Goal: Task Accomplishment & Management: Manage account settings

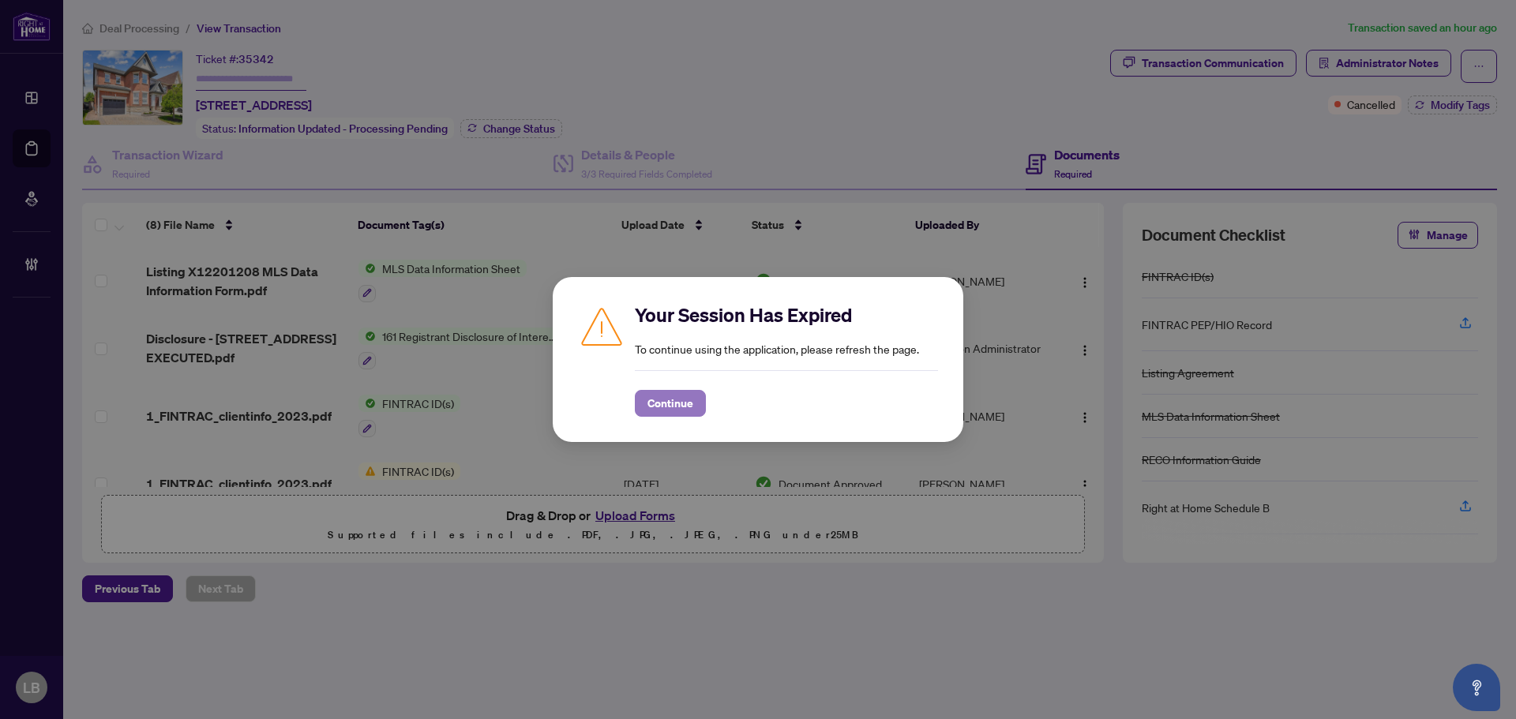
click at [686, 398] on span "Continue" at bounding box center [670, 403] width 46 height 25
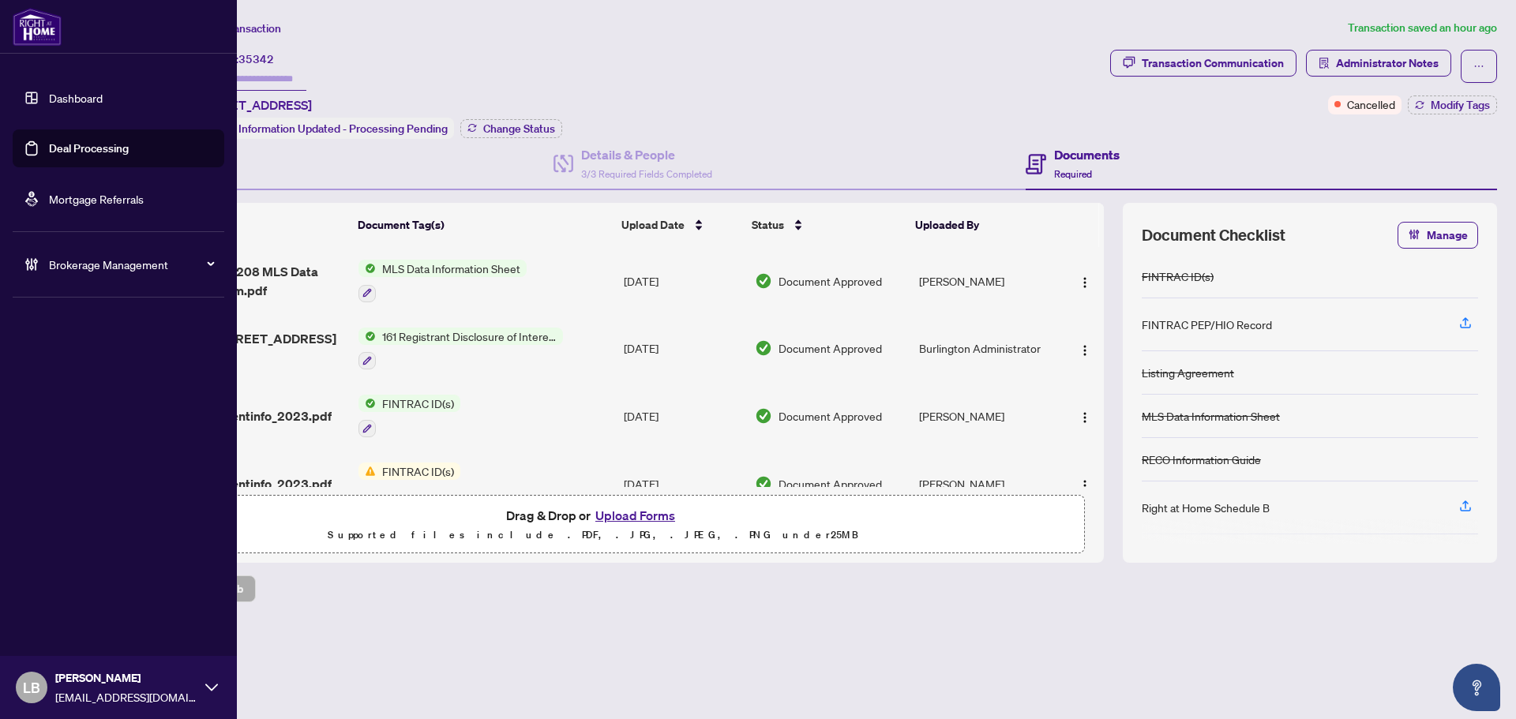
click at [65, 91] on link "Dashboard" at bounding box center [76, 98] width 54 height 14
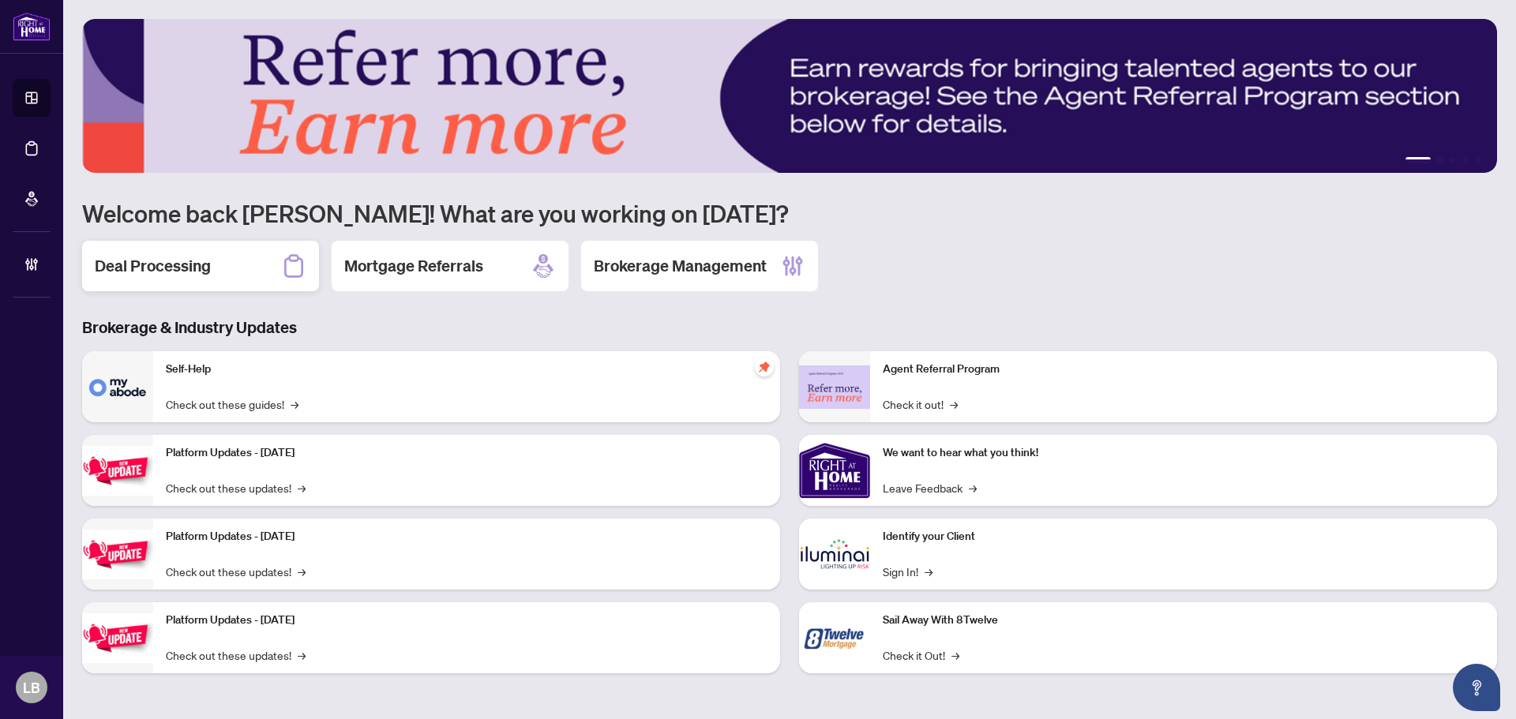
click at [194, 268] on h2 "Deal Processing" at bounding box center [153, 266] width 116 height 22
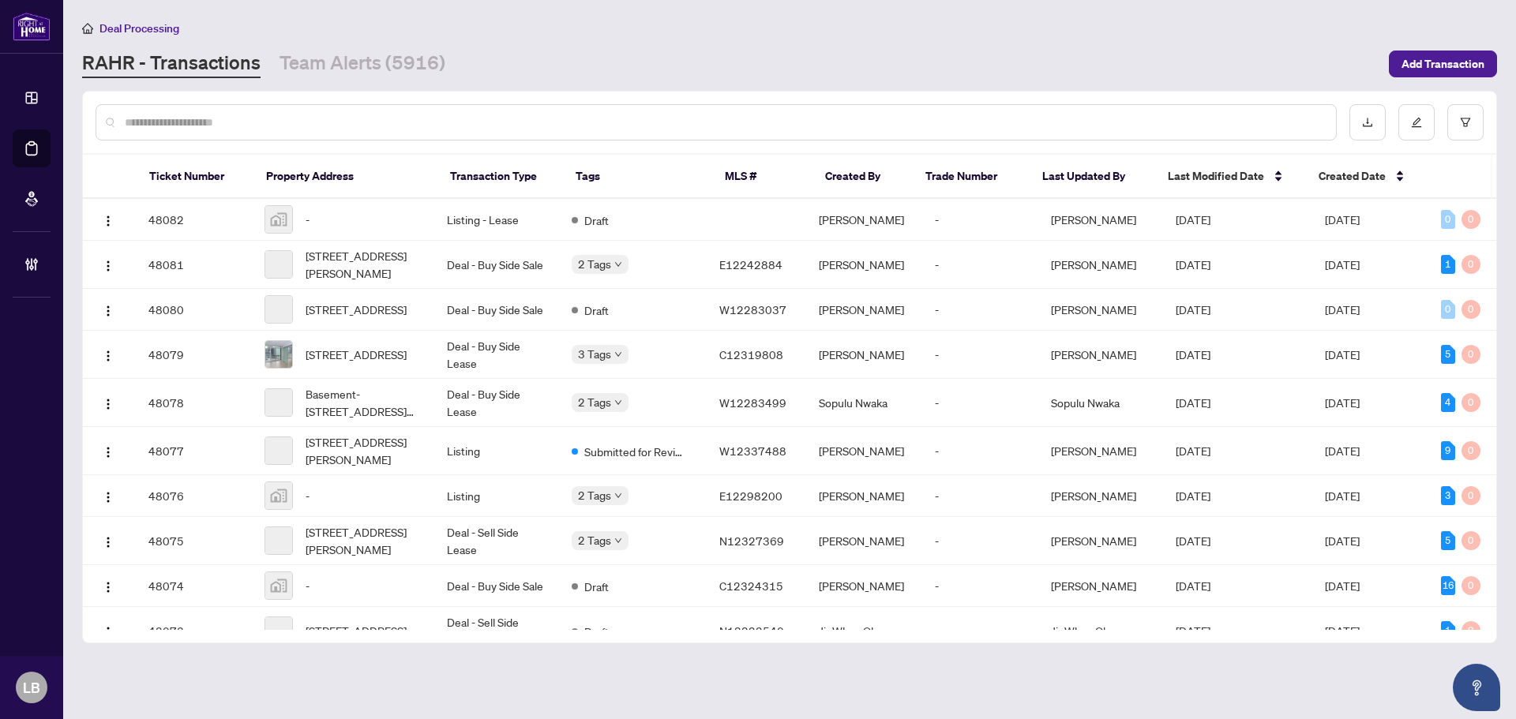
click at [224, 115] on input "text" at bounding box center [724, 122] width 1198 height 17
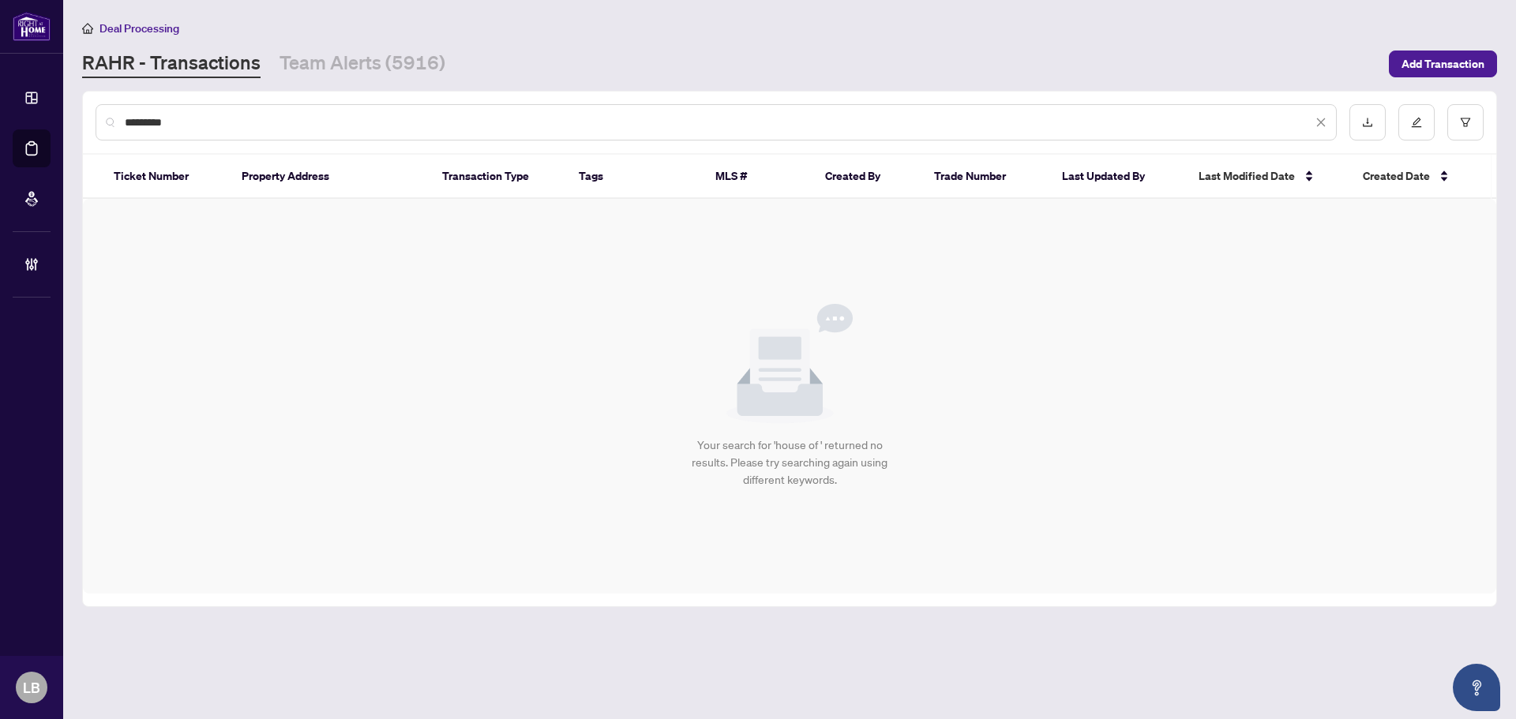
type input "********"
click at [314, 76] on link "Team Alerts (5916)" at bounding box center [362, 64] width 166 height 28
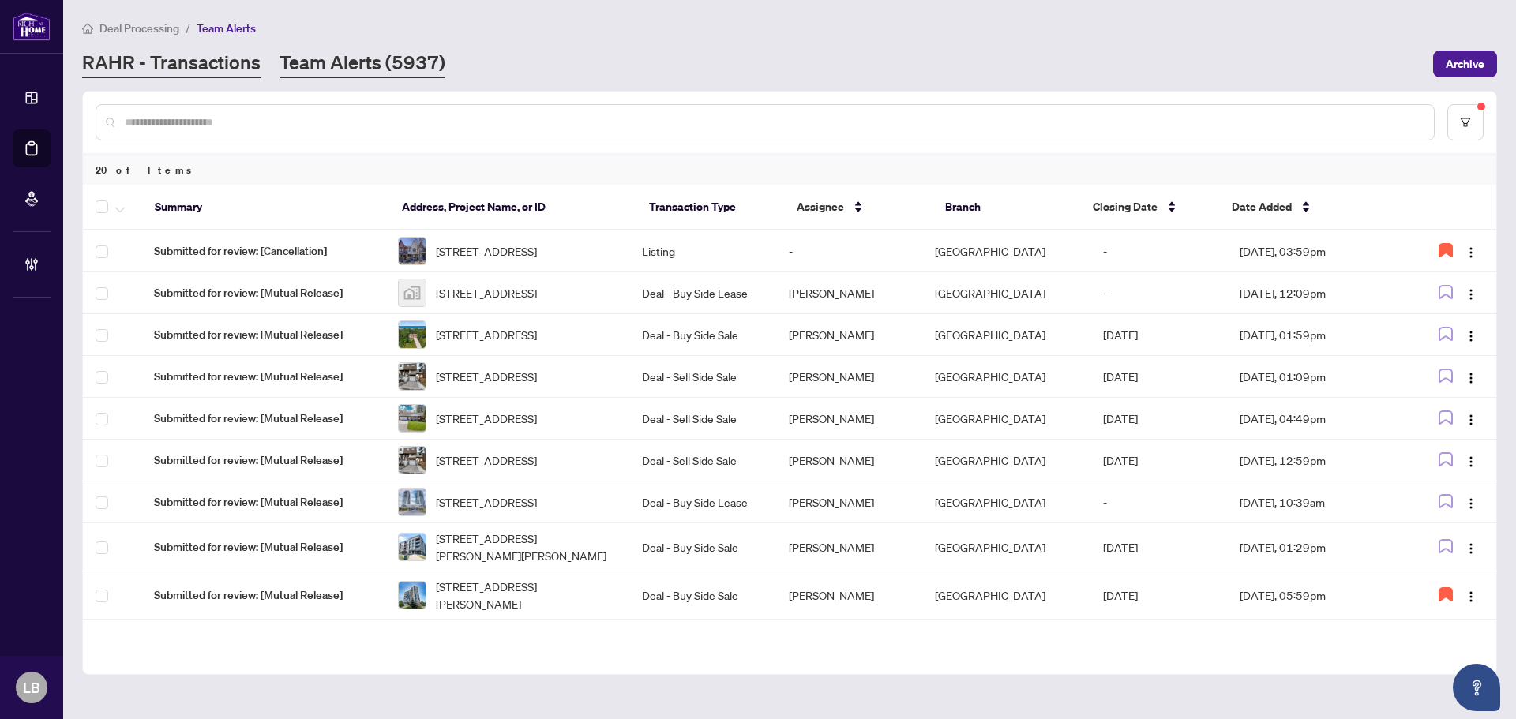
click at [192, 73] on link "RAHR - Transactions" at bounding box center [171, 64] width 178 height 28
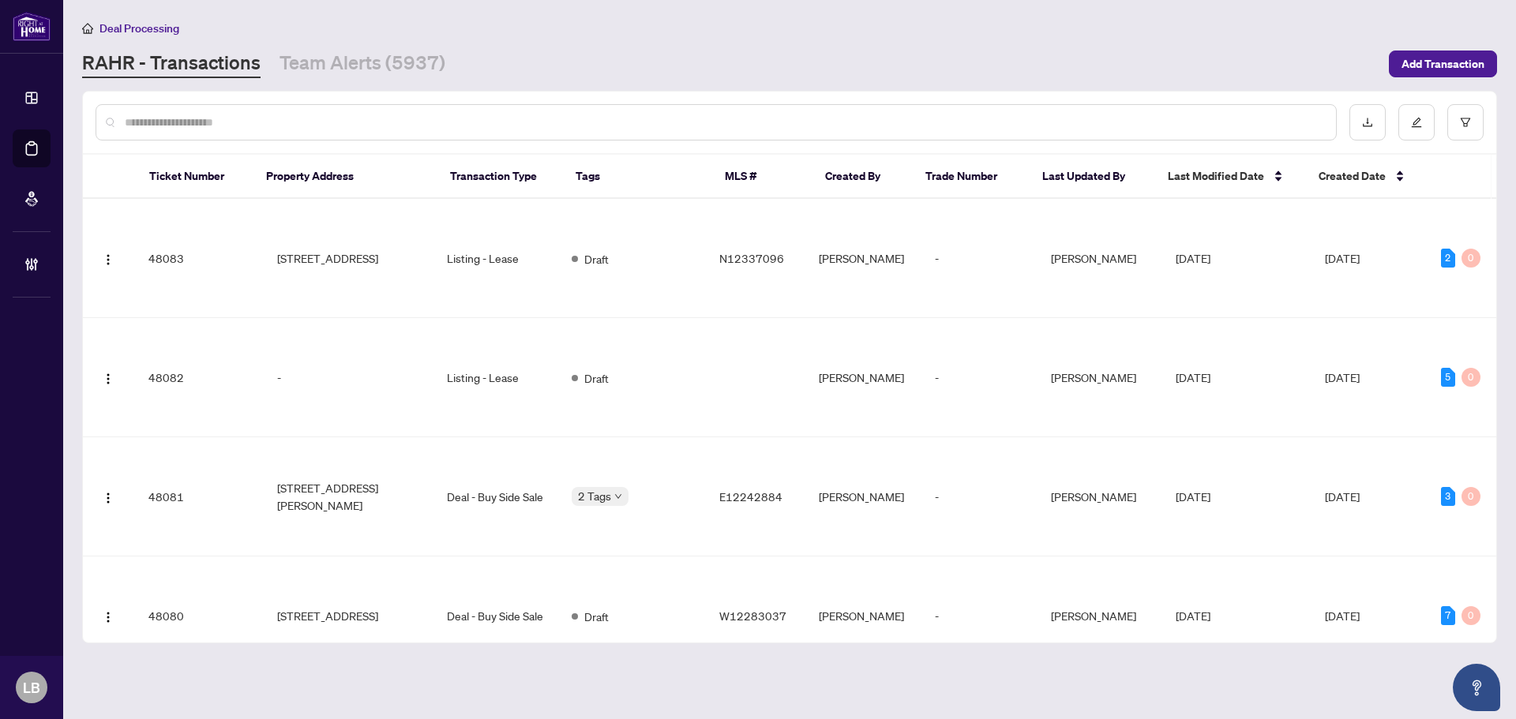
click at [201, 123] on input "text" at bounding box center [724, 122] width 1198 height 17
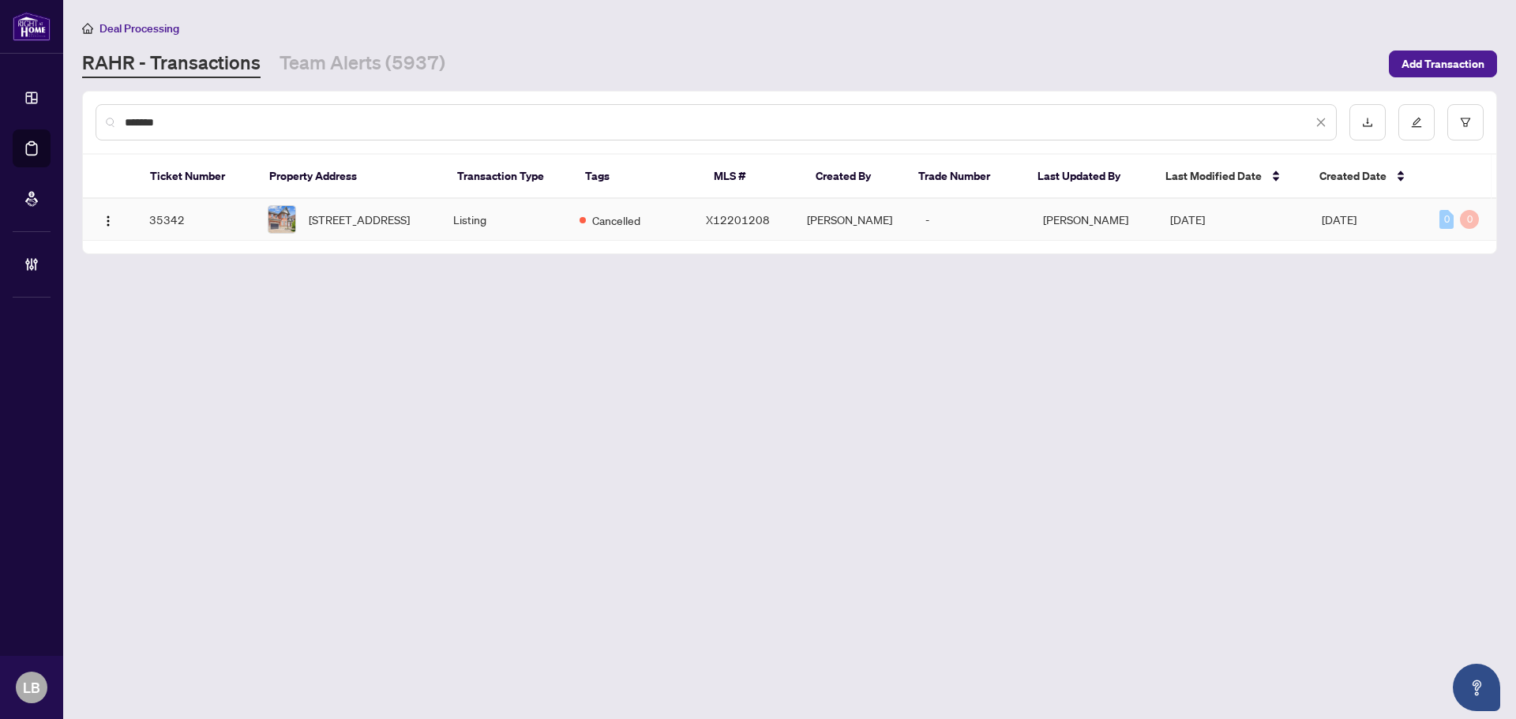
type input "*******"
click at [393, 214] on span "122 Hawkswood Dr, Kitchener, Ontario N2K 4J4, Canada" at bounding box center [359, 219] width 101 height 17
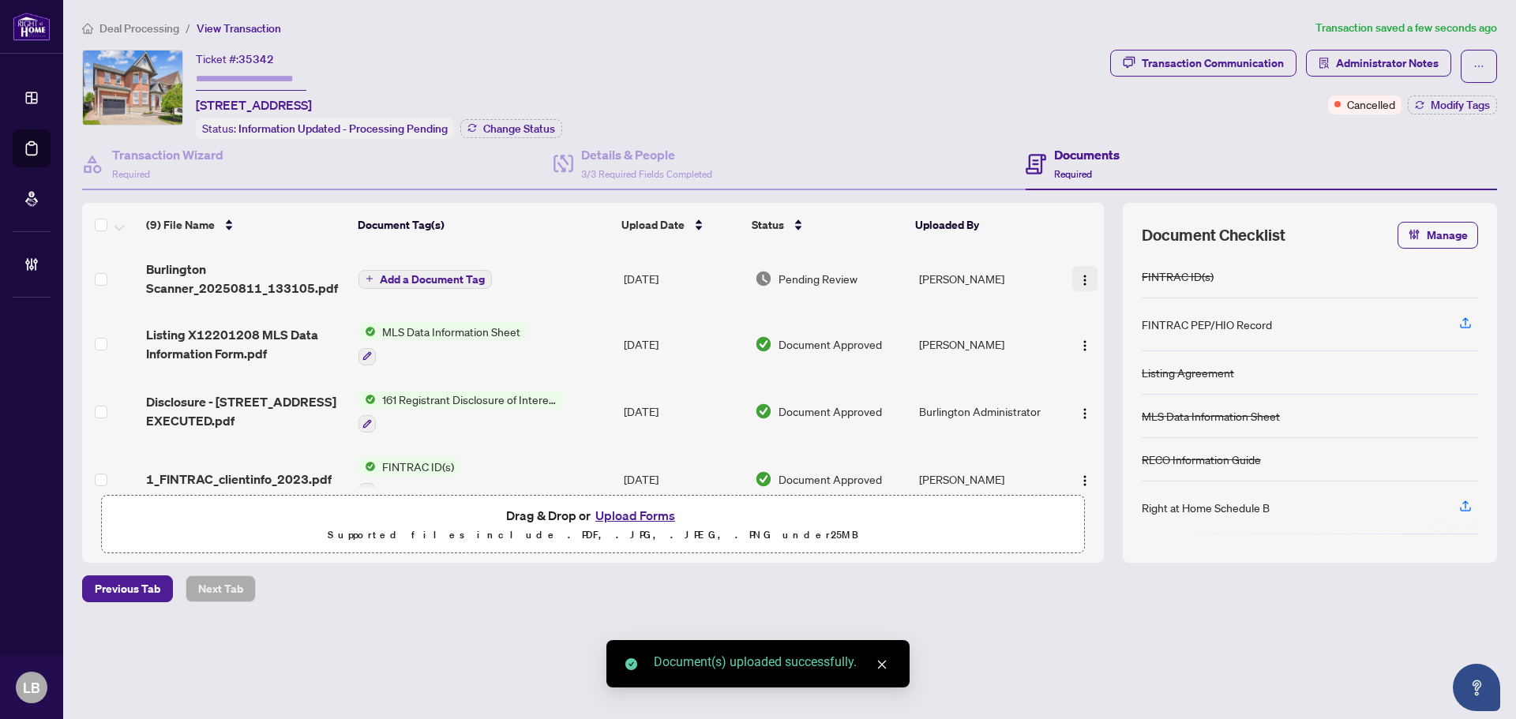
click at [1080, 275] on img "button" at bounding box center [1084, 280] width 13 height 13
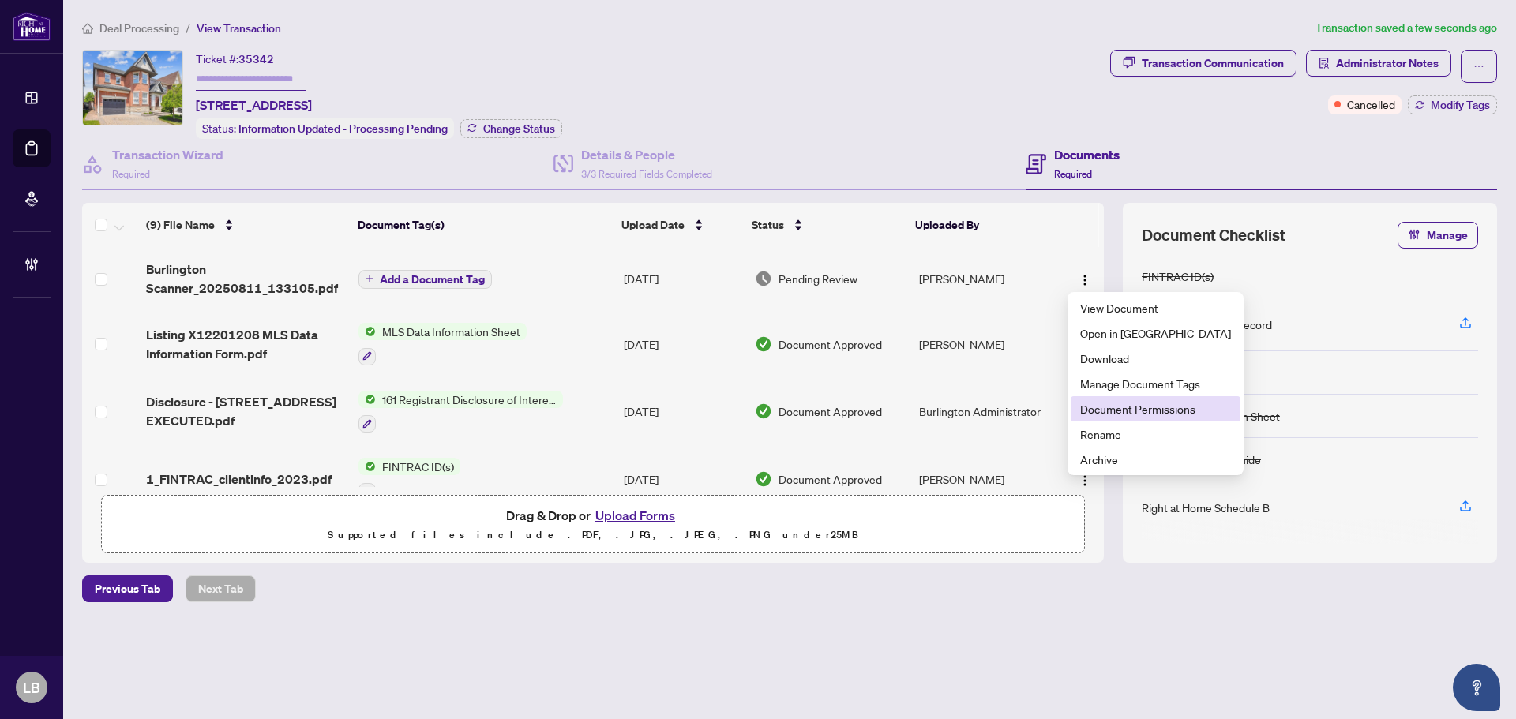
click at [1113, 417] on span "Document Permissions" at bounding box center [1155, 408] width 151 height 17
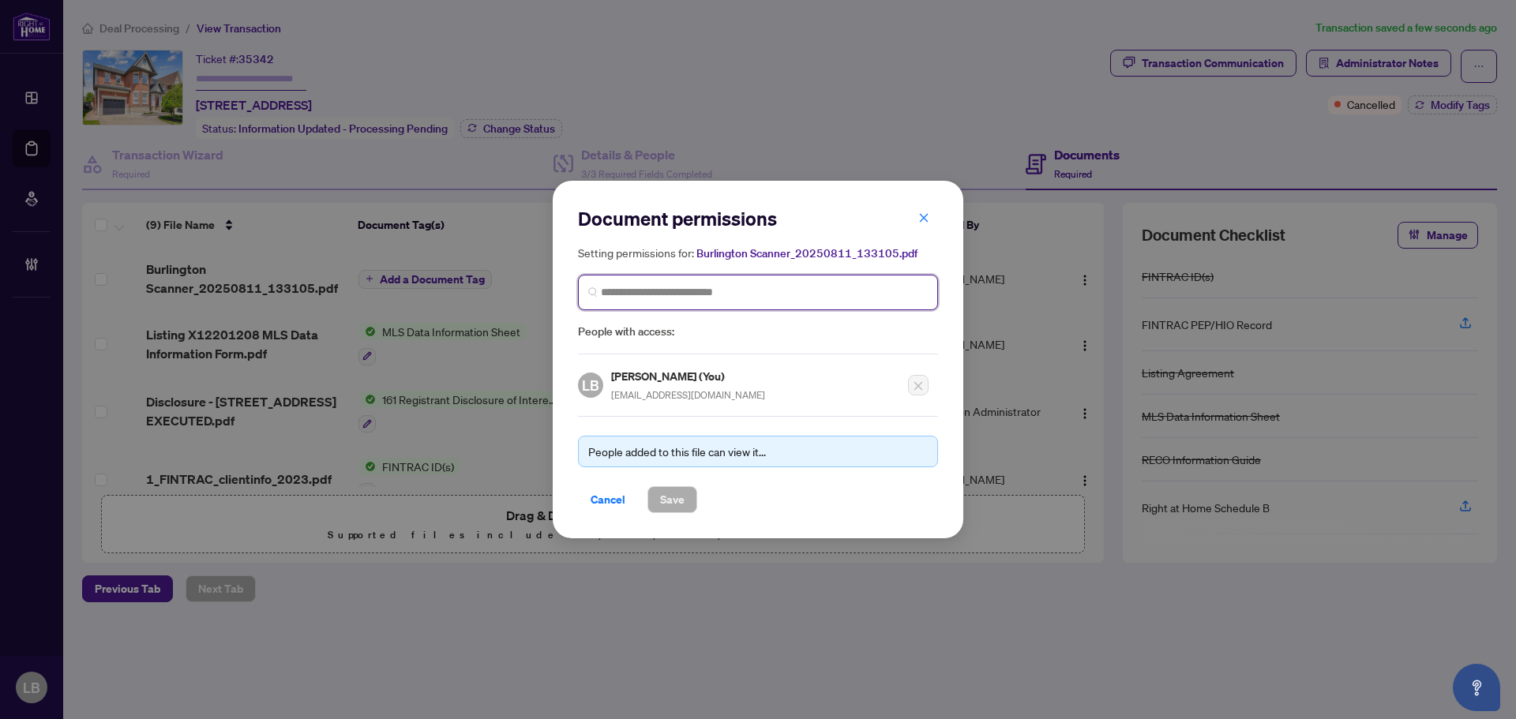
click at [620, 290] on input "search" at bounding box center [764, 292] width 327 height 17
type input "********"
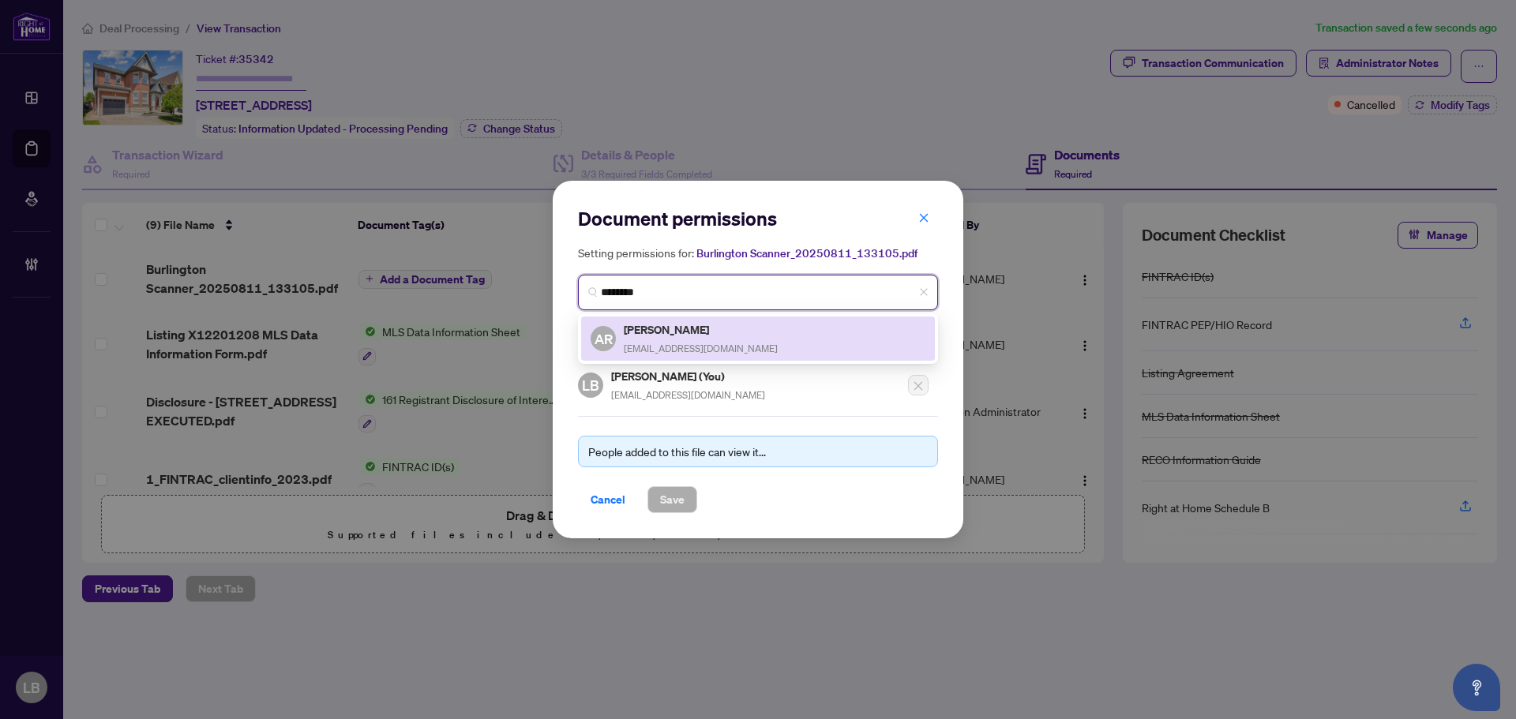
click at [670, 332] on h5 "Anna Ryzynski" at bounding box center [701, 329] width 154 height 18
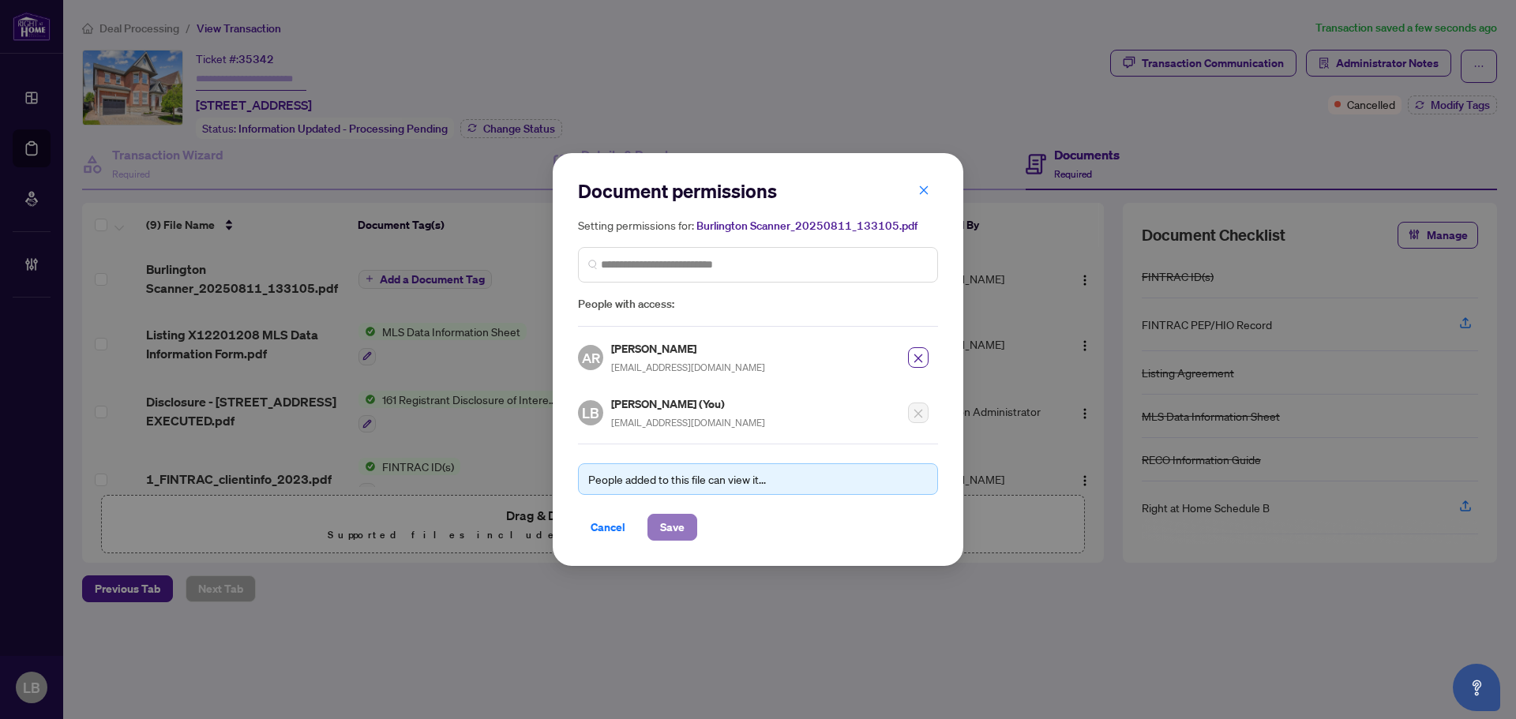
click at [688, 526] on button "Save" at bounding box center [672, 527] width 50 height 27
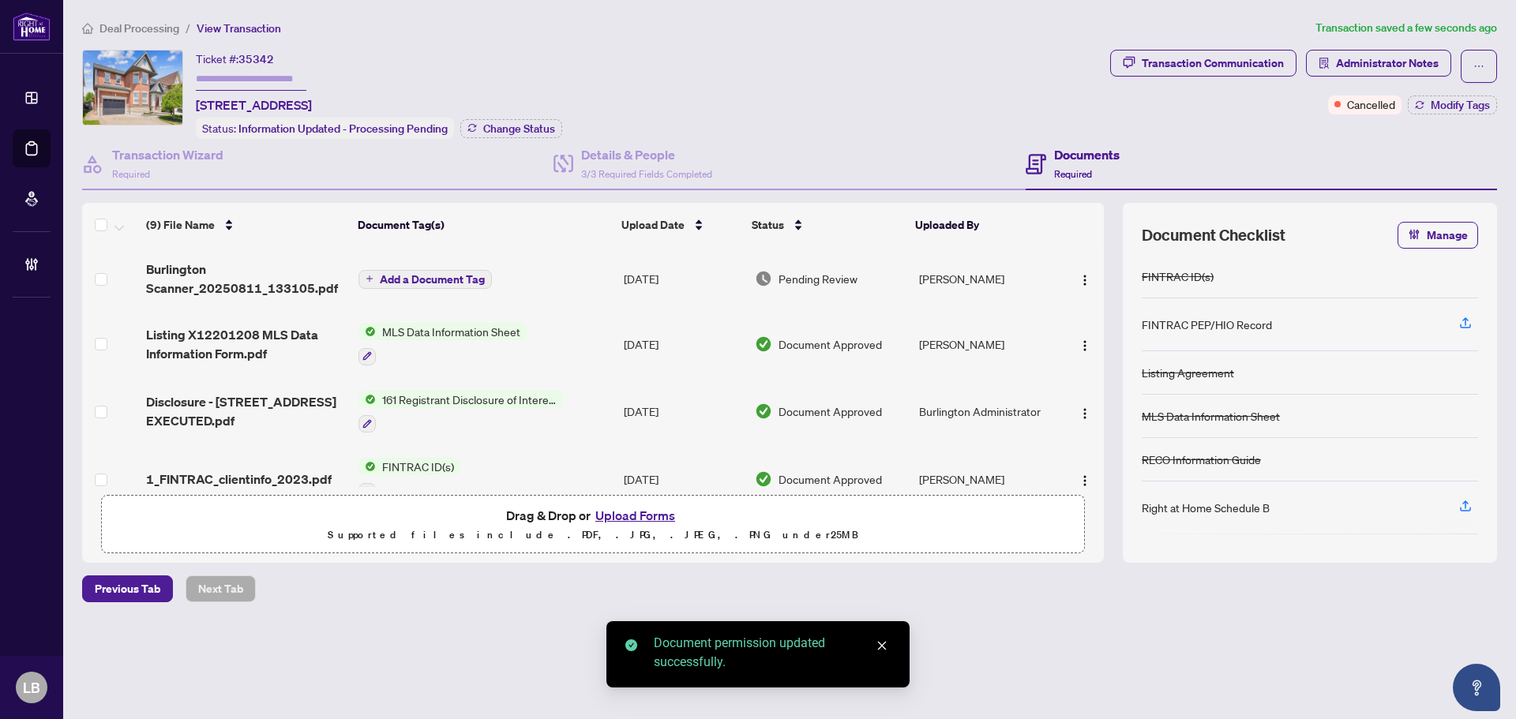
click at [402, 274] on span "Add a Document Tag" at bounding box center [432, 279] width 105 height 11
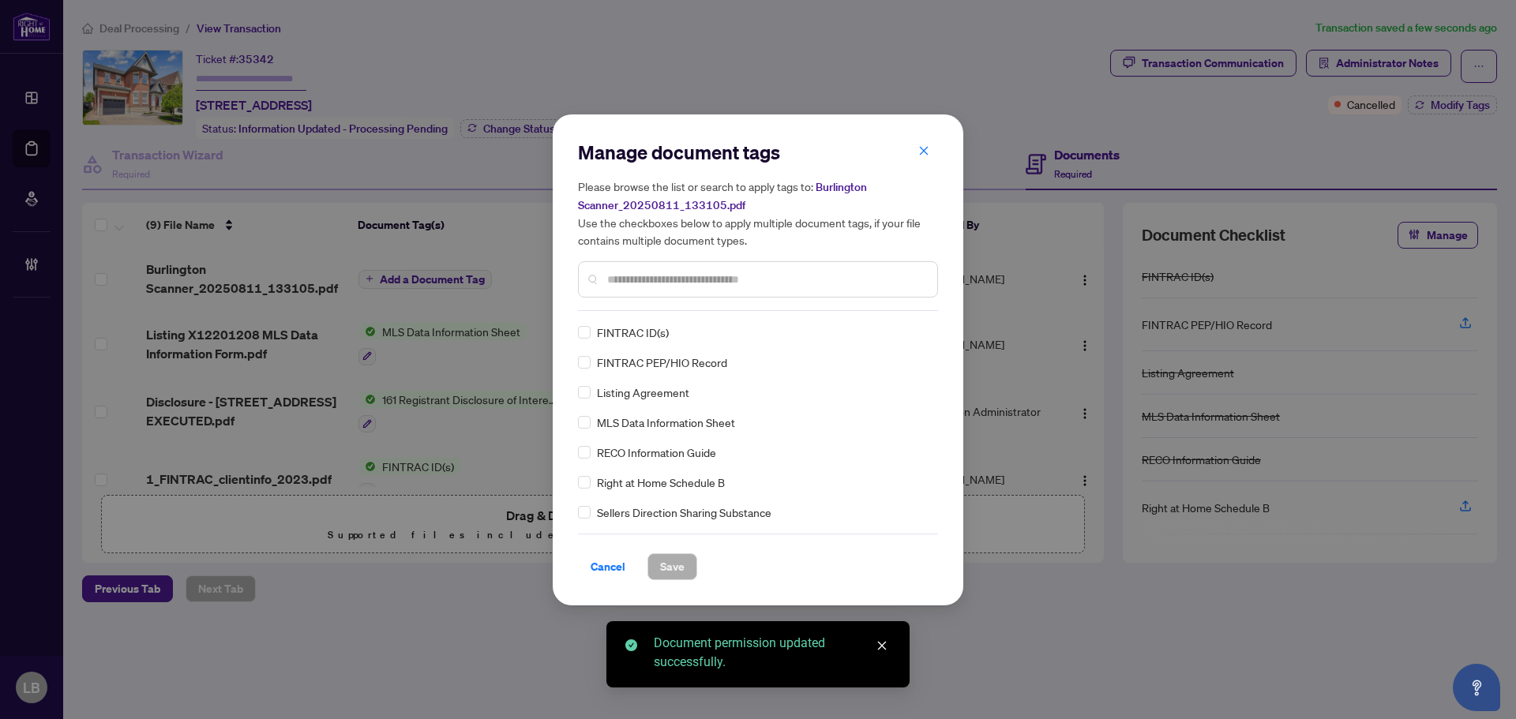
click at [627, 281] on input "text" at bounding box center [765, 279] width 317 height 17
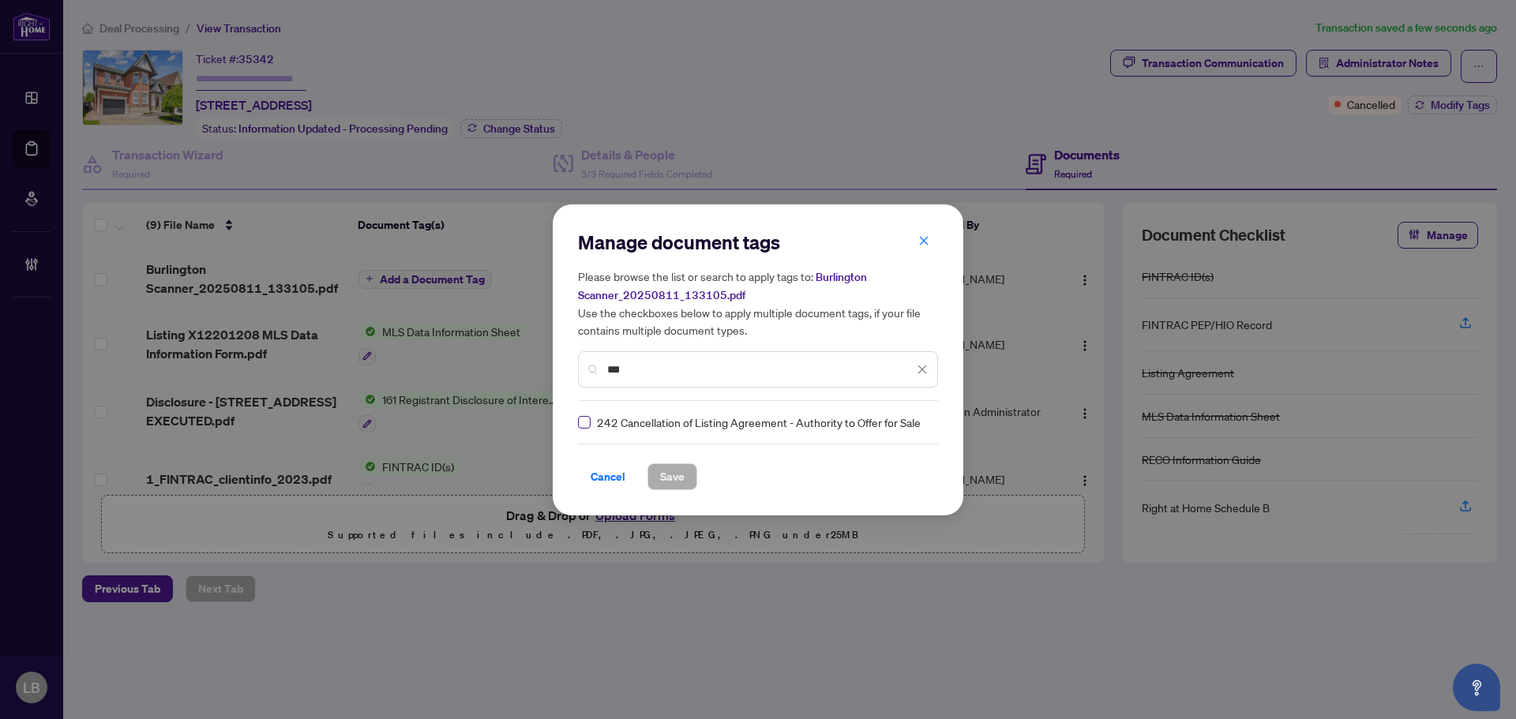
type input "***"
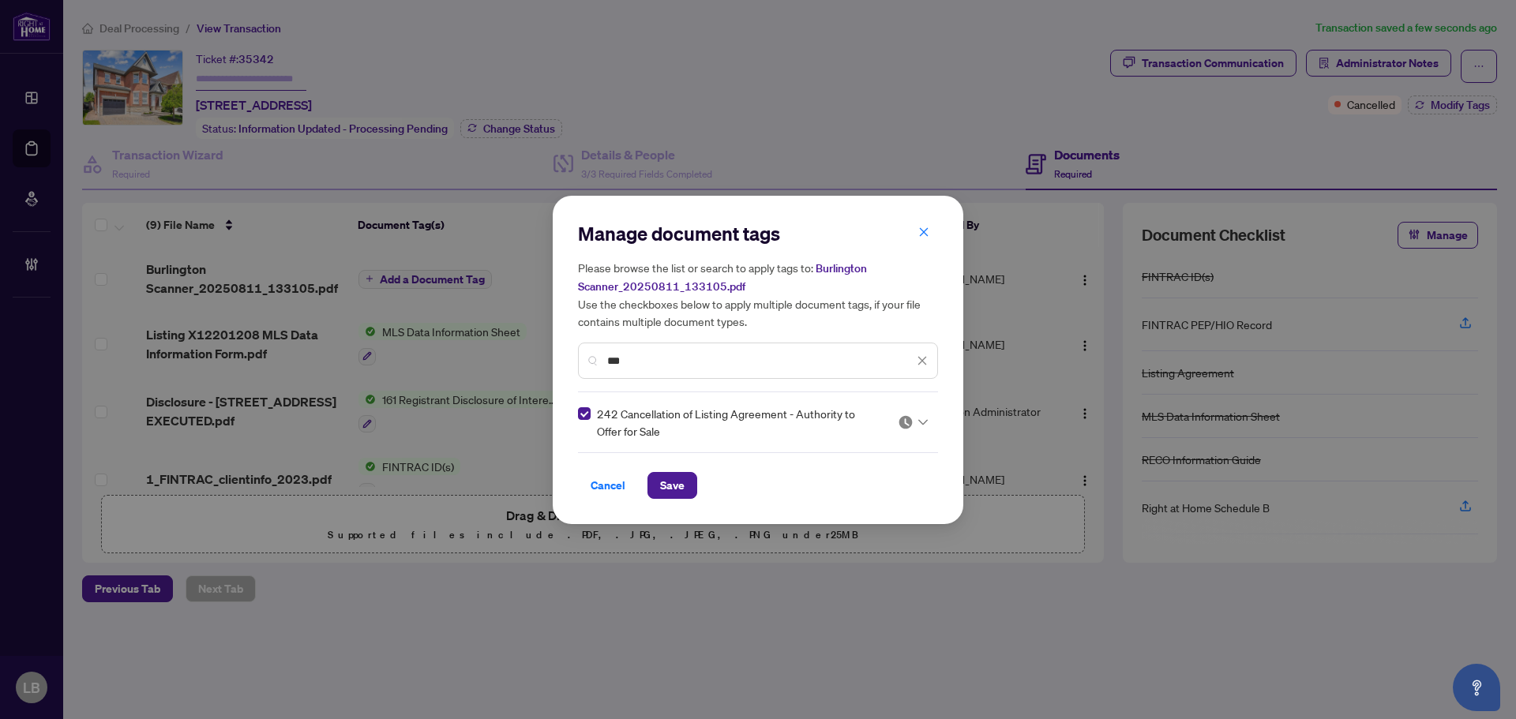
click at [914, 420] on div at bounding box center [913, 422] width 30 height 16
click at [860, 497] on div "Approved" at bounding box center [865, 498] width 101 height 17
click at [671, 478] on span "Save" at bounding box center [672, 485] width 24 height 25
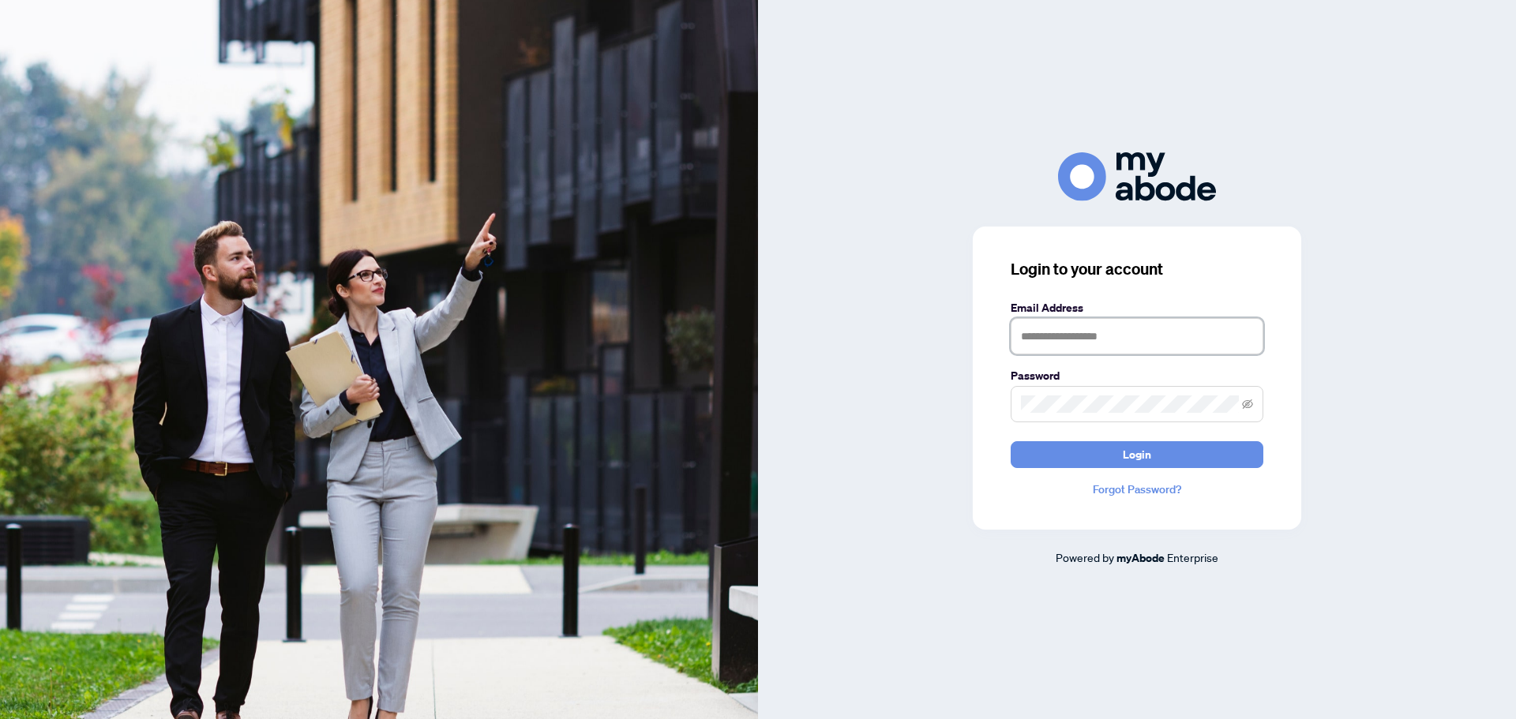
type input "**********"
click at [1096, 454] on button "Login" at bounding box center [1136, 454] width 253 height 27
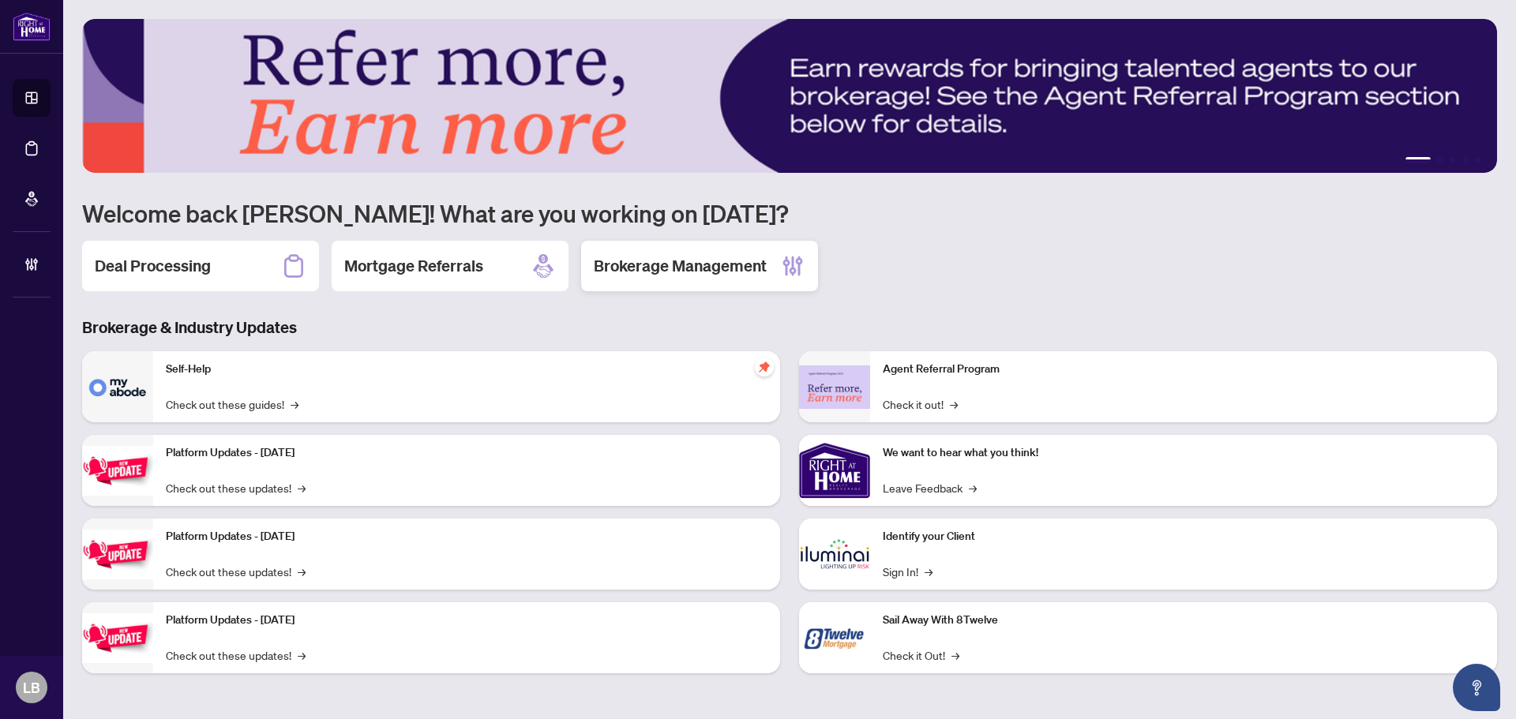
click at [663, 258] on h2 "Brokerage Management" at bounding box center [680, 266] width 173 height 22
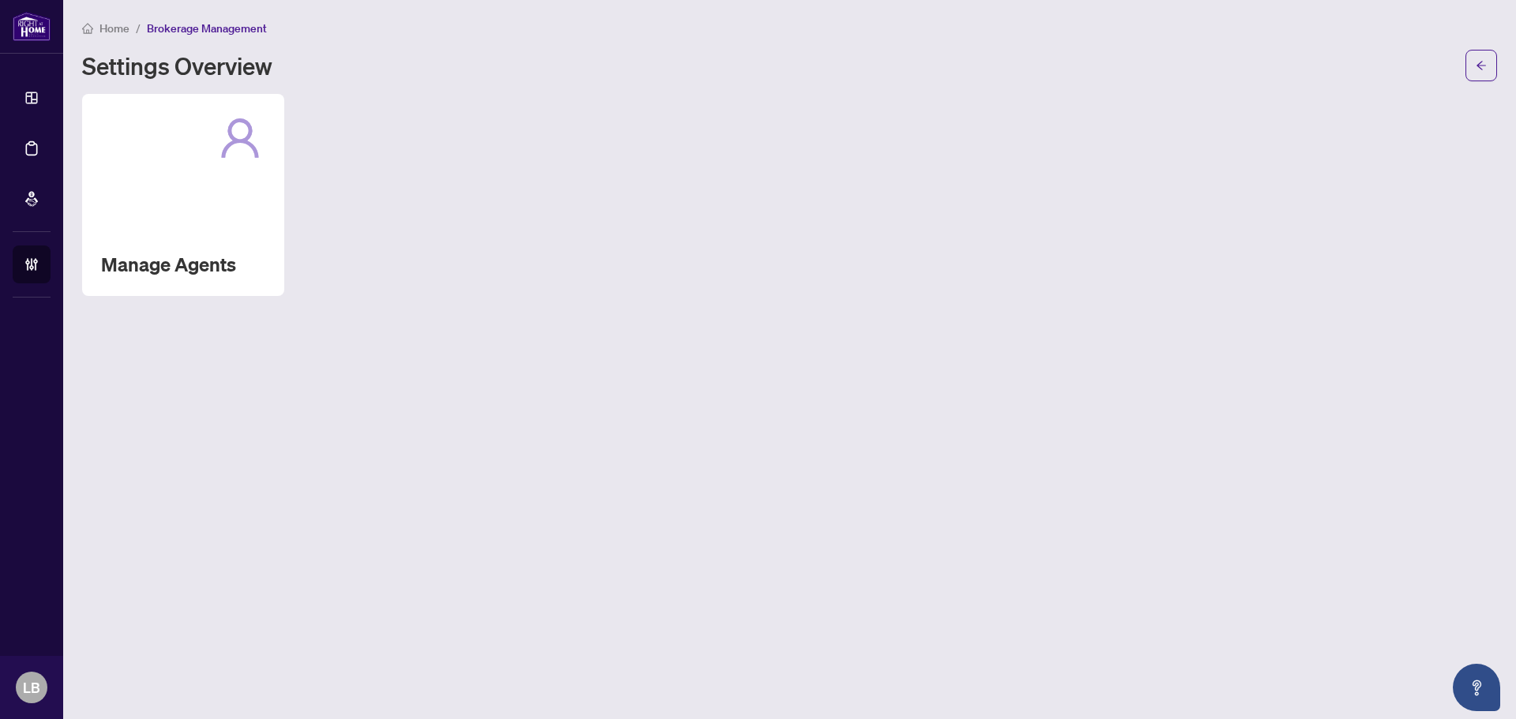
drag, startPoint x: 148, startPoint y: 247, endPoint x: 249, endPoint y: 249, distance: 101.1
click at [153, 248] on div "Manage Agents" at bounding box center [183, 195] width 202 height 202
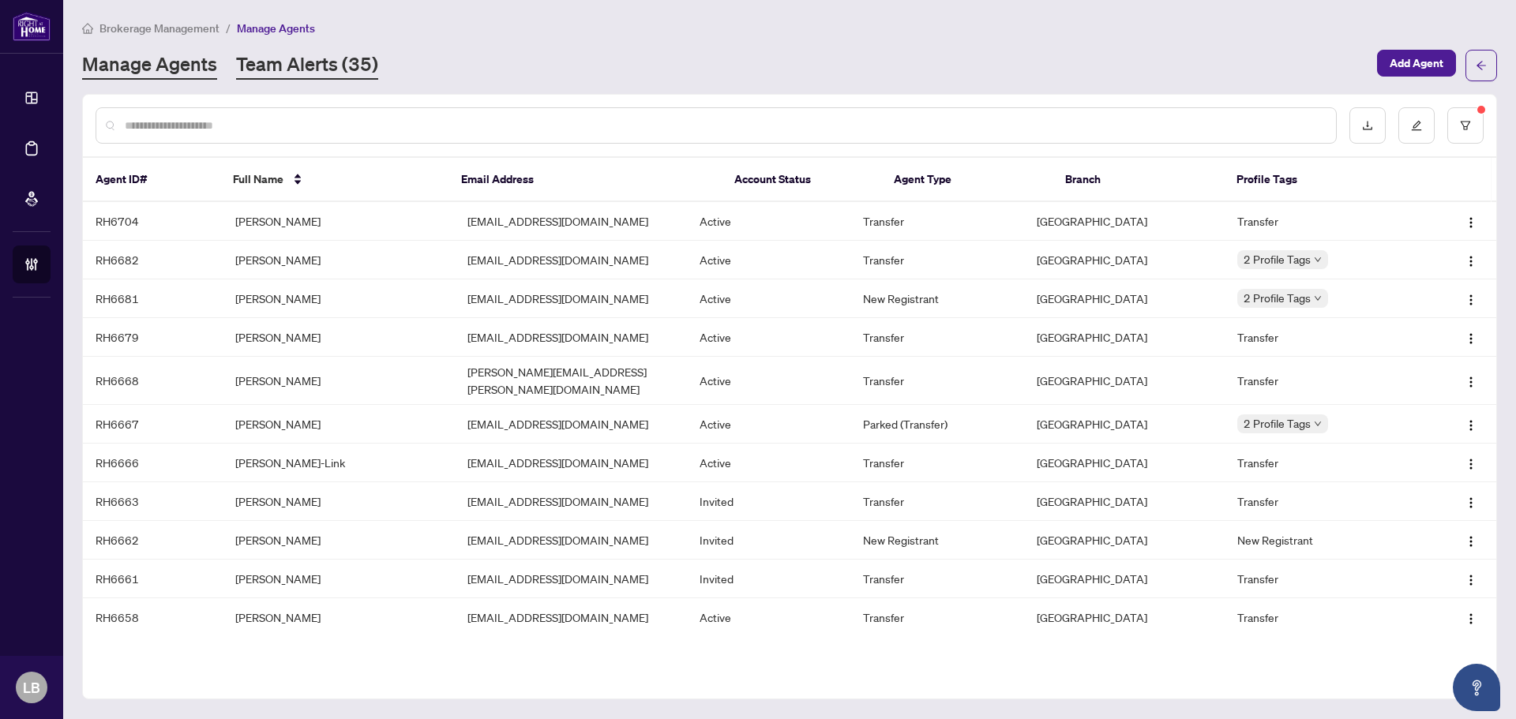
click at [298, 72] on link "Team Alerts (35)" at bounding box center [307, 65] width 142 height 28
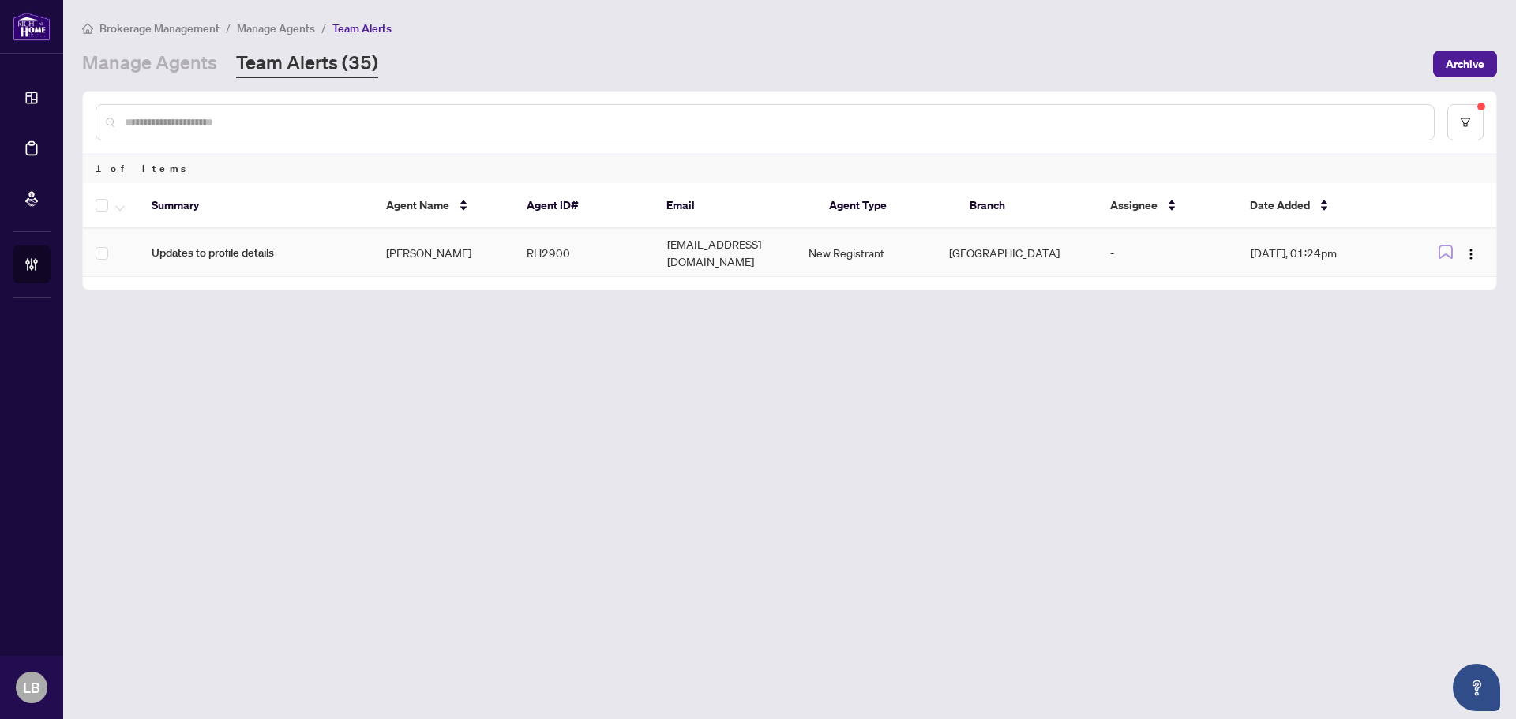
click at [425, 245] on td "Don Johnson" at bounding box center [443, 253] width 141 height 48
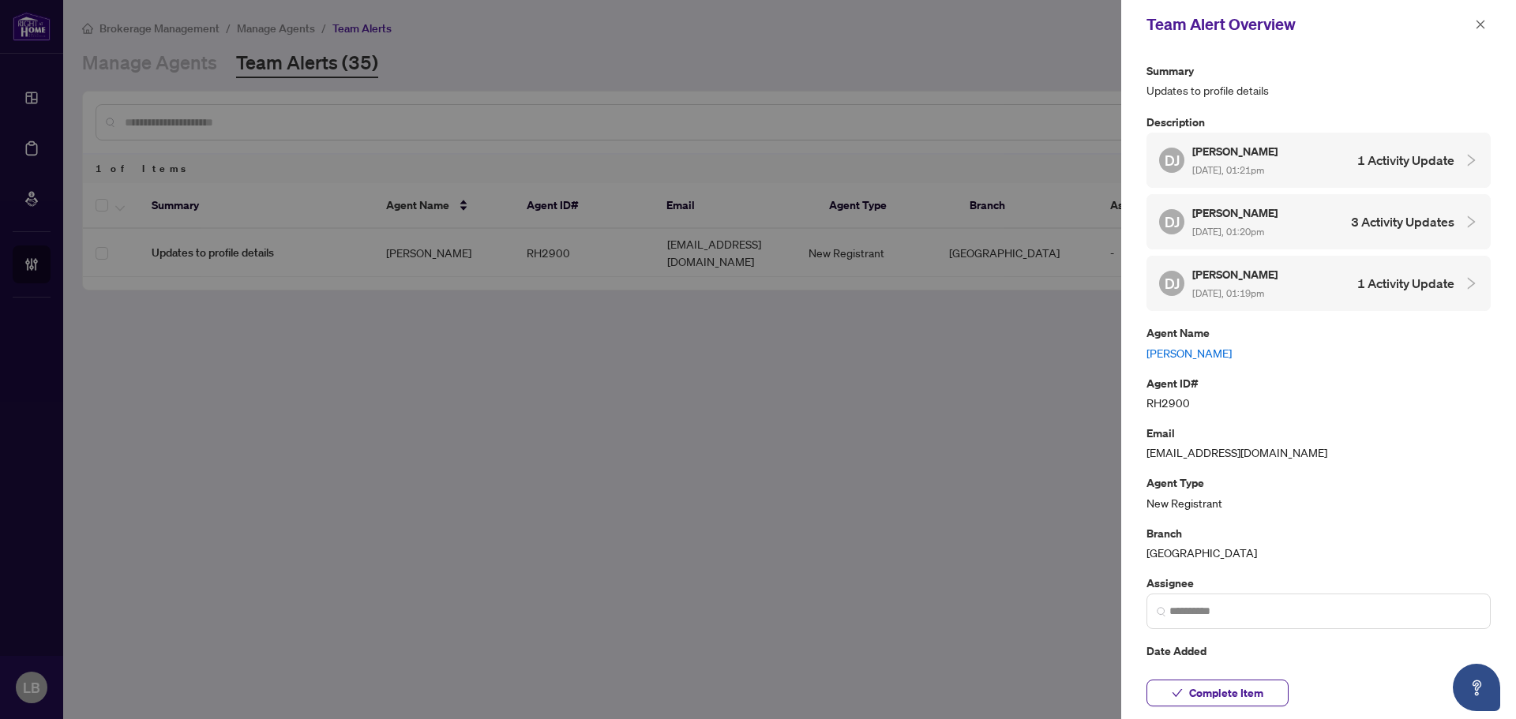
click at [1173, 347] on link "Don Johnson" at bounding box center [1318, 352] width 344 height 17
click at [1481, 29] on icon "close" at bounding box center [1480, 24] width 11 height 11
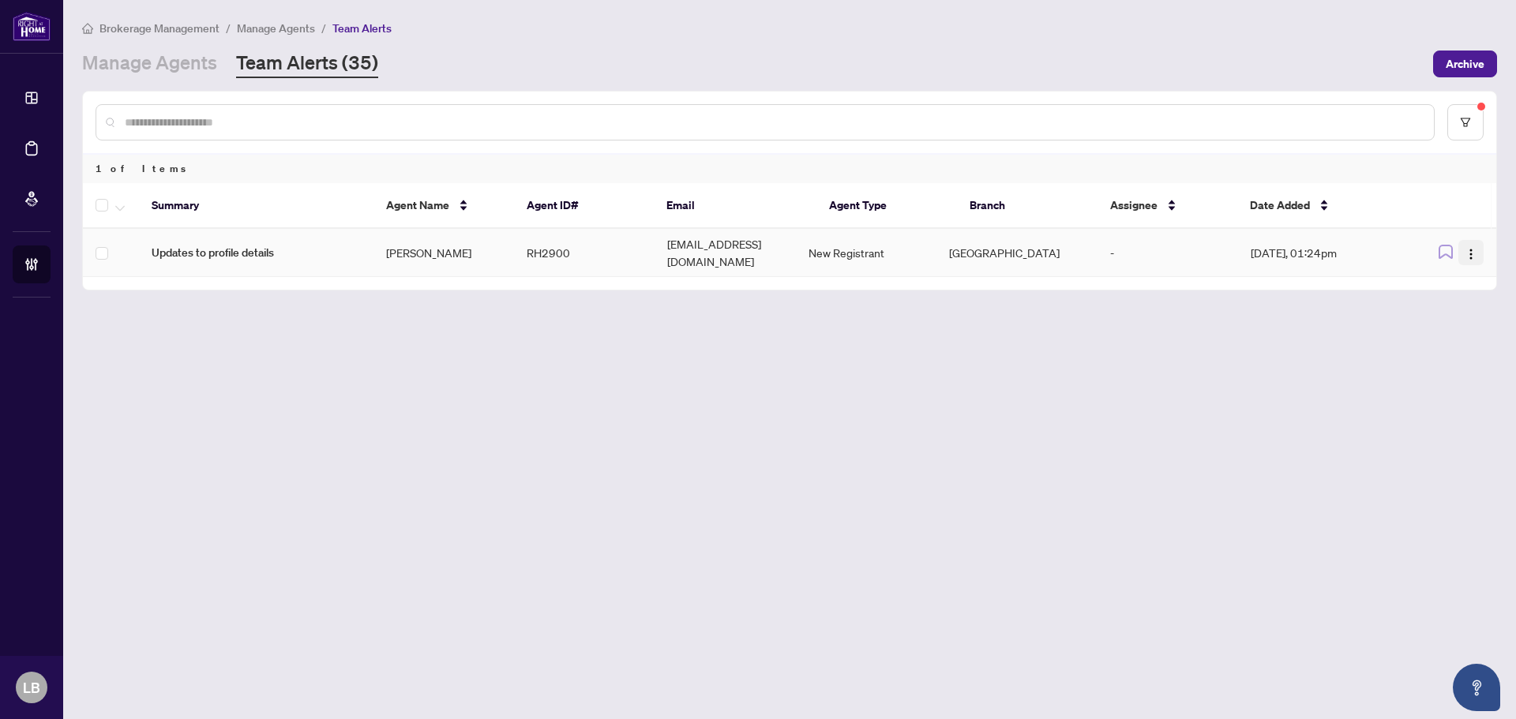
click at [1467, 248] on img "button" at bounding box center [1470, 254] width 13 height 13
click at [1433, 333] on span "Complete Item" at bounding box center [1433, 328] width 73 height 17
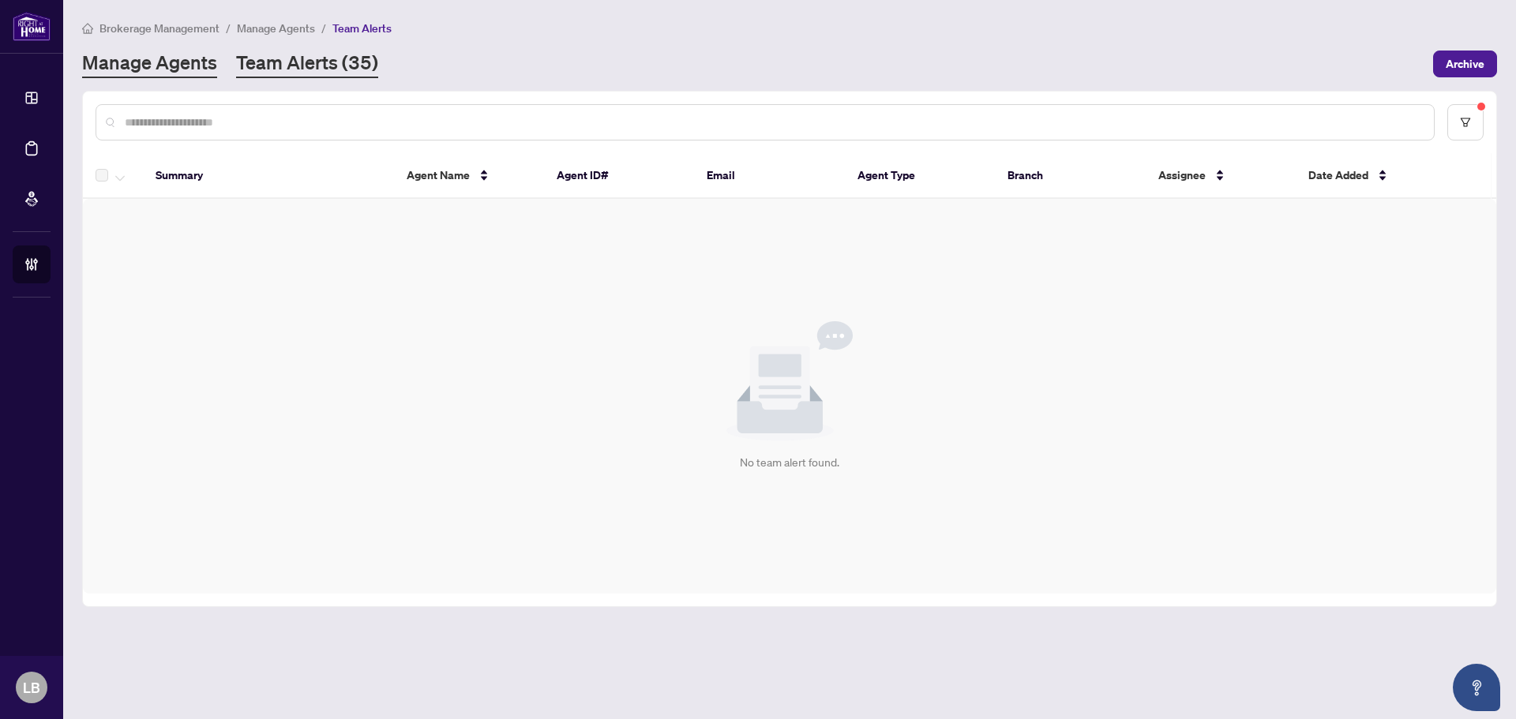
click at [178, 56] on link "Manage Agents" at bounding box center [149, 64] width 135 height 28
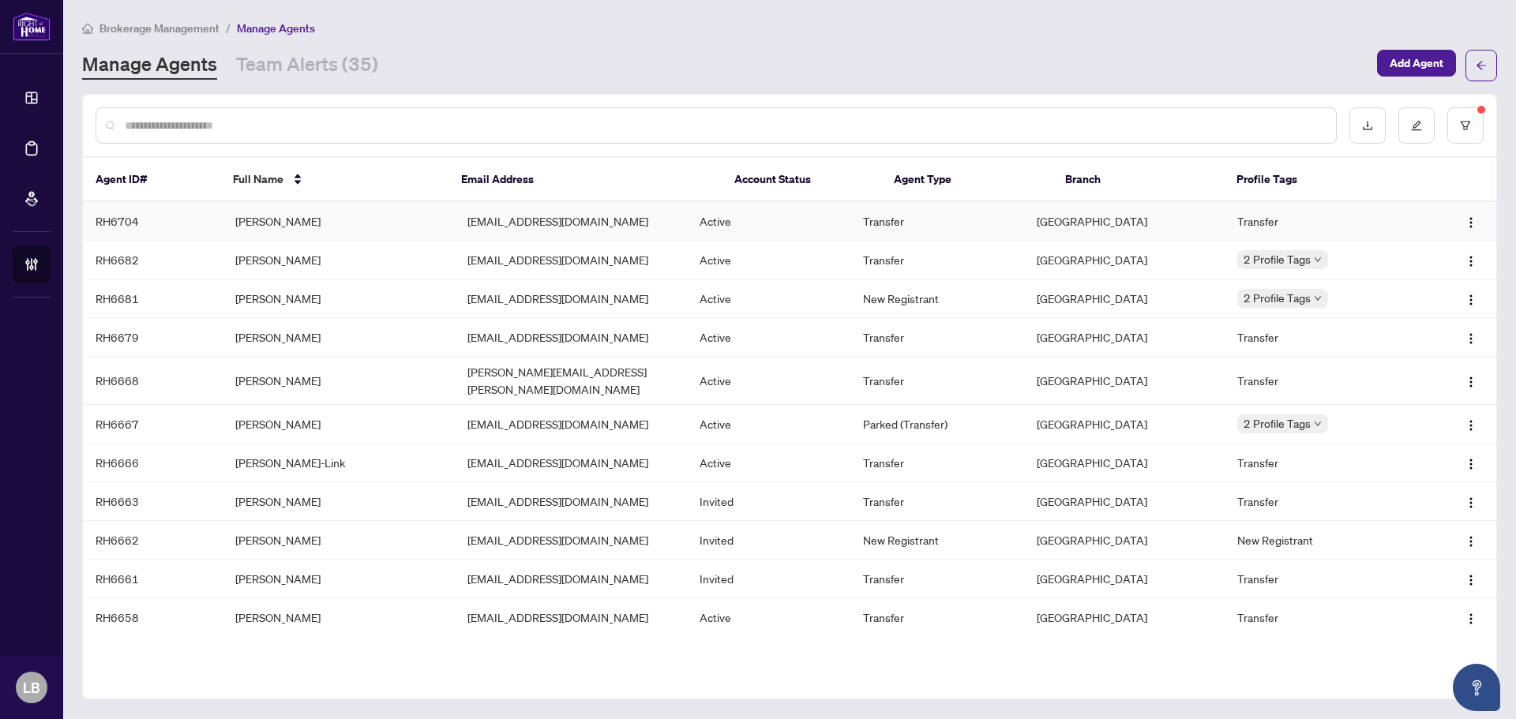
click at [257, 220] on td "Phil Brown" at bounding box center [339, 221] width 232 height 39
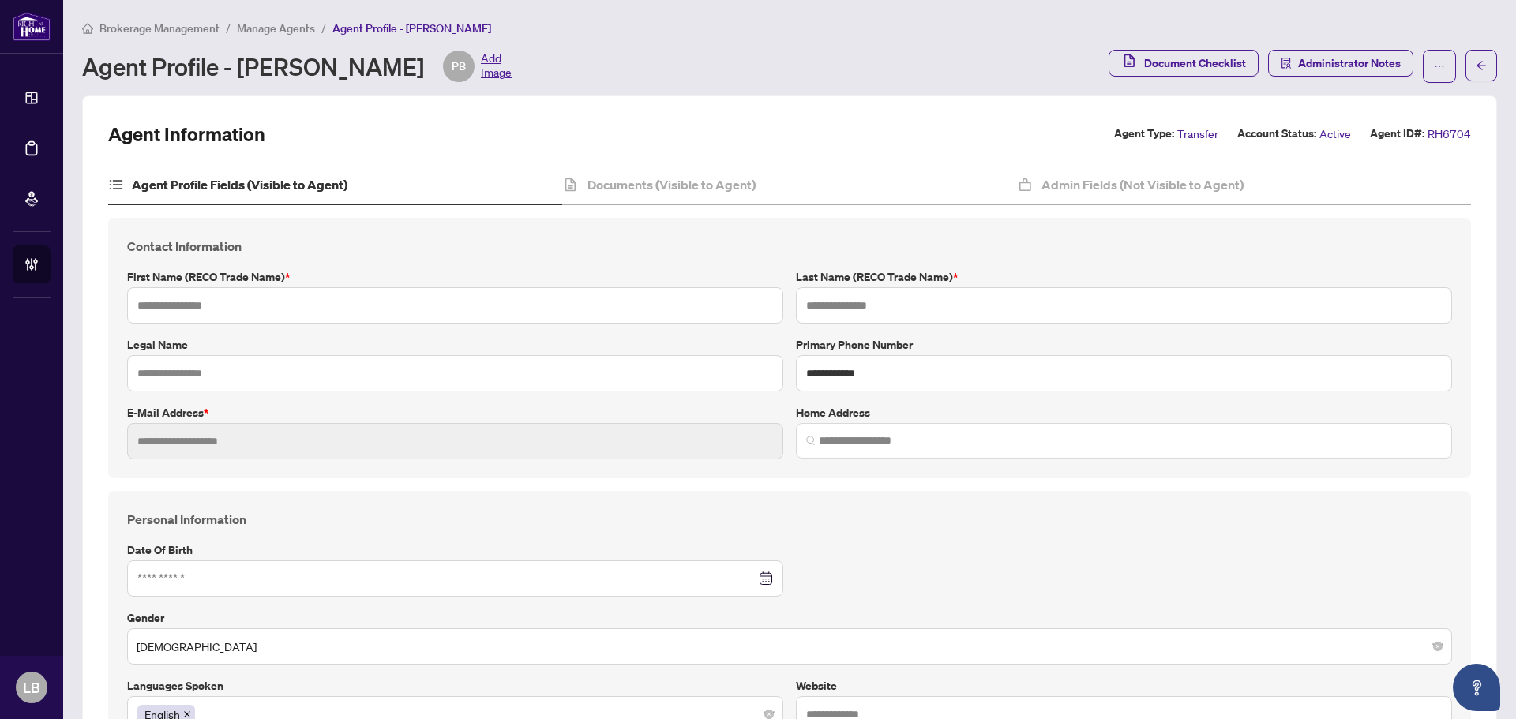
type input "****"
type input "*****"
type input "**********"
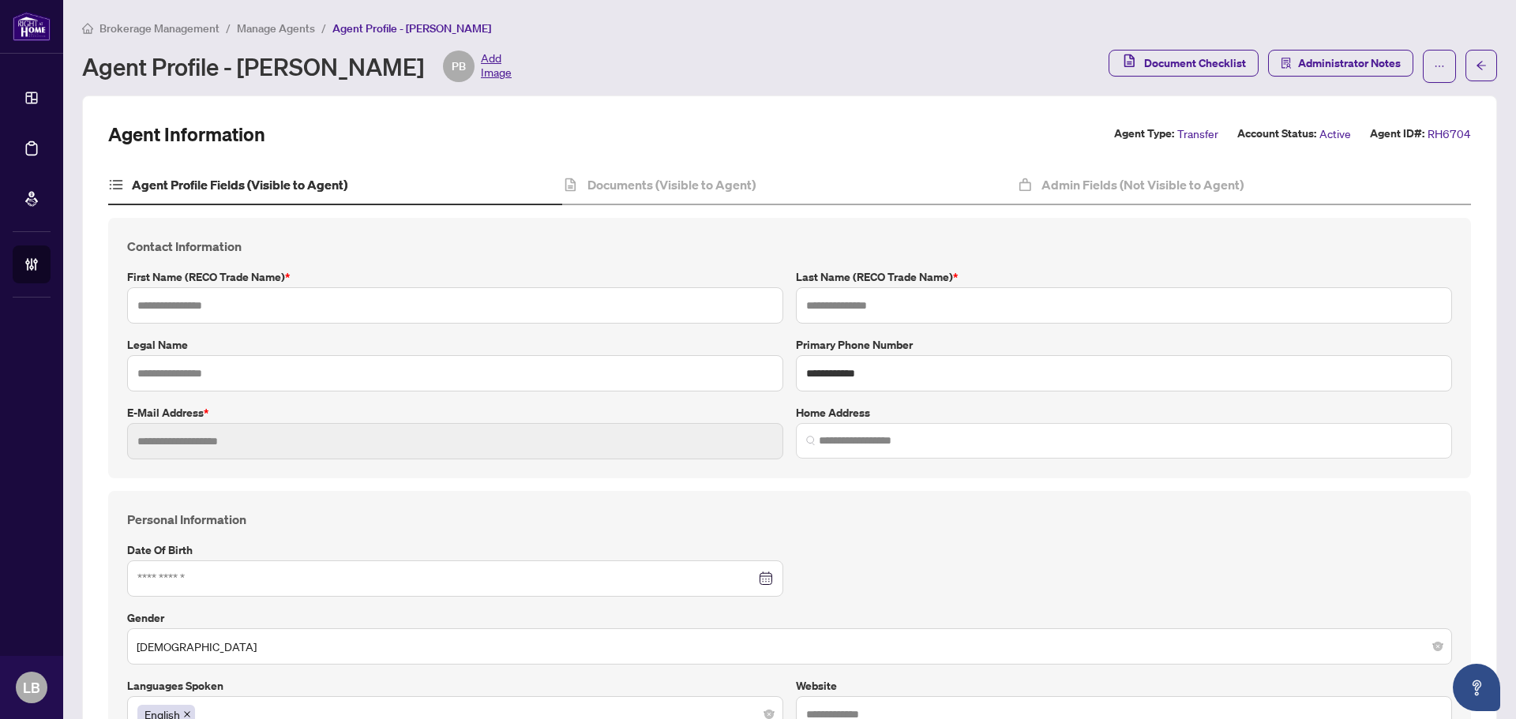
type input "*********"
type input "**********"
type input "*"
type input "*****"
type input "**********"
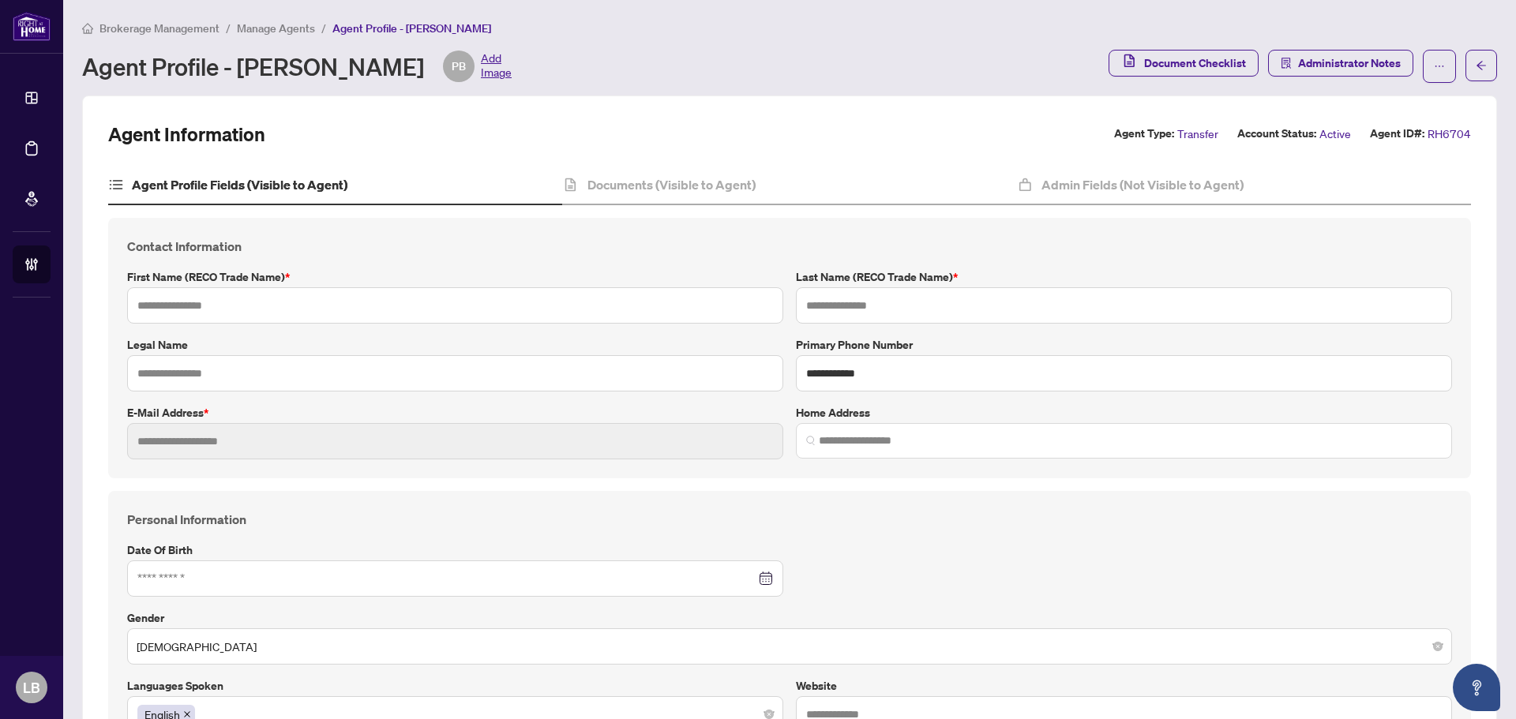
type input "**********"
type input "****"
type input "*******"
type input "*****"
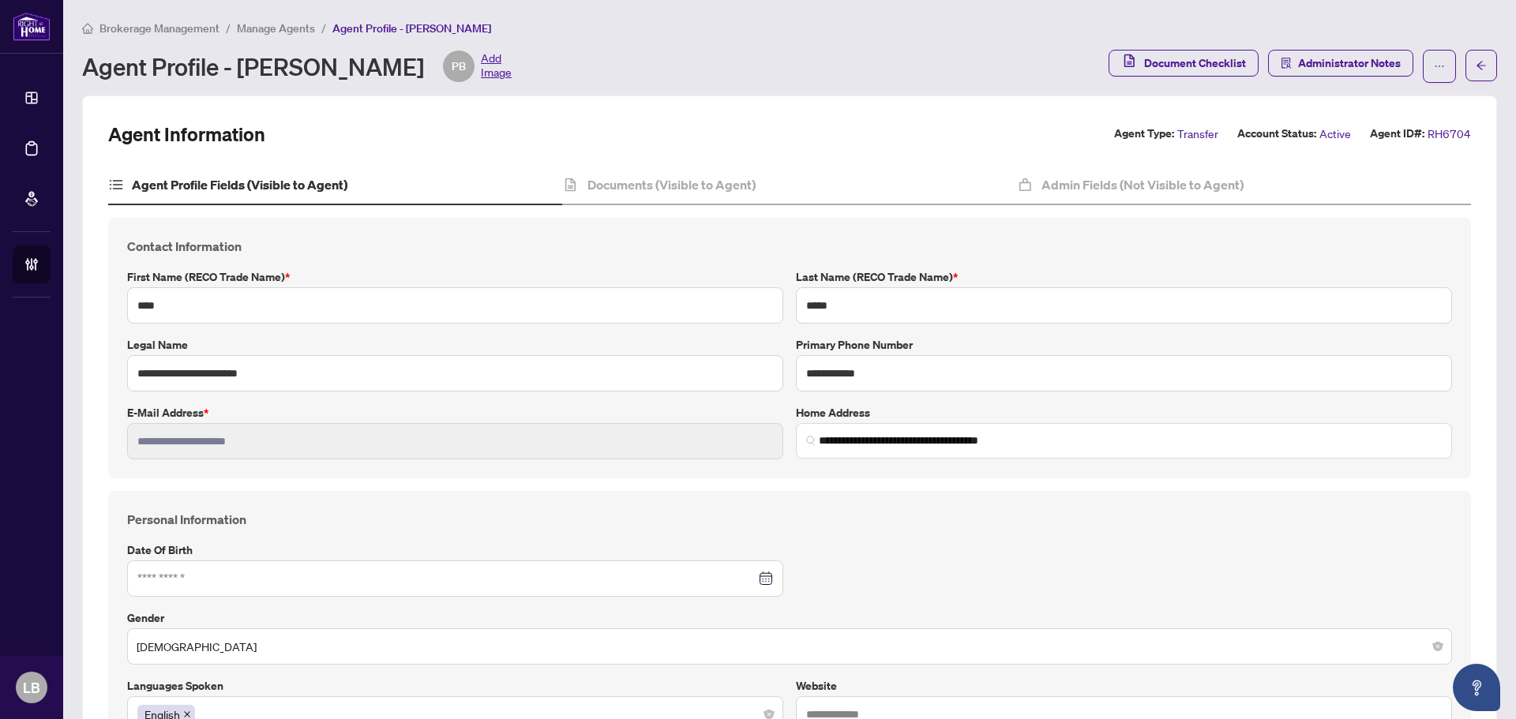
type input "**********"
type input "****"
type input "**********"
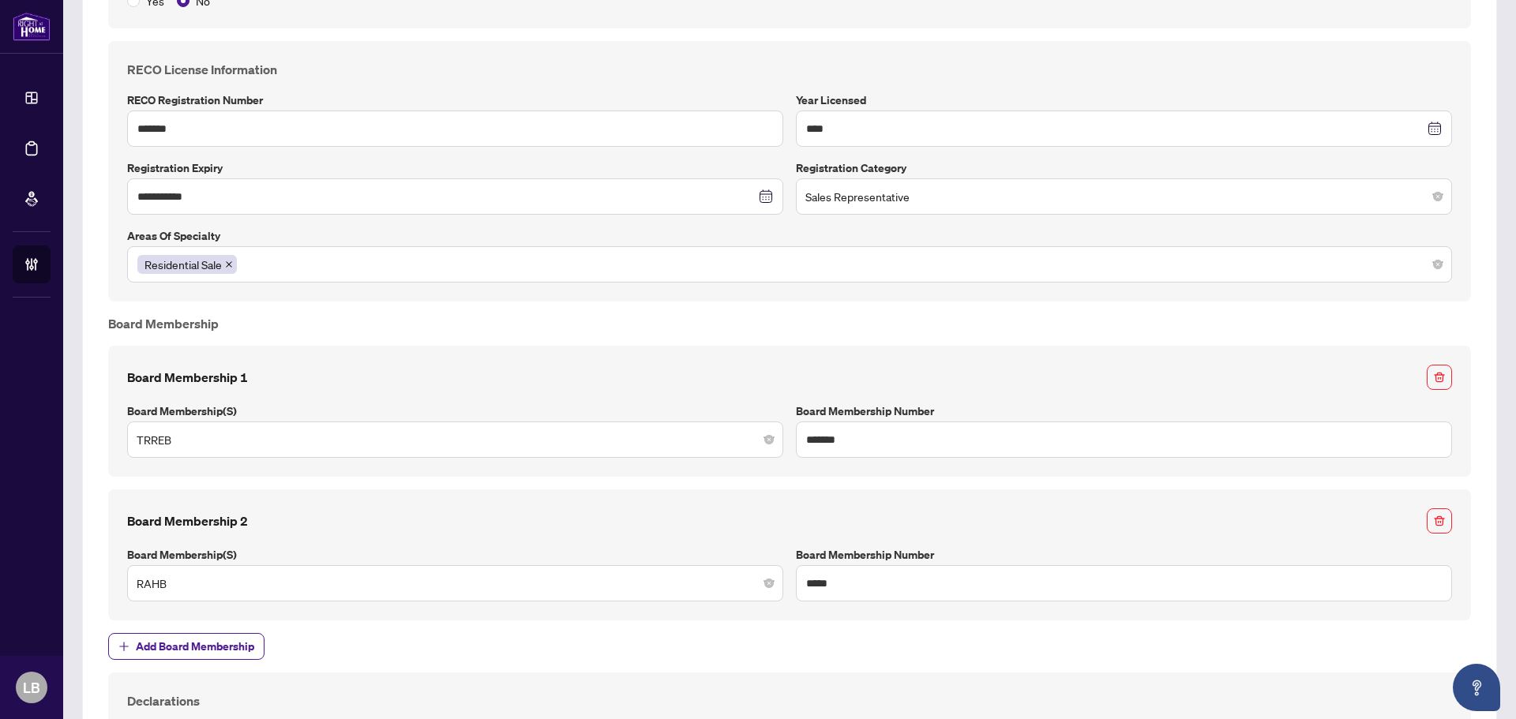
scroll to position [1816, 0]
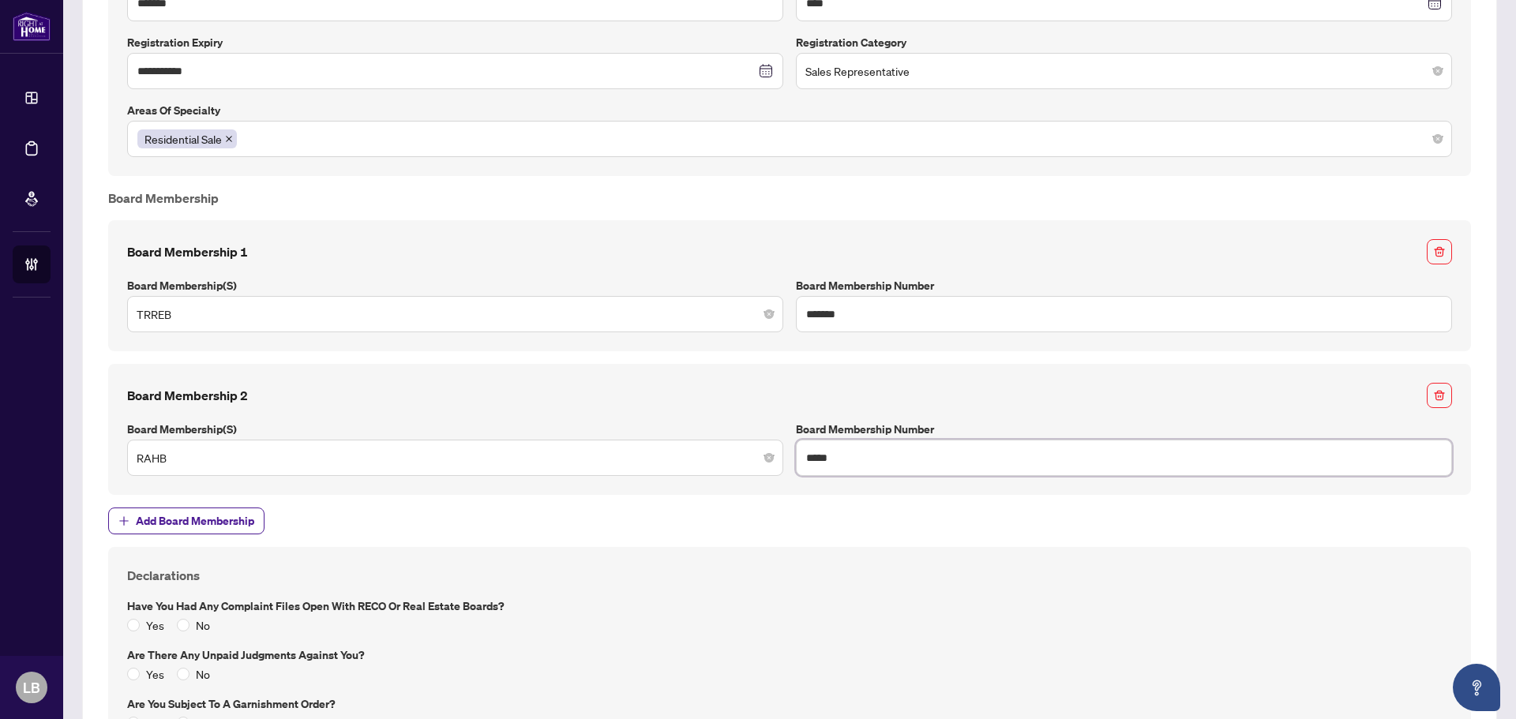
click at [852, 453] on input "*****" at bounding box center [1124, 458] width 656 height 36
click at [853, 453] on input "*****" at bounding box center [1124, 458] width 656 height 36
click at [854, 453] on input "*****" at bounding box center [1124, 458] width 656 height 36
paste input "****"
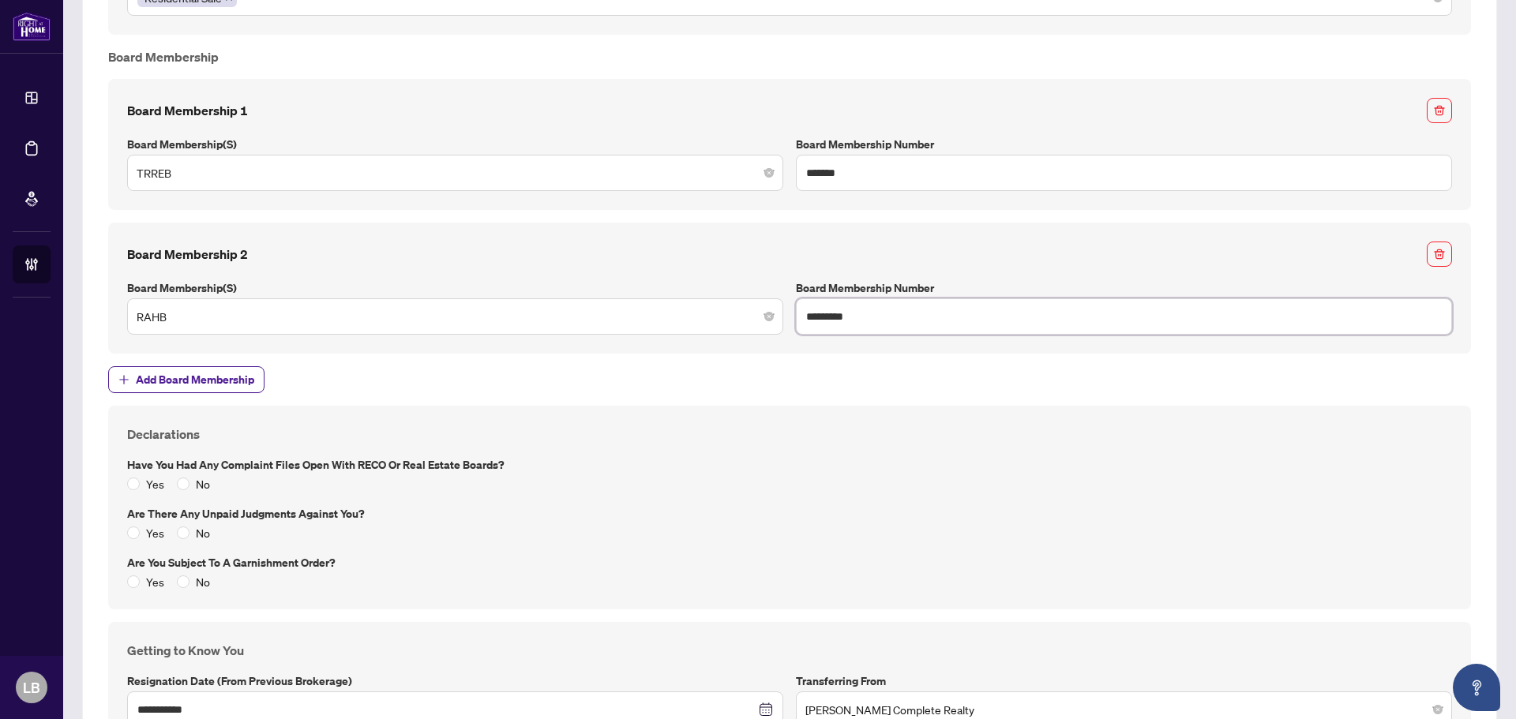
scroll to position [2210, 0]
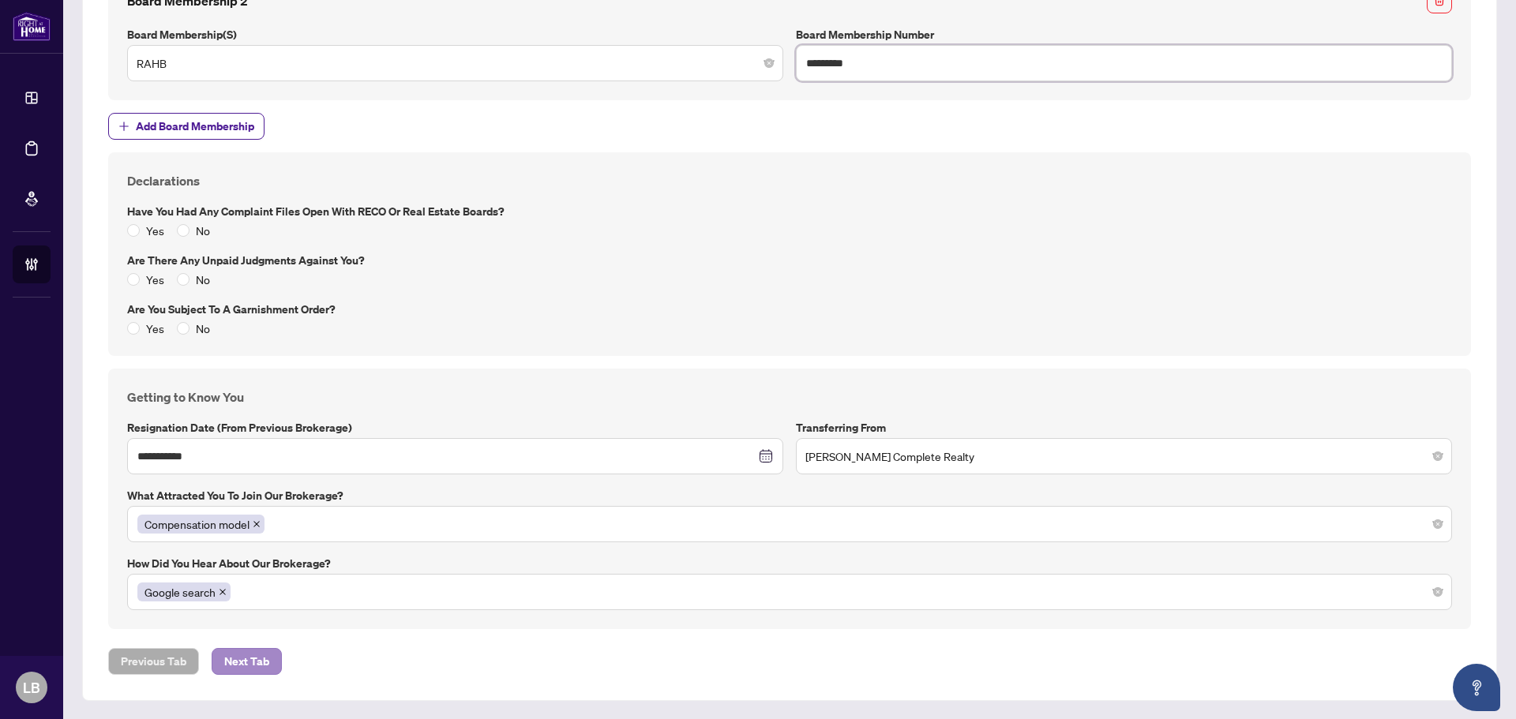
type input "*********"
click at [252, 662] on span "Next Tab" at bounding box center [246, 661] width 45 height 25
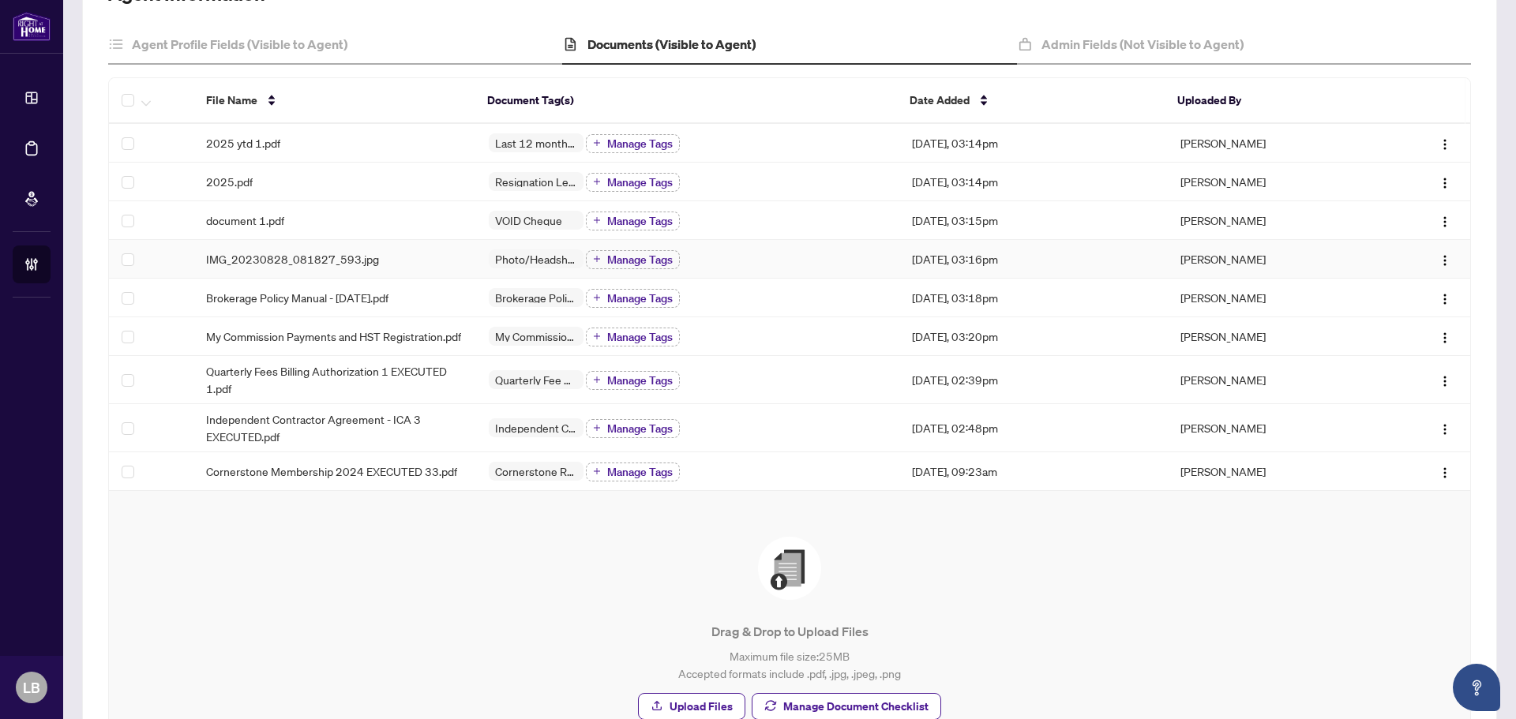
scroll to position [129, 0]
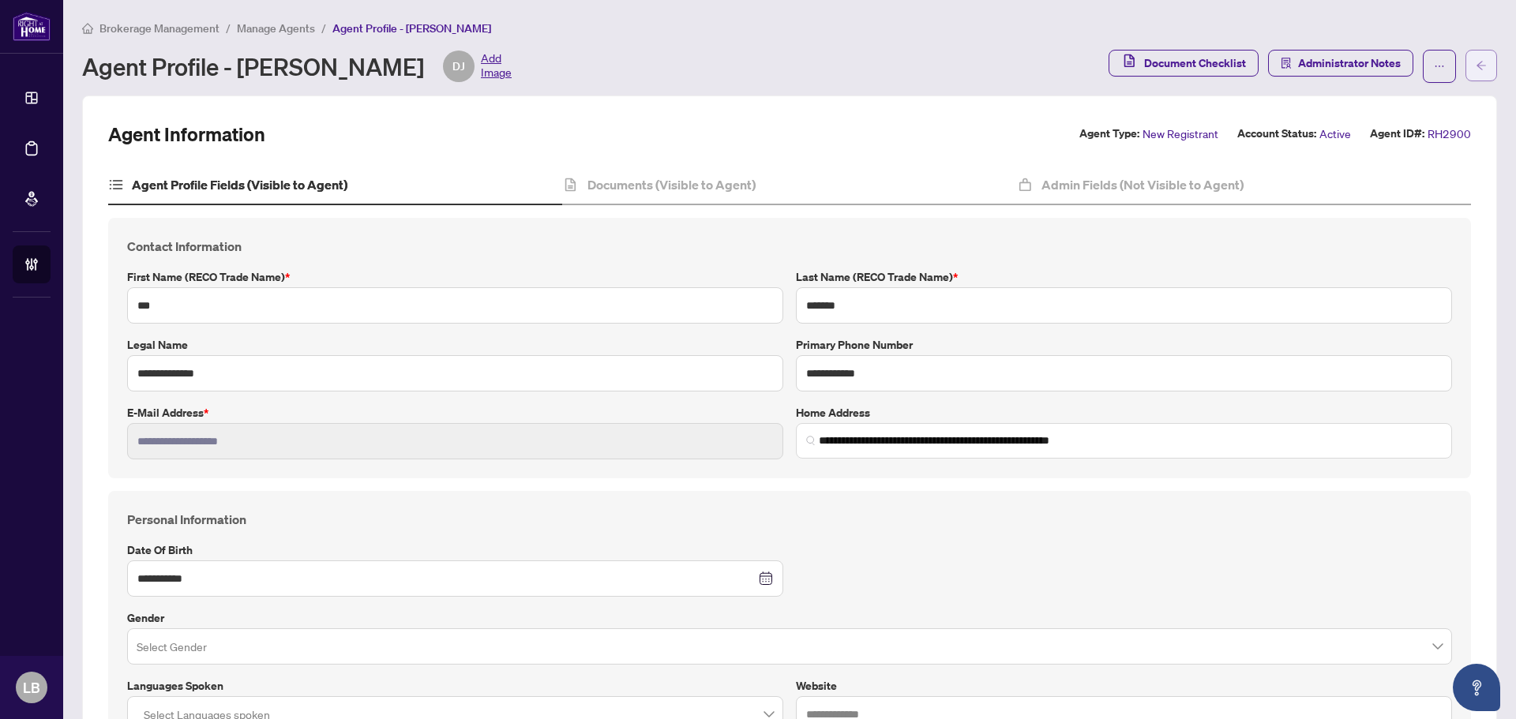
click at [1475, 61] on button "button" at bounding box center [1481, 66] width 32 height 32
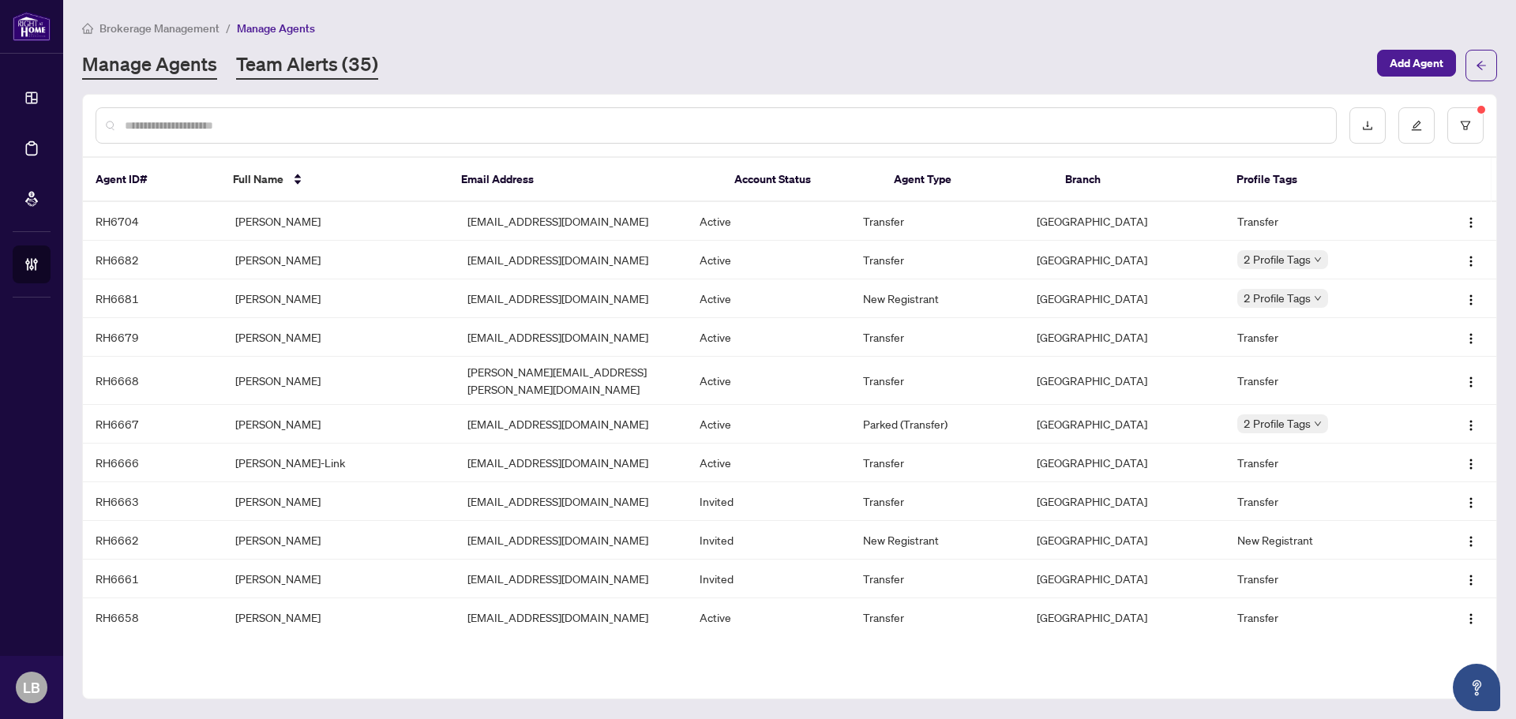
click at [312, 63] on link "Team Alerts (35)" at bounding box center [307, 65] width 142 height 28
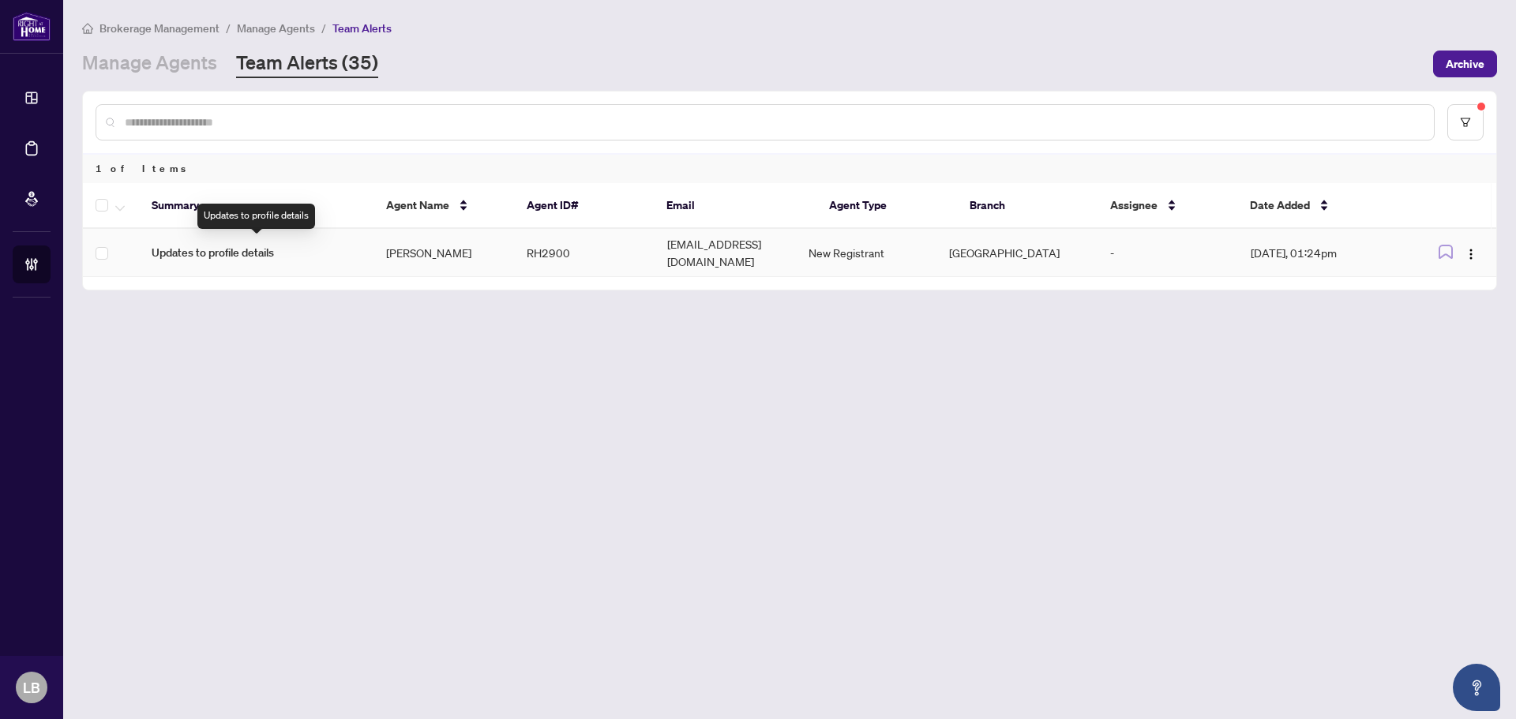
click at [242, 249] on span "Updates to profile details" at bounding box center [256, 252] width 209 height 17
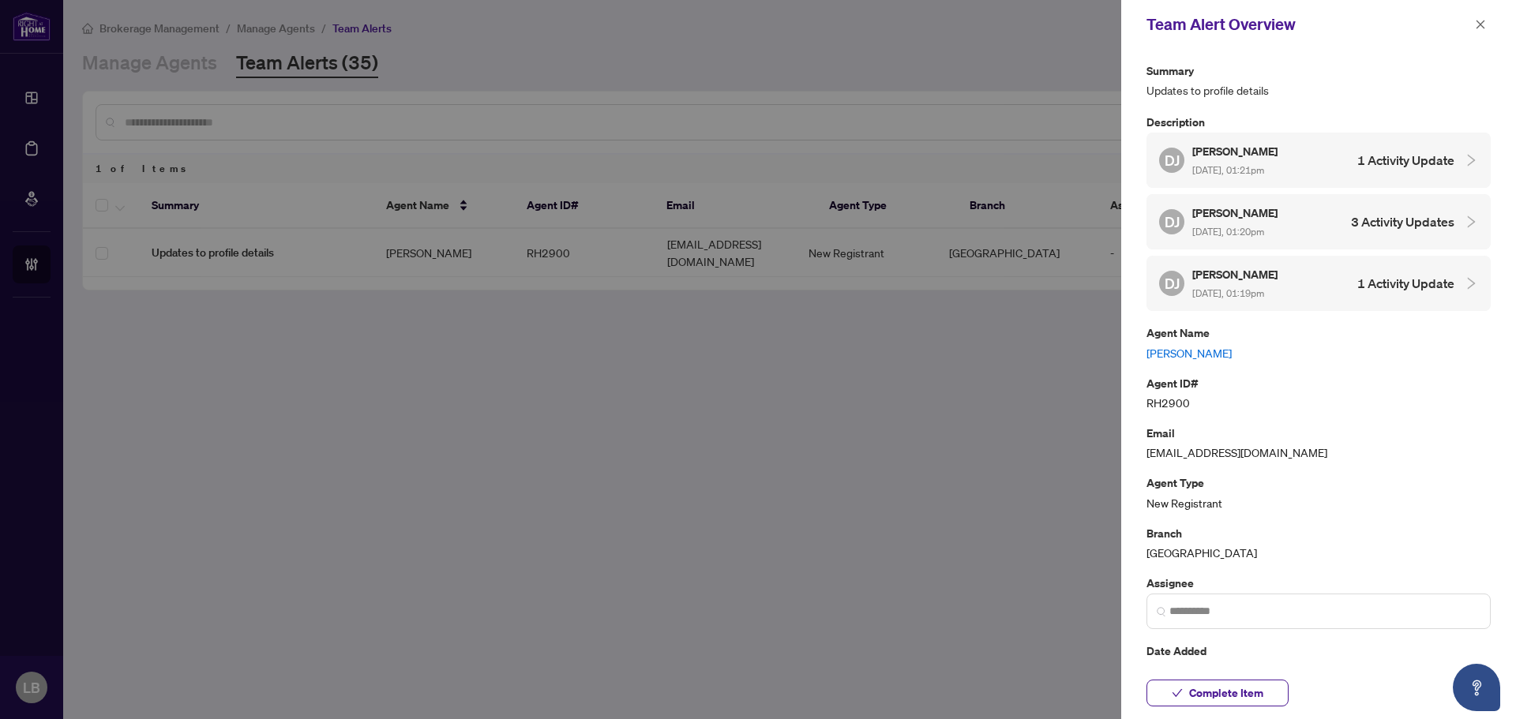
click at [1390, 159] on h4 "1 Activity Update" at bounding box center [1405, 160] width 97 height 19
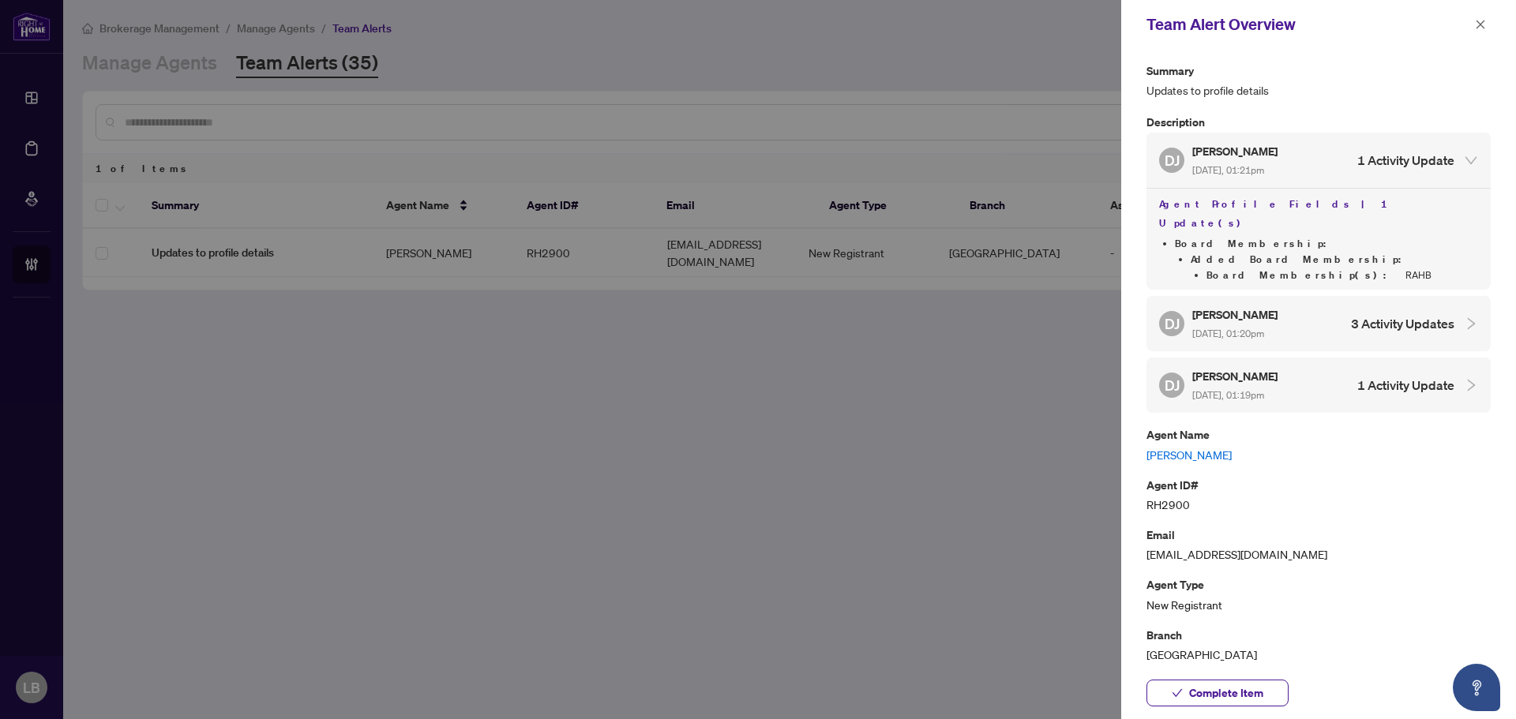
click at [1385, 170] on h4 "3 Activity Updates" at bounding box center [1405, 160] width 97 height 19
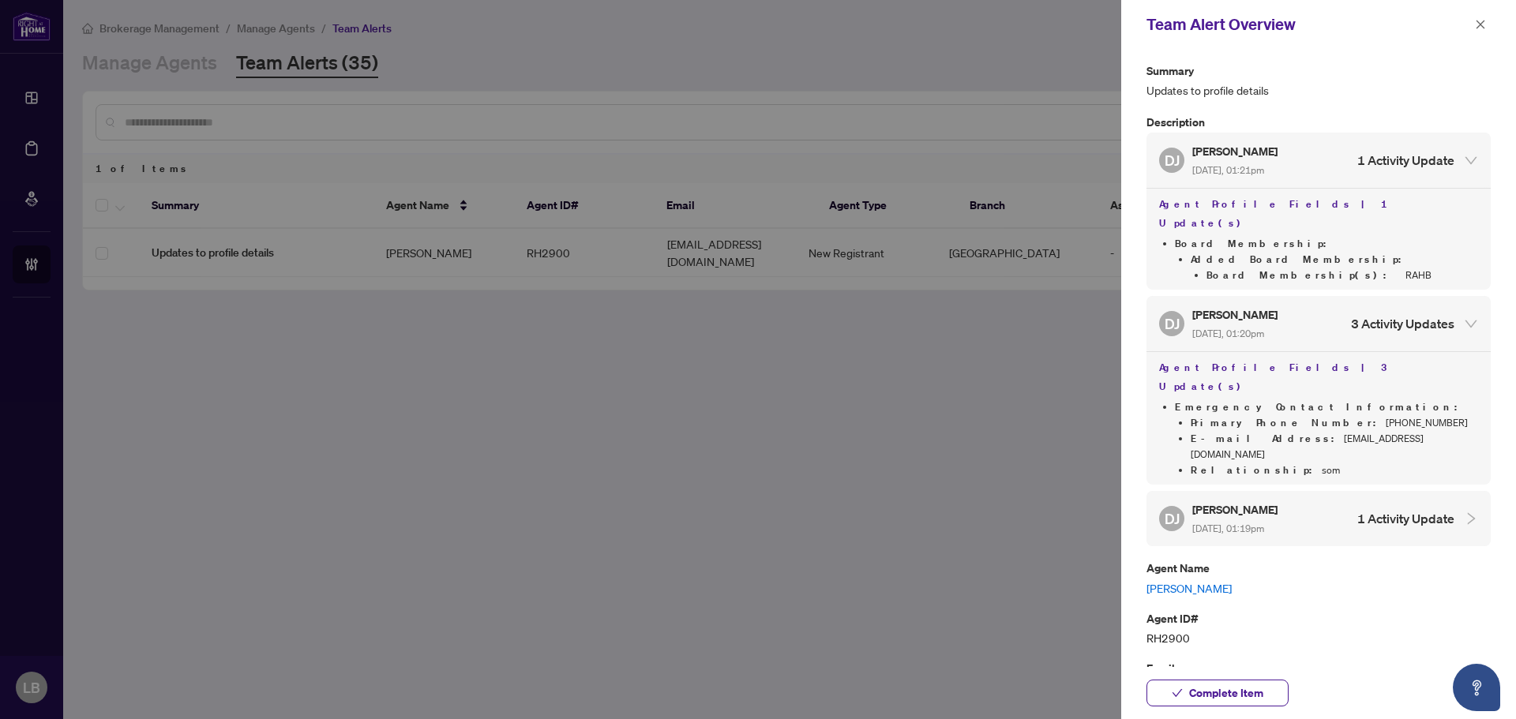
click at [1246, 160] on h5 "[PERSON_NAME]" at bounding box center [1236, 151] width 88 height 18
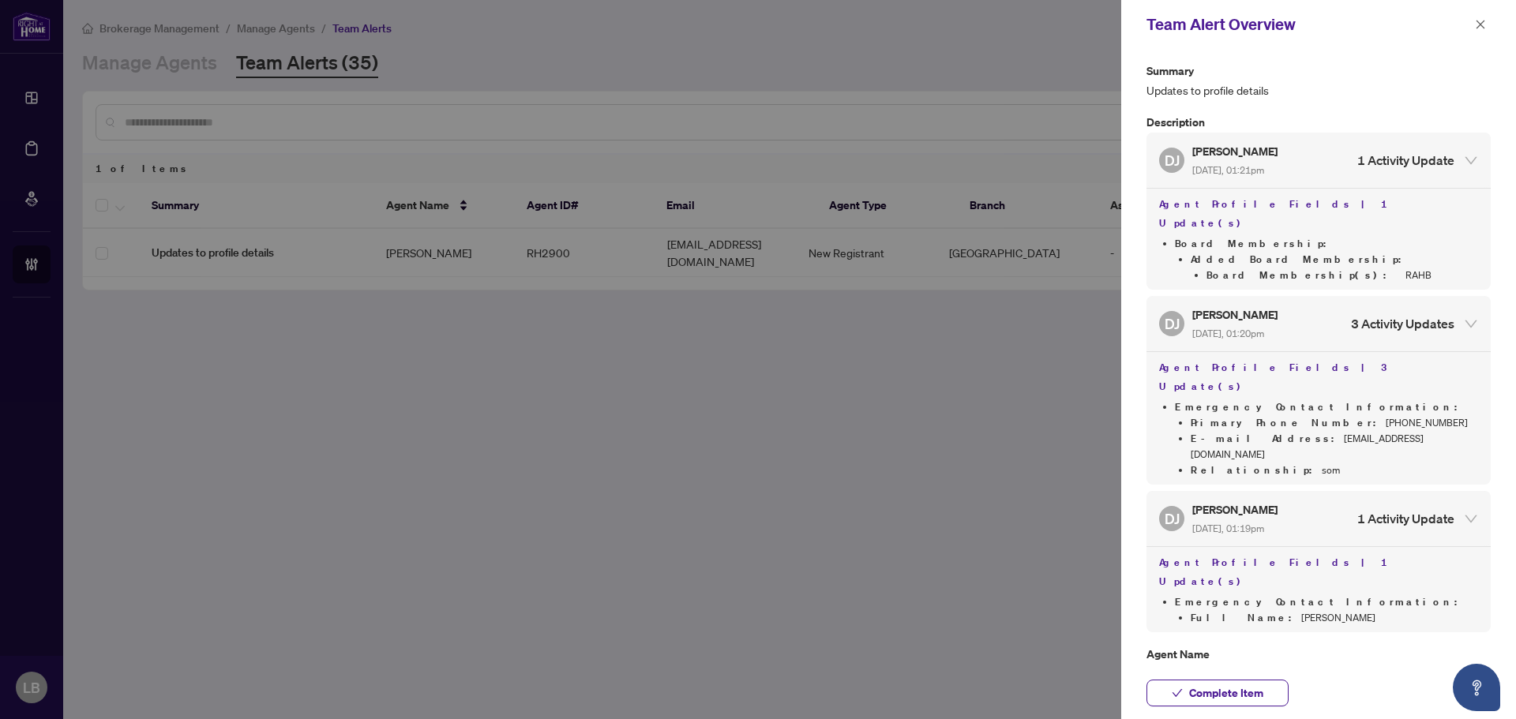
click at [1177, 665] on link "[PERSON_NAME]" at bounding box center [1318, 673] width 344 height 17
click at [1480, 24] on icon "close" at bounding box center [1480, 24] width 9 height 9
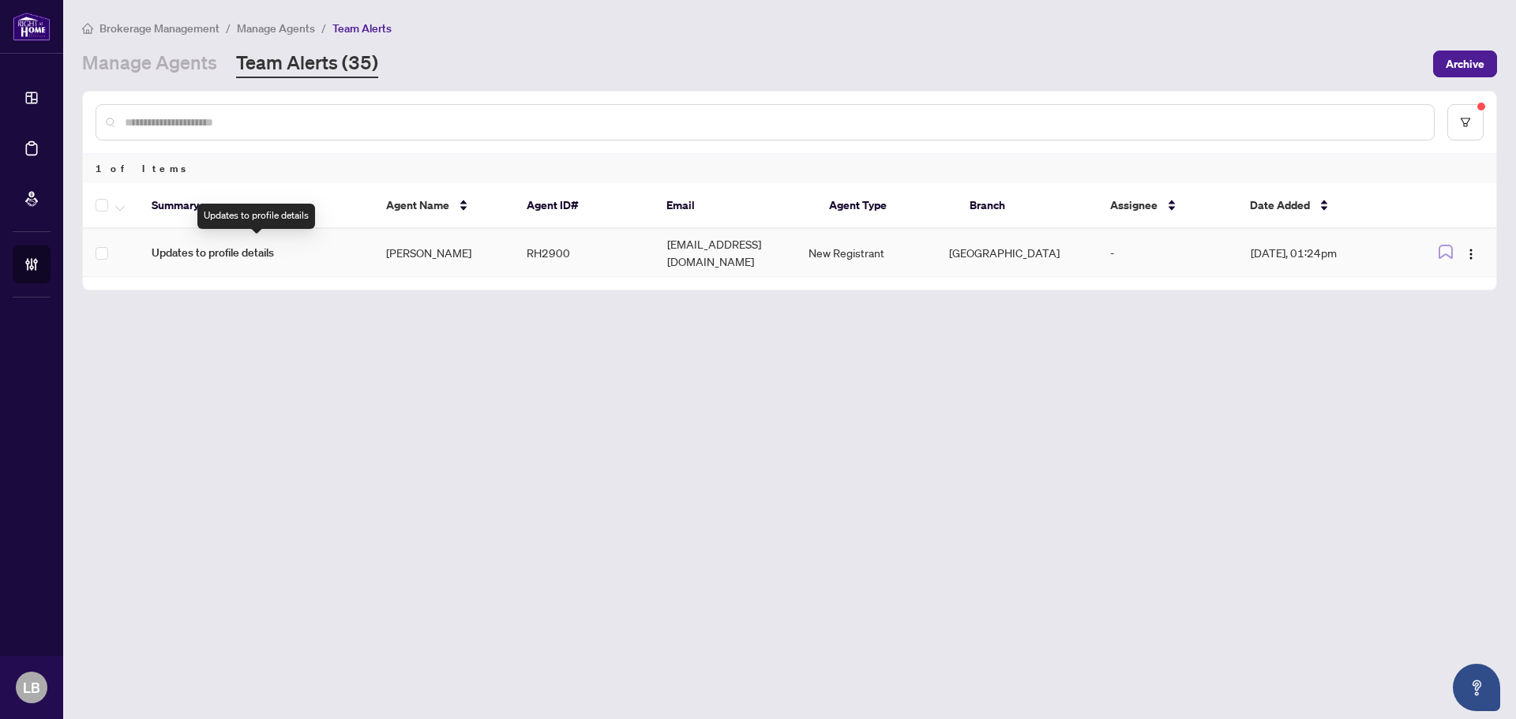
click at [254, 245] on span "Updates to profile details" at bounding box center [256, 252] width 209 height 17
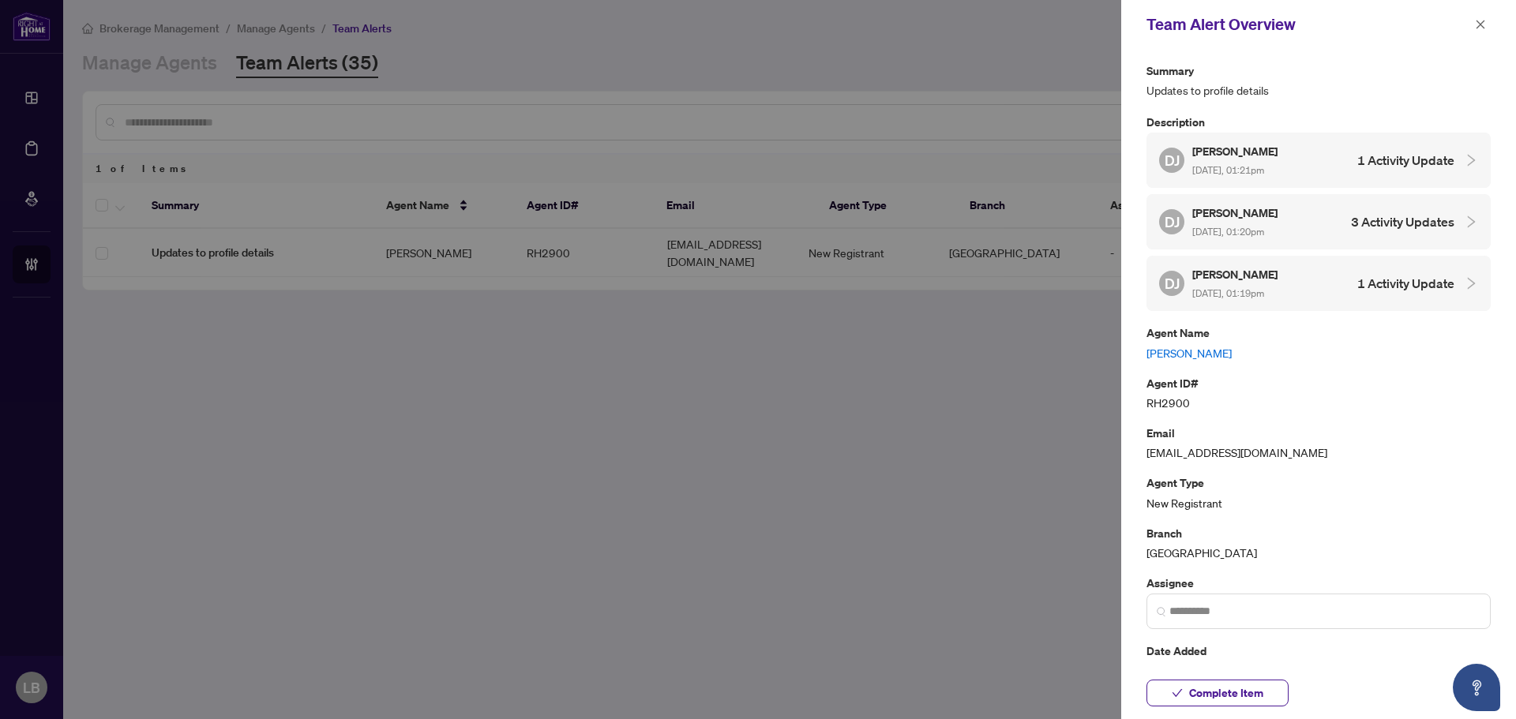
click at [1184, 351] on link "[PERSON_NAME]" at bounding box center [1318, 352] width 344 height 17
click at [1482, 24] on icon "close" at bounding box center [1480, 24] width 11 height 11
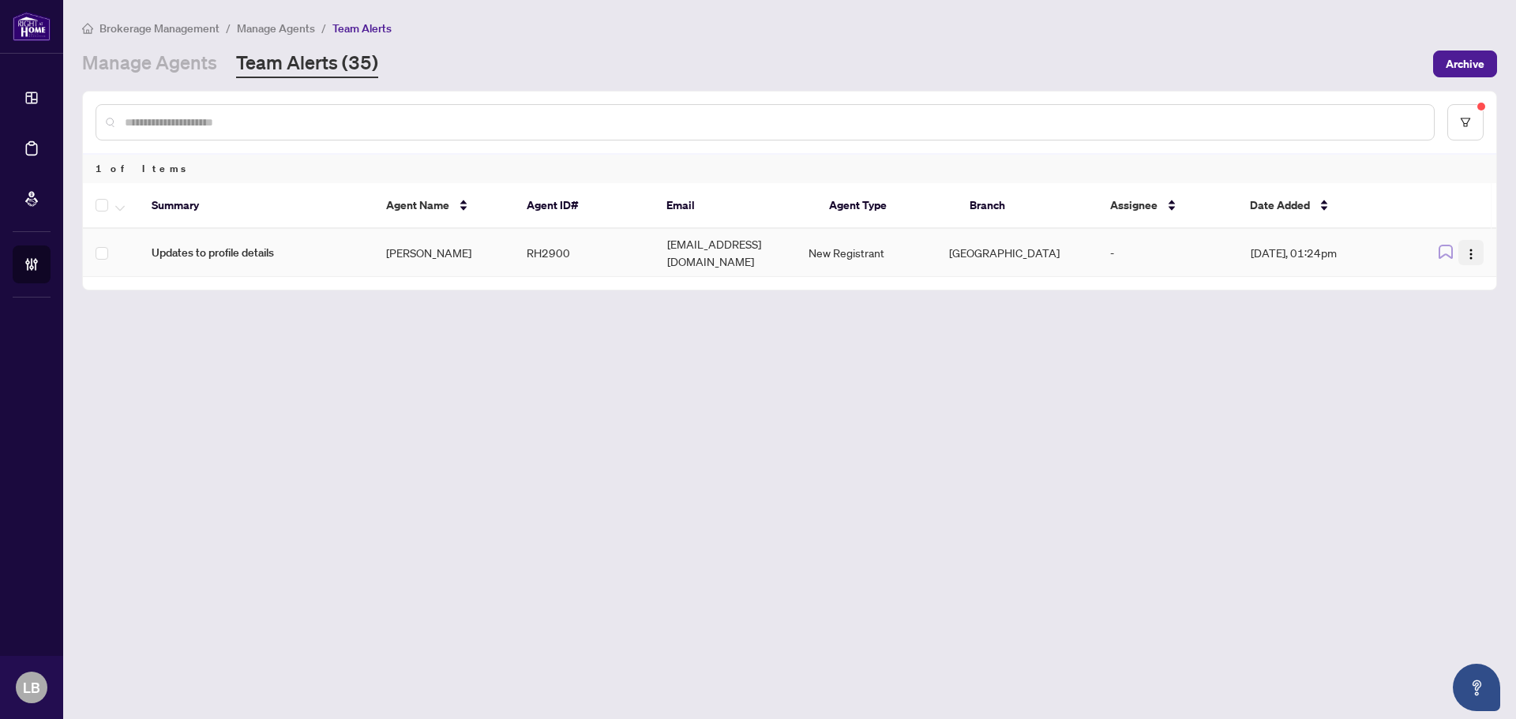
click at [1468, 252] on img "button" at bounding box center [1470, 254] width 13 height 13
click at [1447, 333] on span "Complete Item" at bounding box center [1433, 328] width 73 height 17
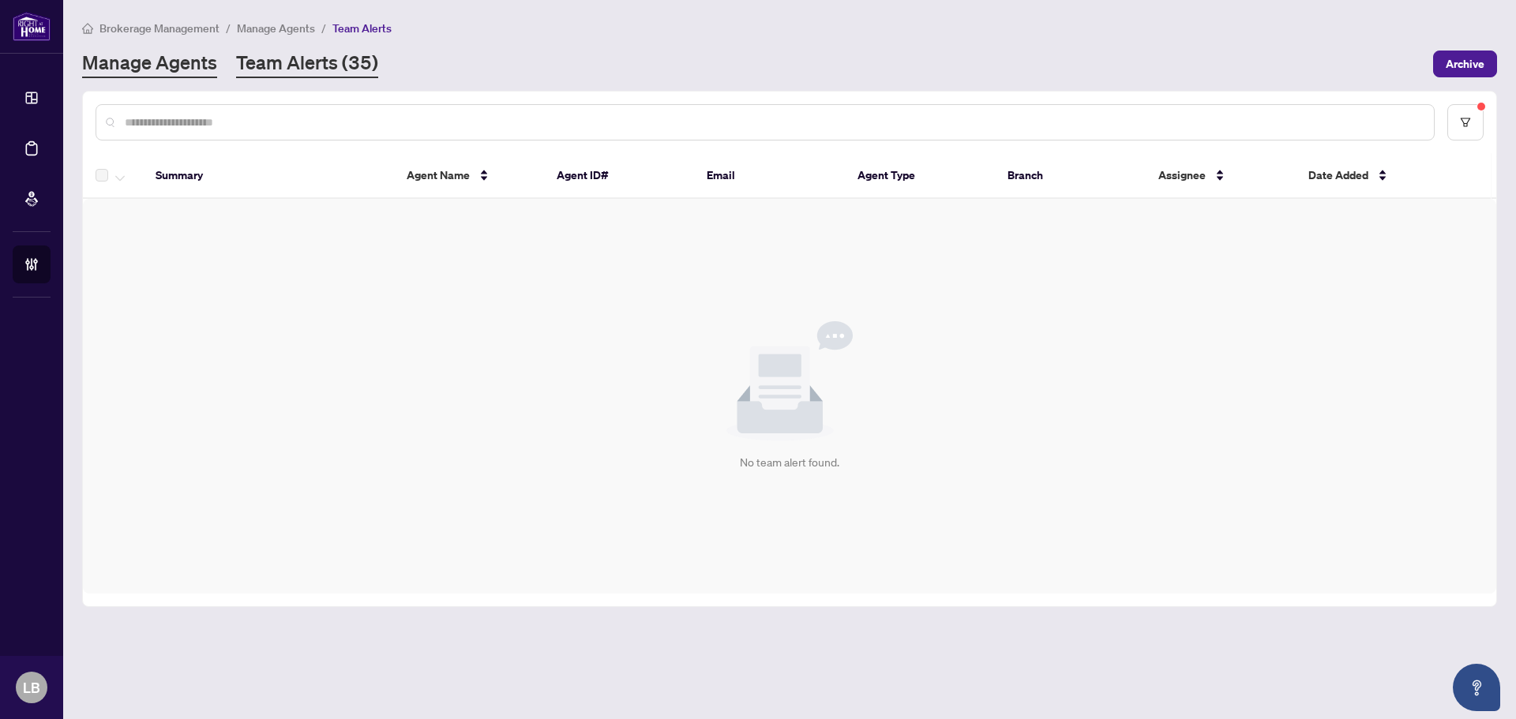
click at [190, 67] on link "Manage Agents" at bounding box center [149, 64] width 135 height 28
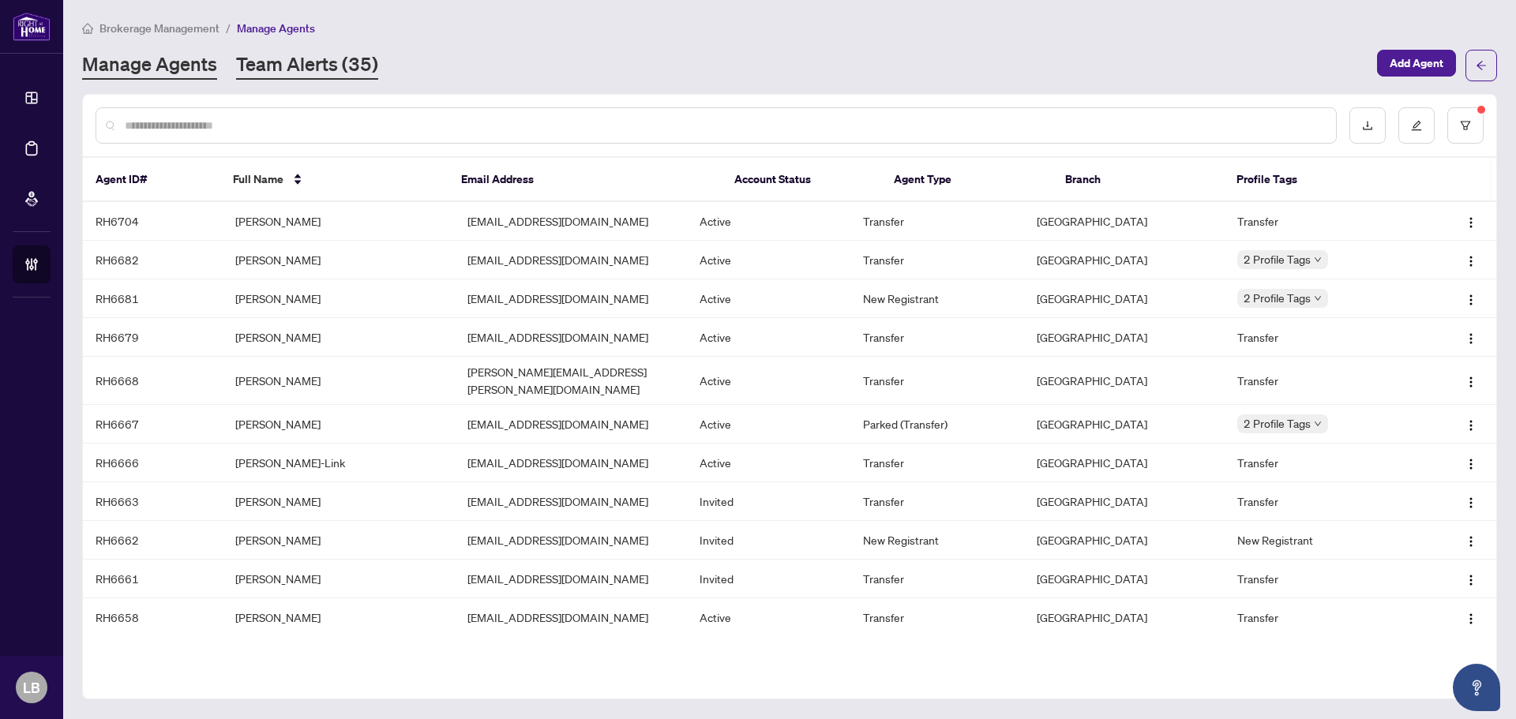
click at [284, 67] on link "Team Alerts (35)" at bounding box center [307, 65] width 142 height 28
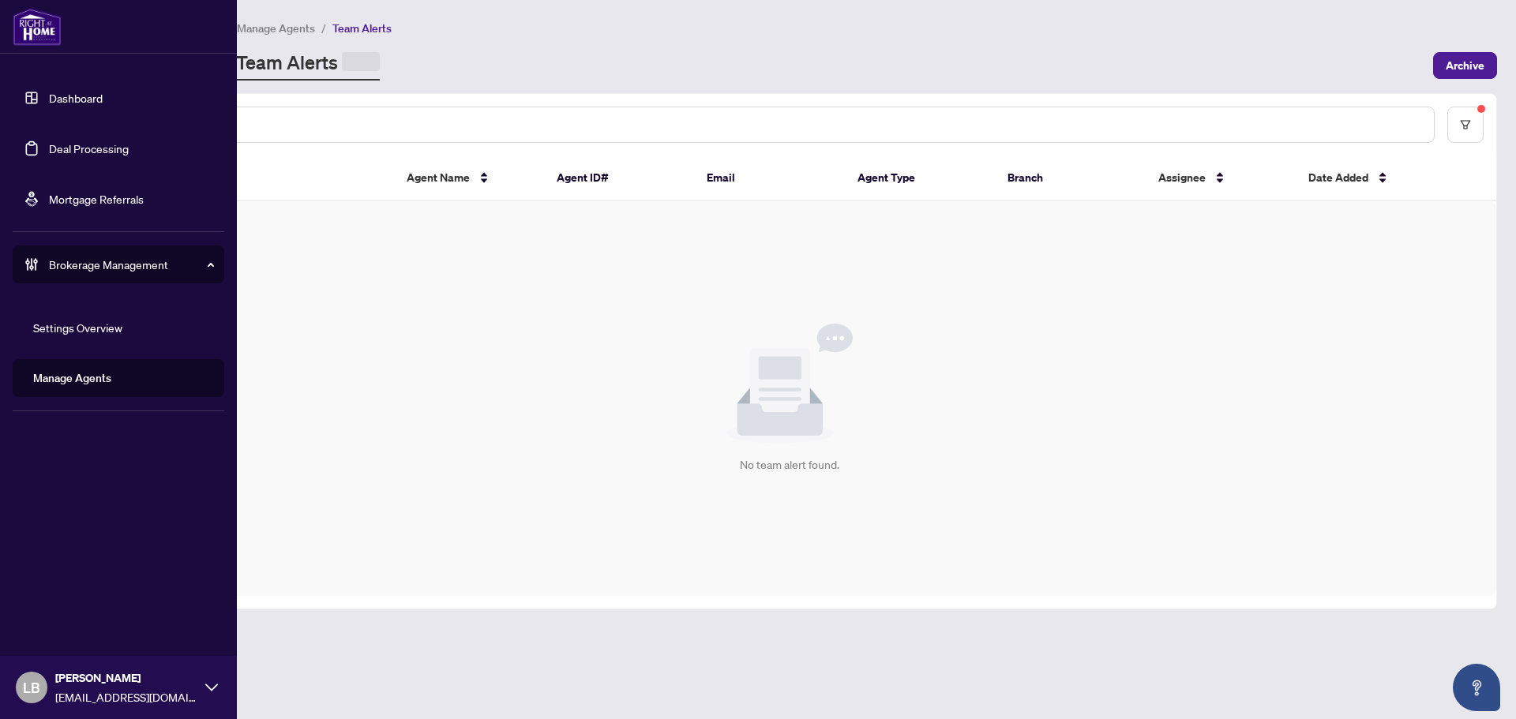
click at [49, 96] on link "Dashboard" at bounding box center [76, 98] width 54 height 14
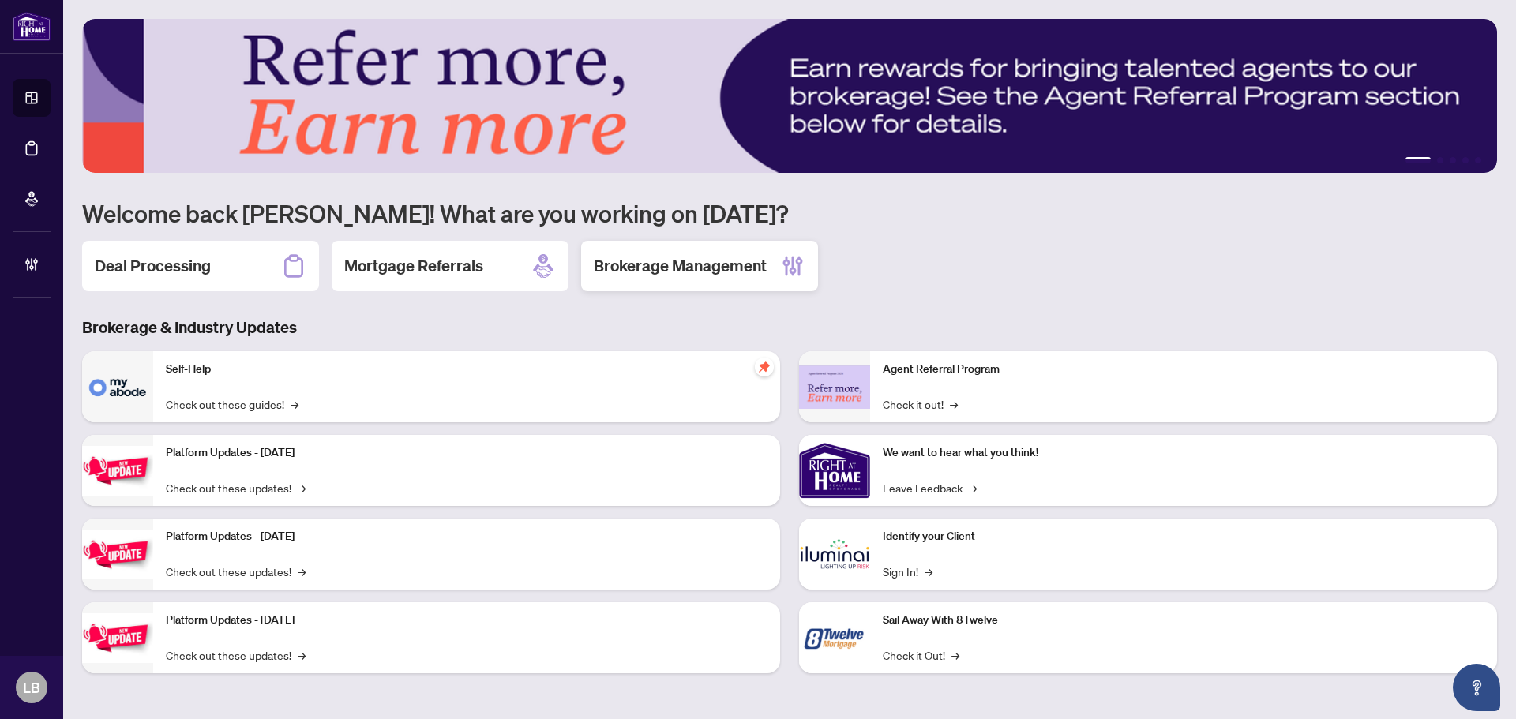
click at [631, 246] on div "Brokerage Management" at bounding box center [699, 266] width 237 height 51
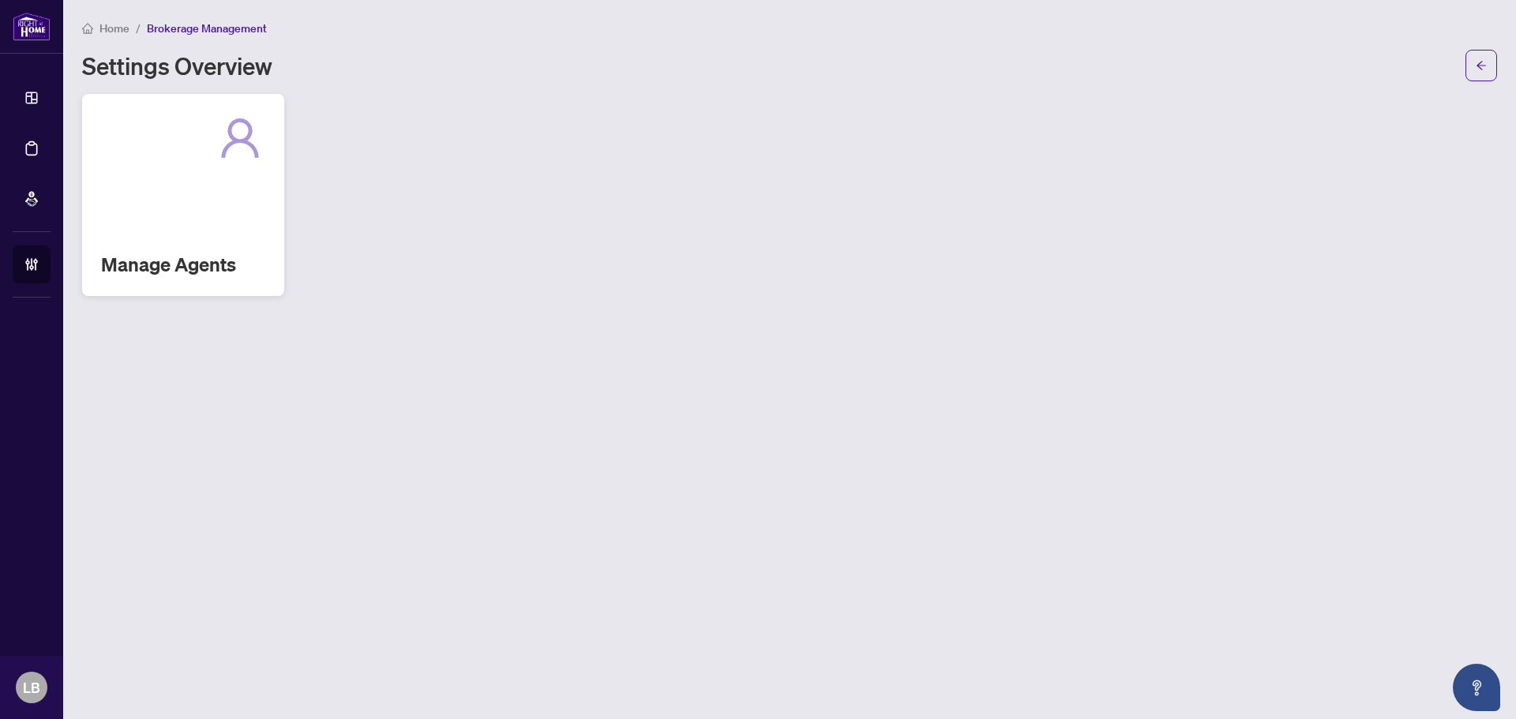
click at [163, 249] on div "Manage Agents" at bounding box center [183, 195] width 202 height 202
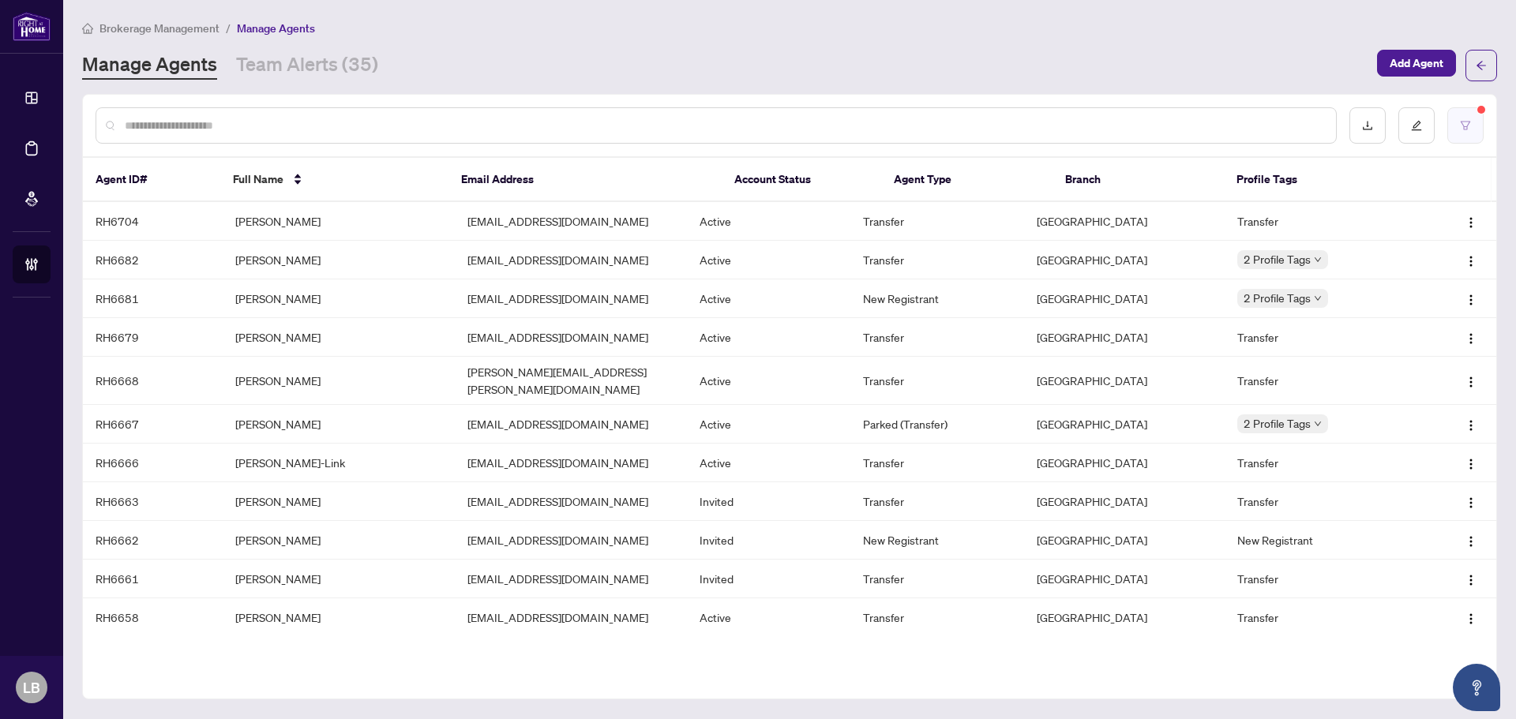
click at [1469, 121] on icon "filter" at bounding box center [1464, 125] width 9 height 9
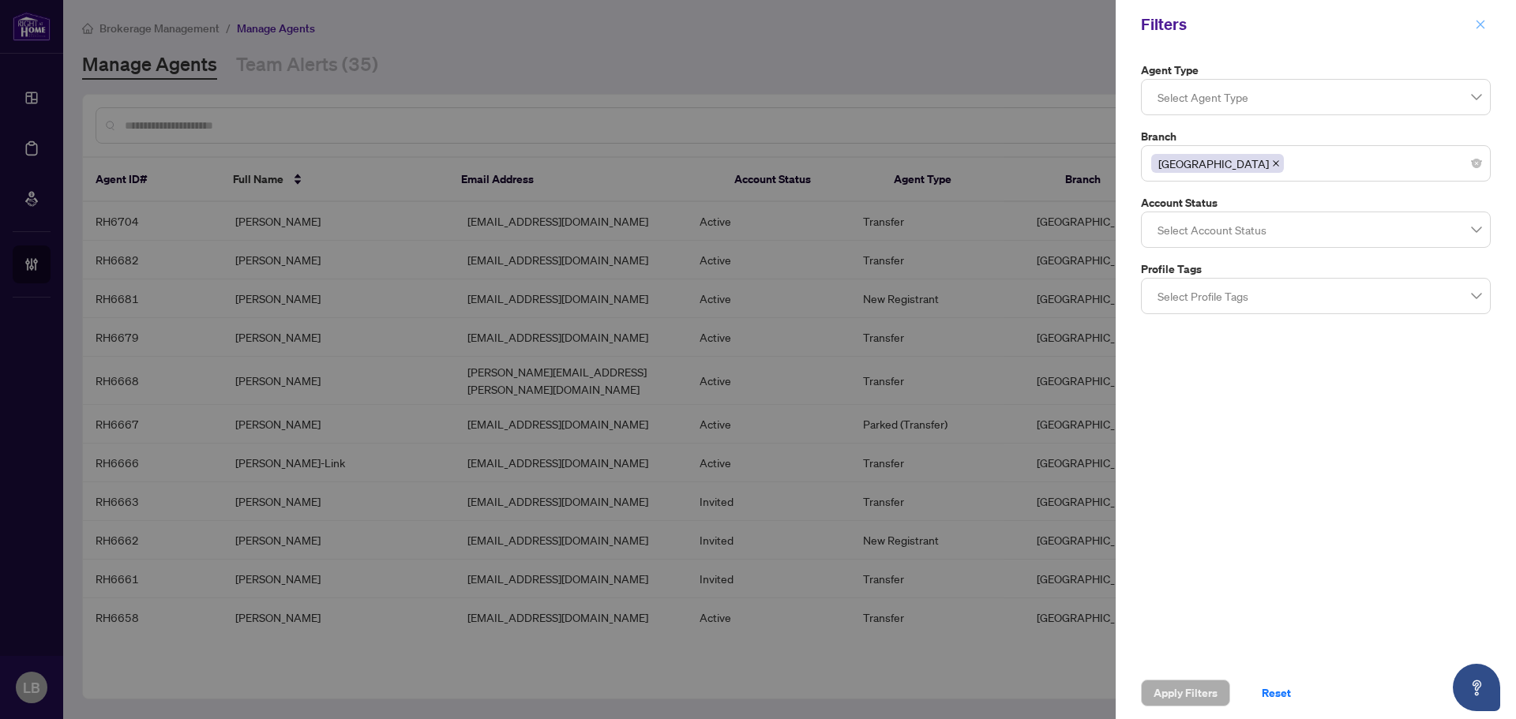
click at [1481, 24] on icon "close" at bounding box center [1480, 24] width 9 height 9
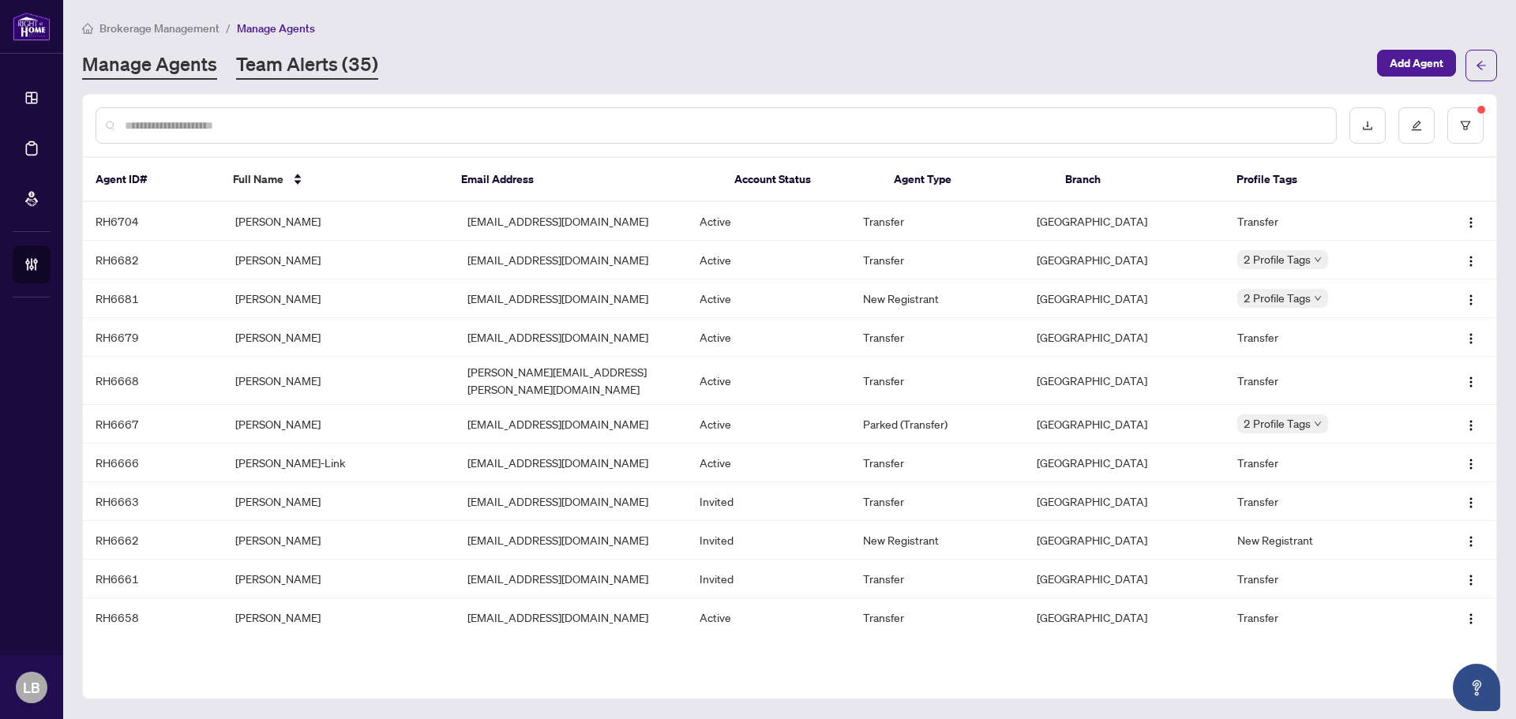
click at [322, 68] on link "Team Alerts (35)" at bounding box center [307, 65] width 142 height 28
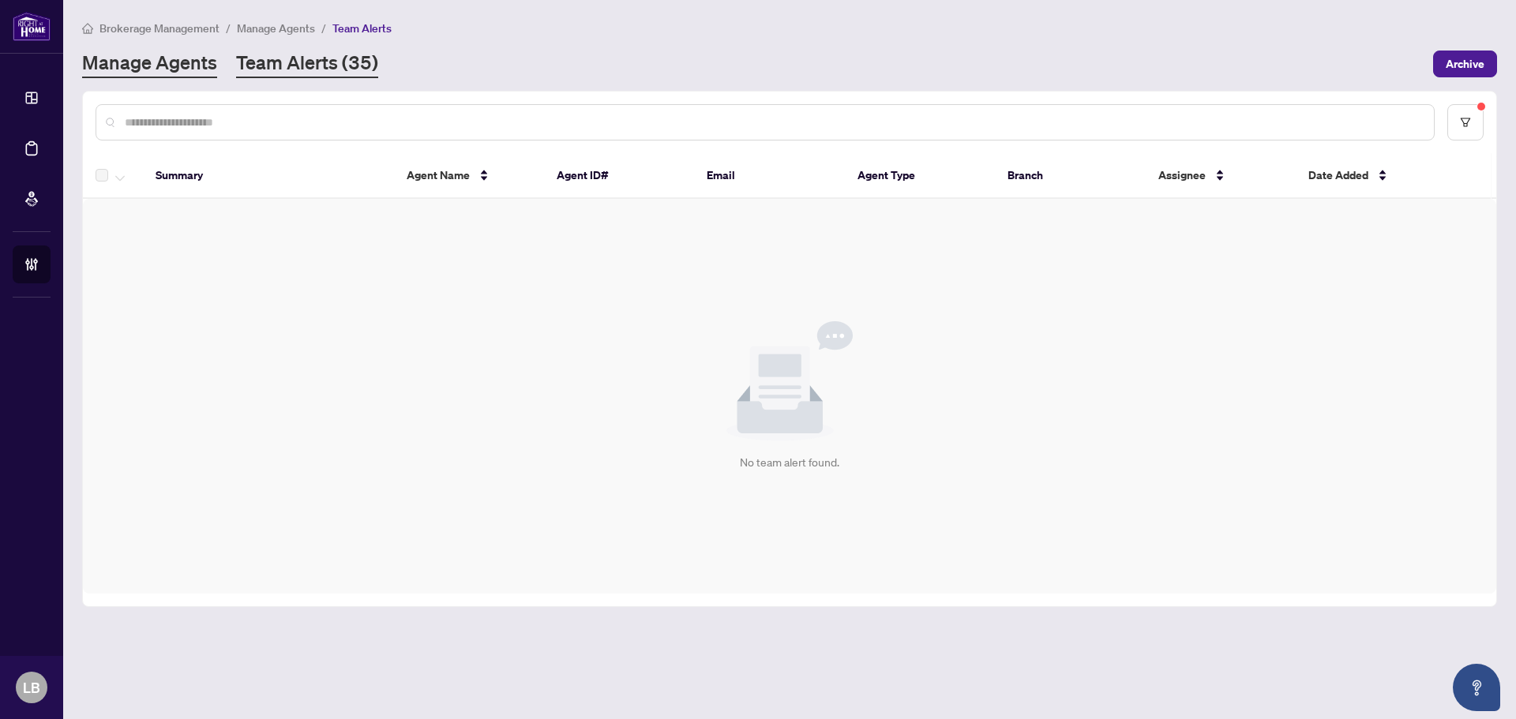
click at [168, 65] on link "Manage Agents" at bounding box center [149, 64] width 135 height 28
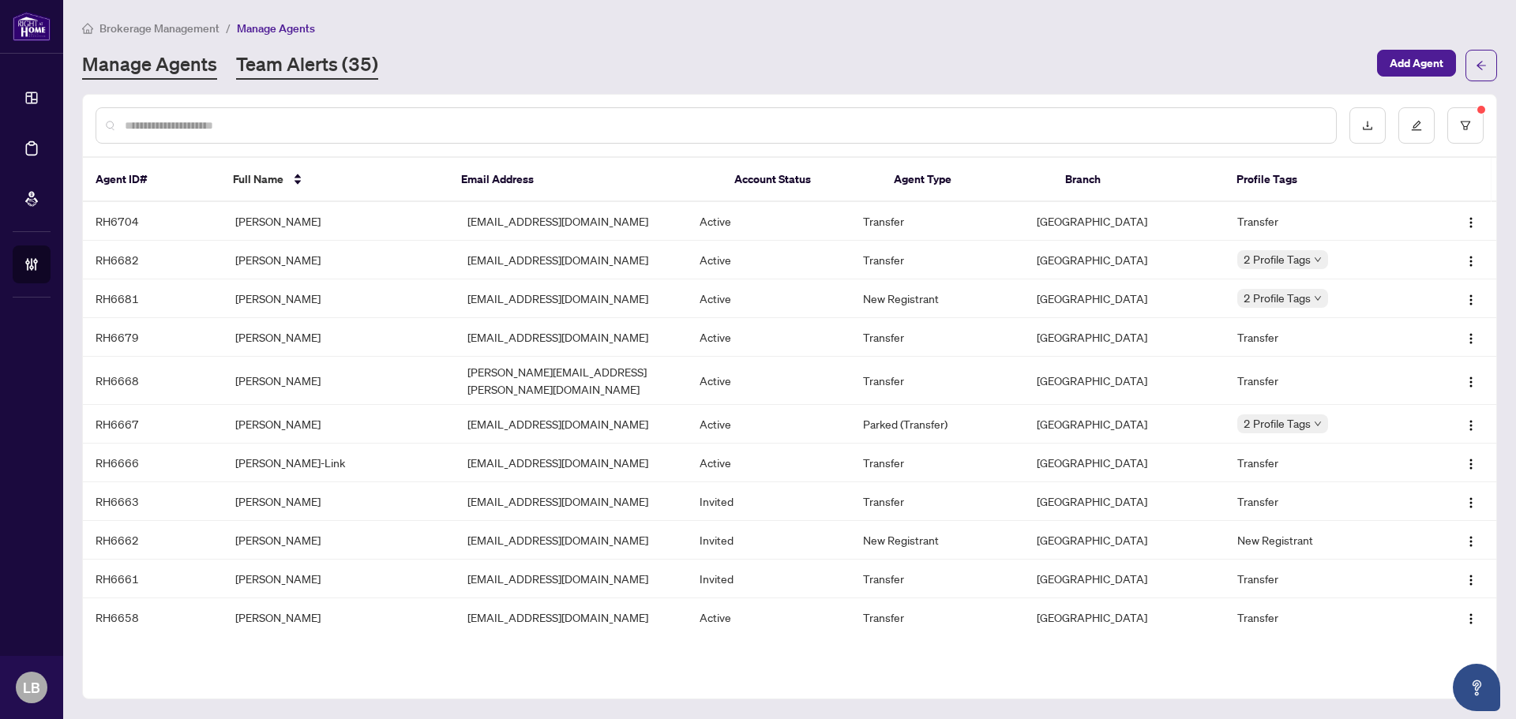
click at [324, 73] on link "Team Alerts (35)" at bounding box center [307, 65] width 142 height 28
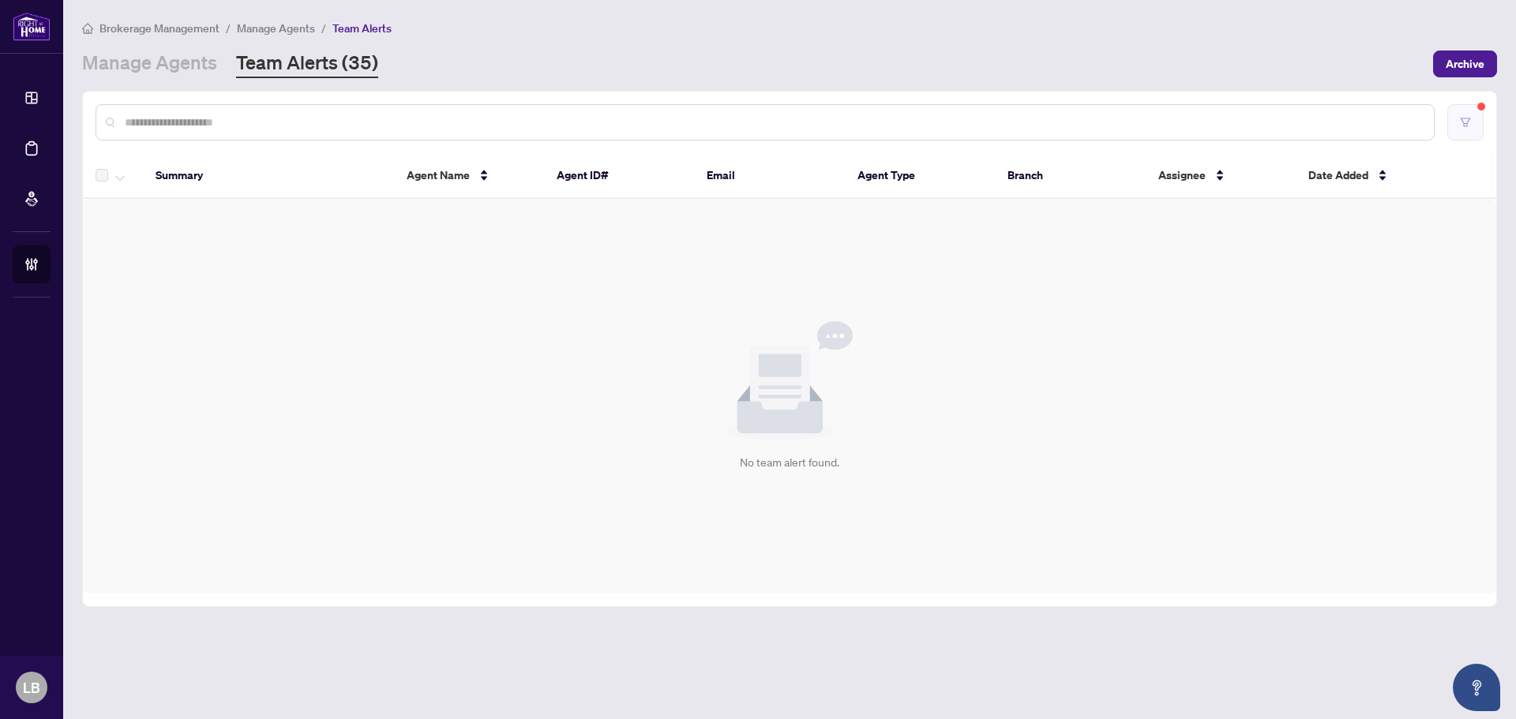
click at [1477, 120] on button "button" at bounding box center [1465, 122] width 36 height 36
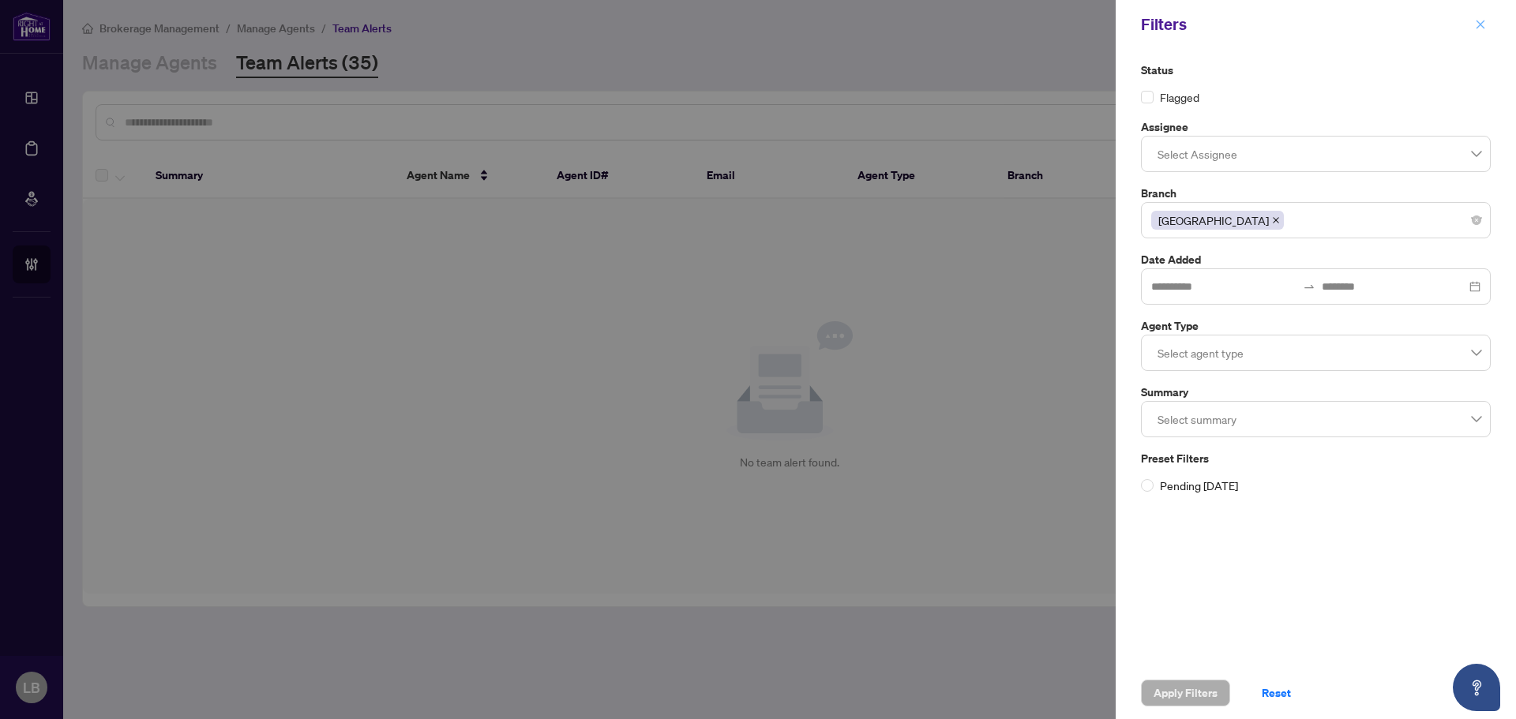
click at [1483, 25] on icon "close" at bounding box center [1480, 24] width 11 height 11
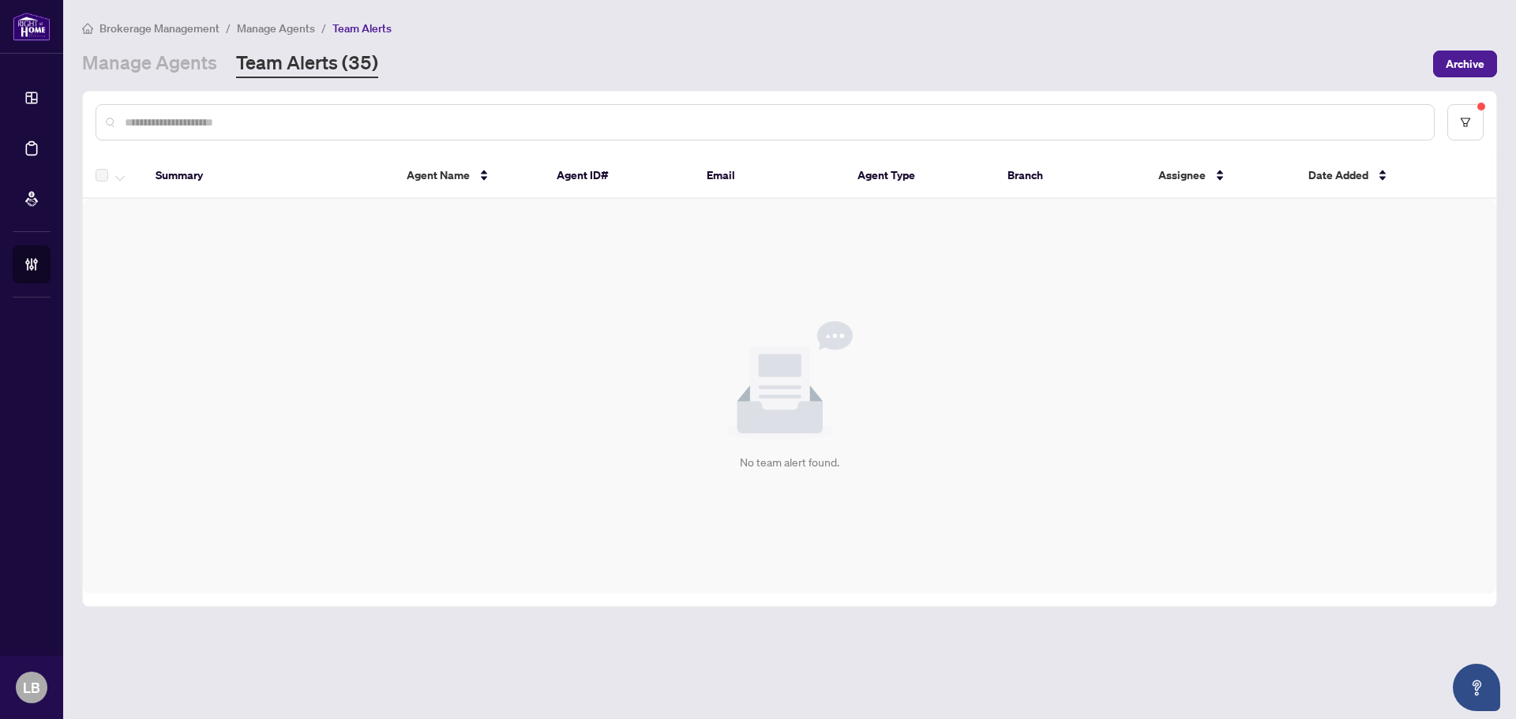
click at [354, 66] on link "Team Alerts (35)" at bounding box center [307, 64] width 142 height 28
click at [1456, 120] on button "button" at bounding box center [1465, 122] width 36 height 36
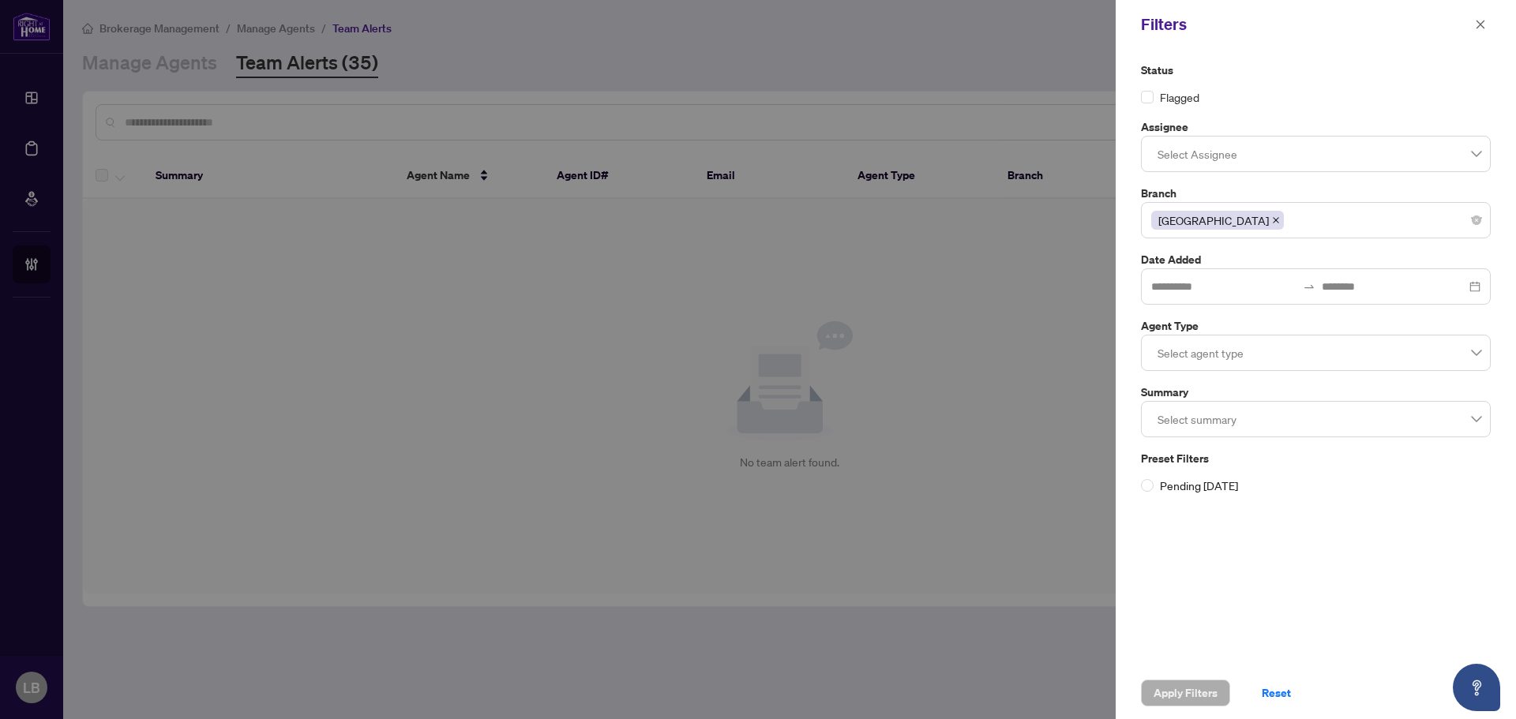
click at [1272, 217] on icon "close" at bounding box center [1276, 220] width 8 height 8
click at [1188, 690] on span "Apply Filters" at bounding box center [1185, 692] width 64 height 25
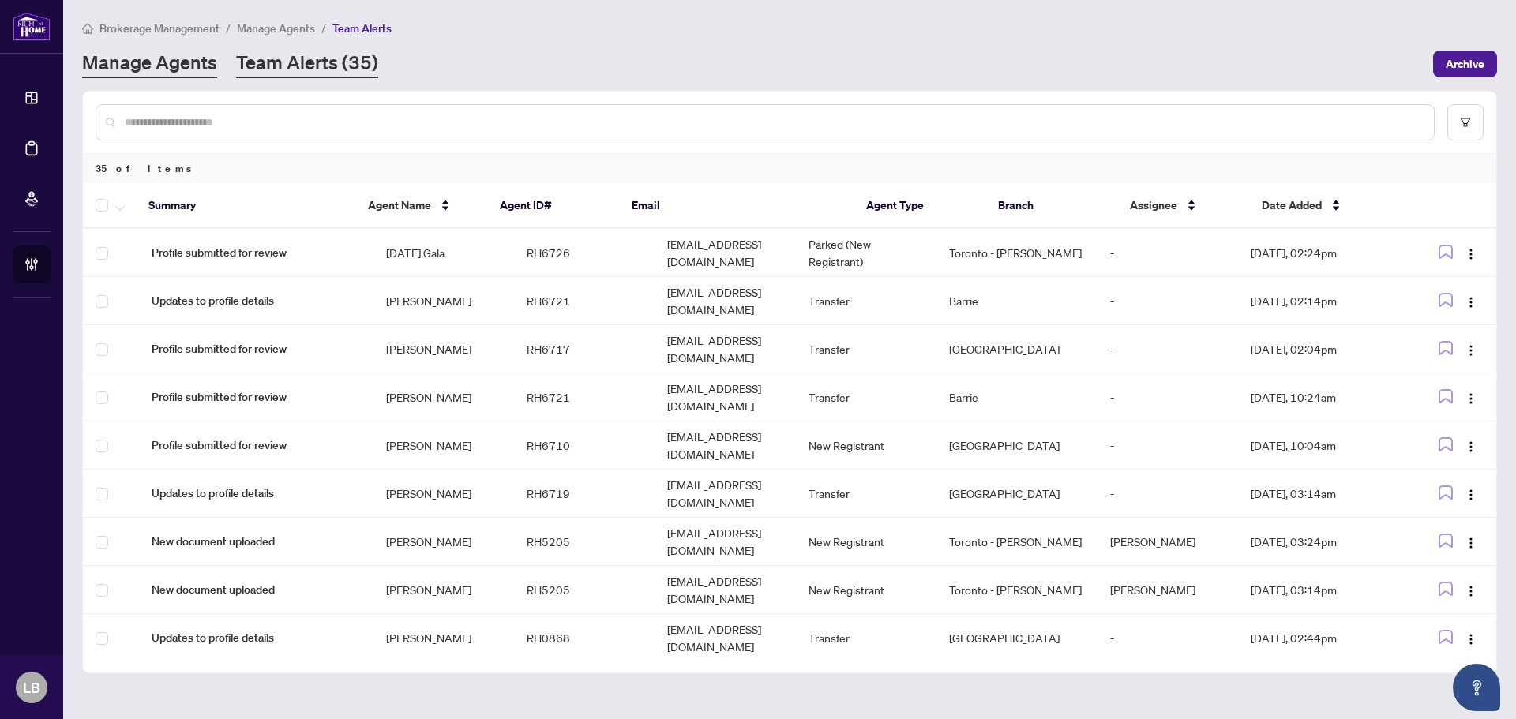
click at [151, 68] on link "Manage Agents" at bounding box center [149, 64] width 135 height 28
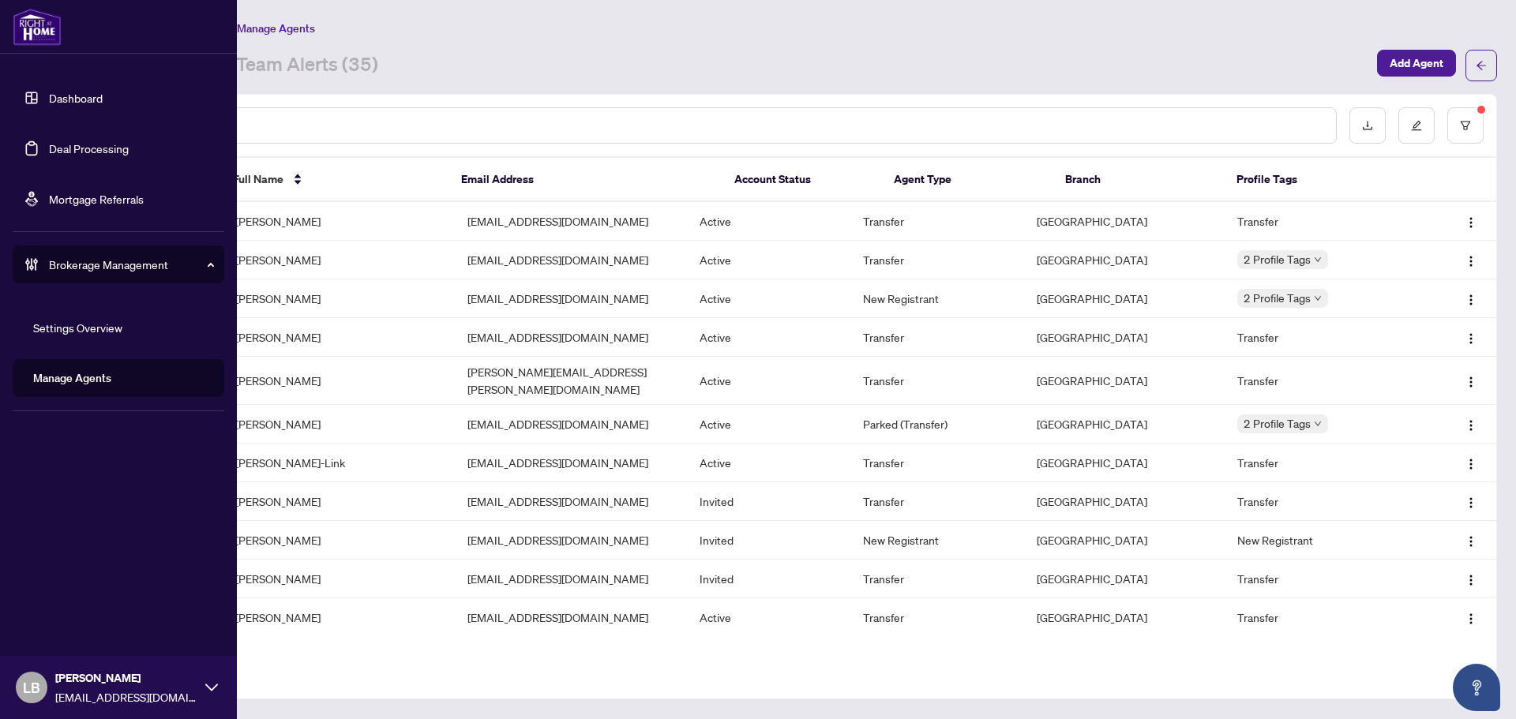
click at [58, 99] on link "Dashboard" at bounding box center [76, 98] width 54 height 14
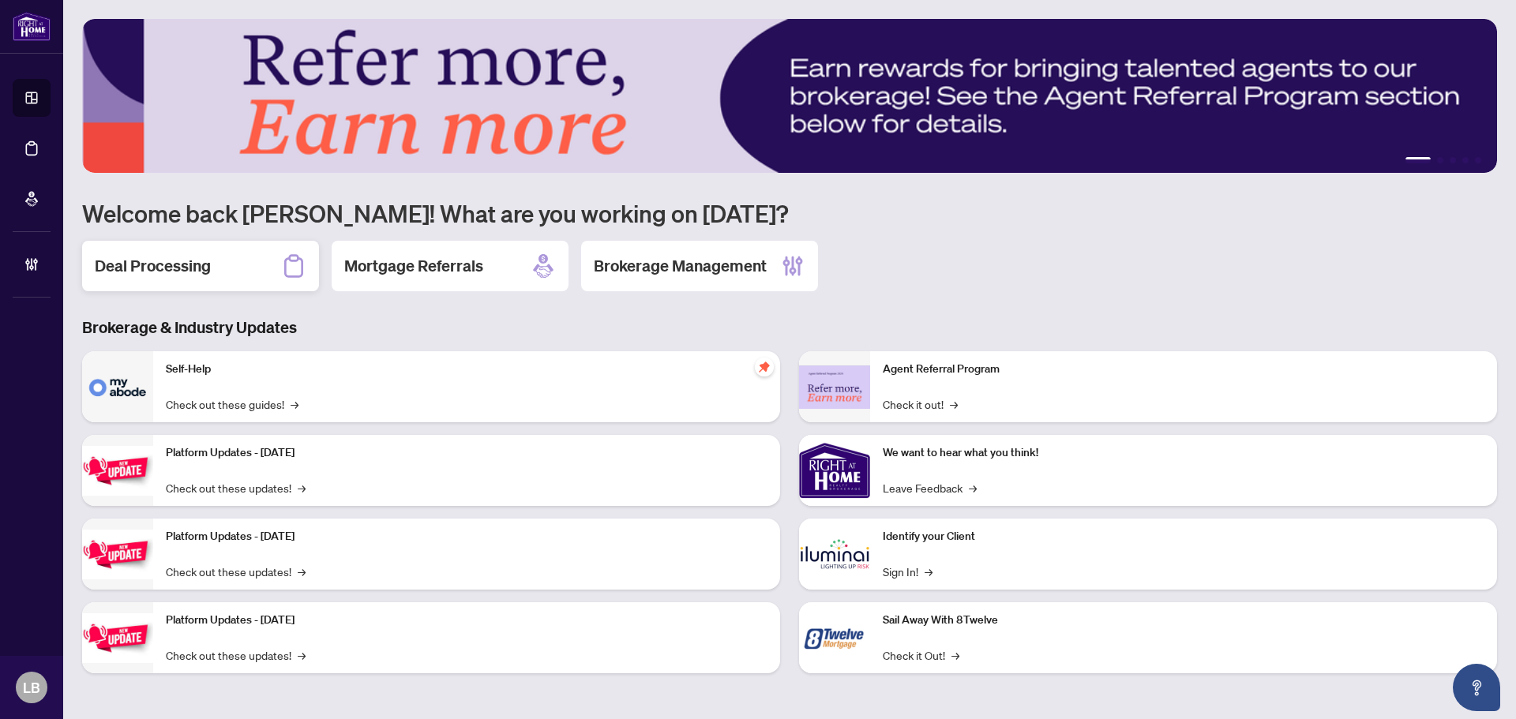
click at [193, 268] on h2 "Deal Processing" at bounding box center [153, 266] width 116 height 22
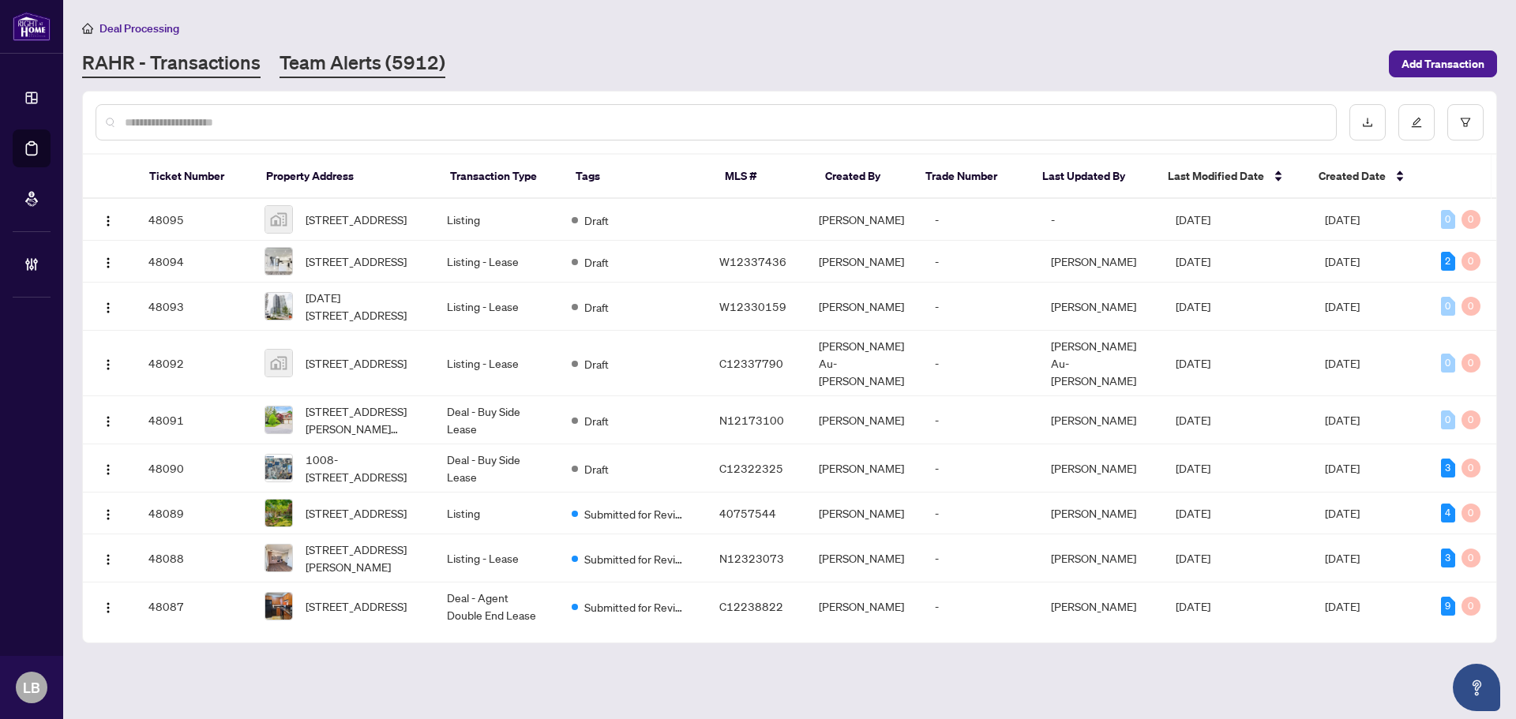
click at [395, 58] on link "Team Alerts (5912)" at bounding box center [362, 64] width 166 height 28
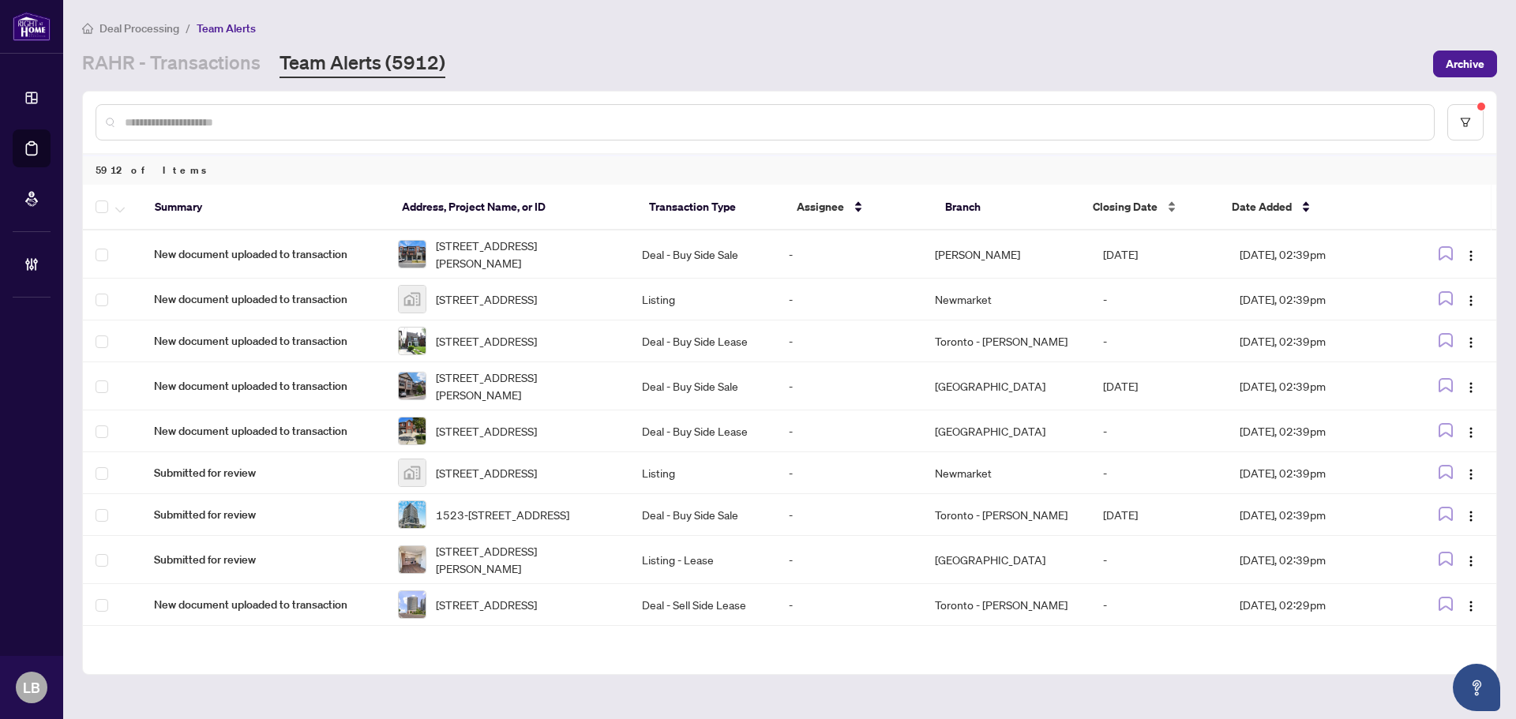
click at [1148, 201] on span "Closing Date" at bounding box center [1124, 206] width 65 height 17
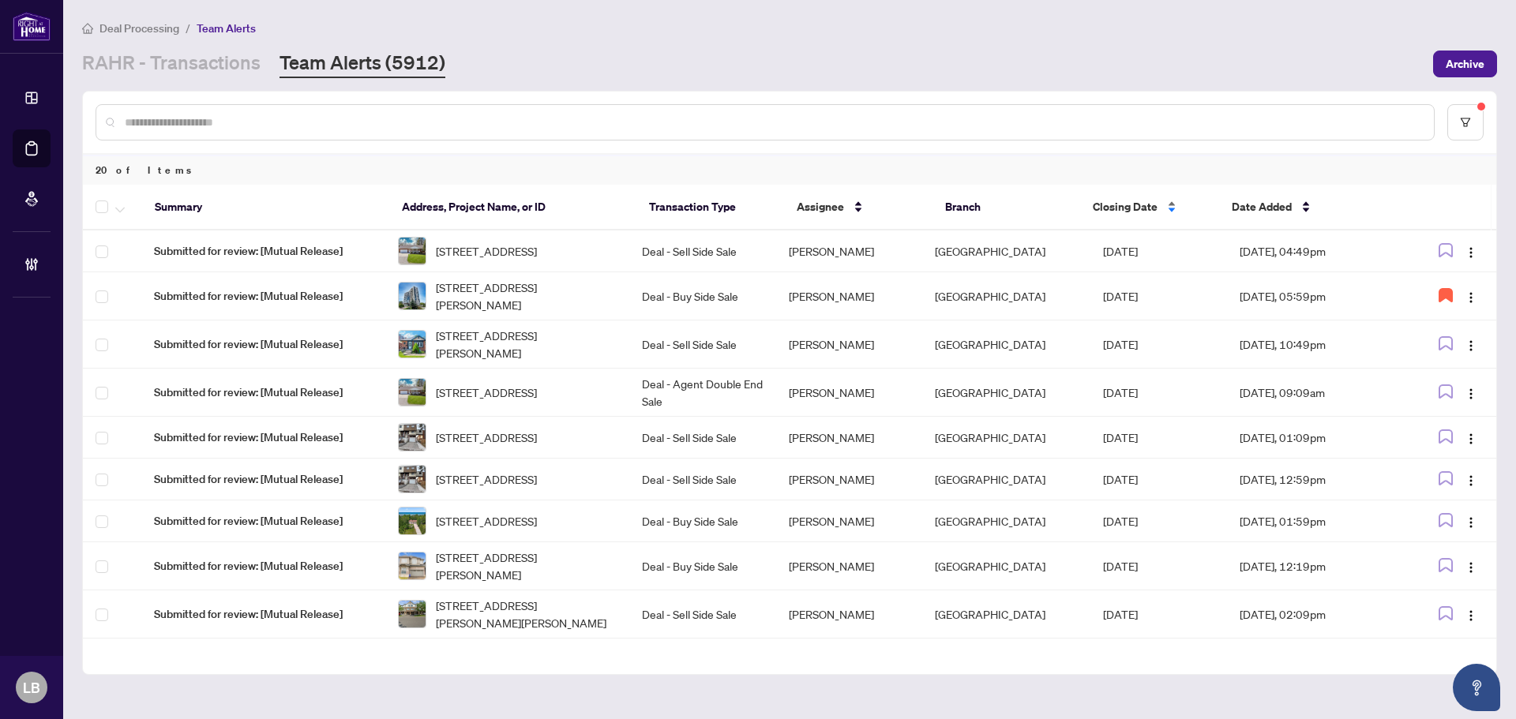
click at [1148, 201] on span "Closing Date" at bounding box center [1124, 206] width 65 height 17
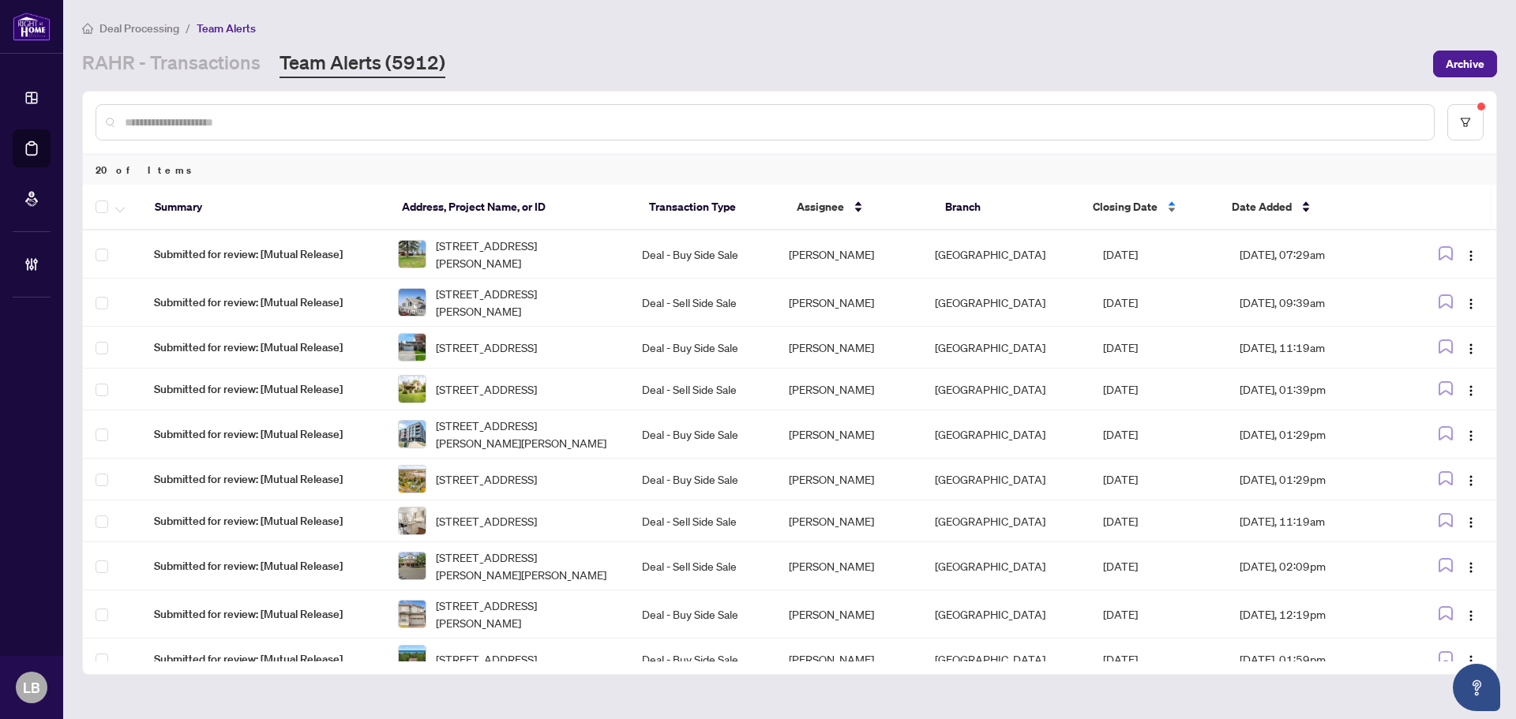
click at [1149, 202] on span "Closing Date" at bounding box center [1124, 206] width 65 height 17
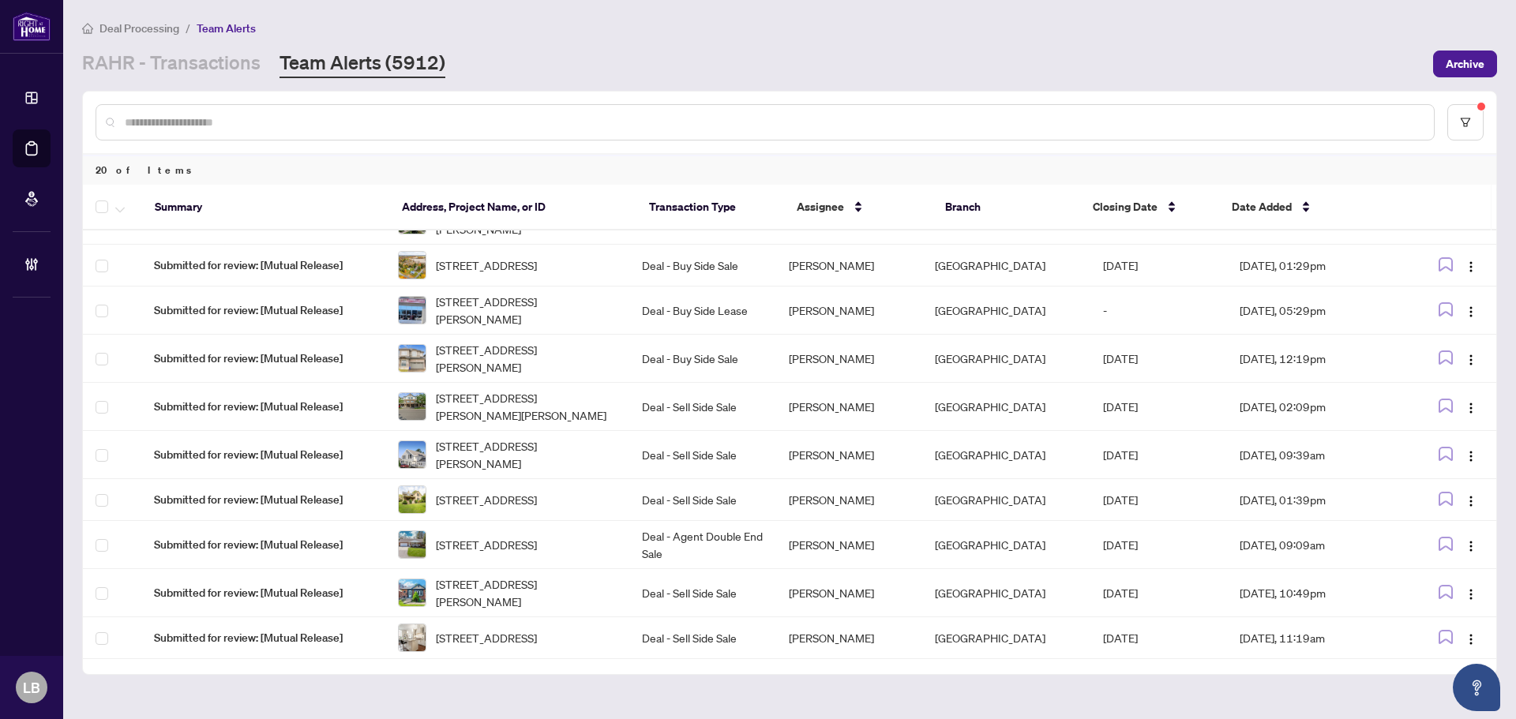
scroll to position [532, 0]
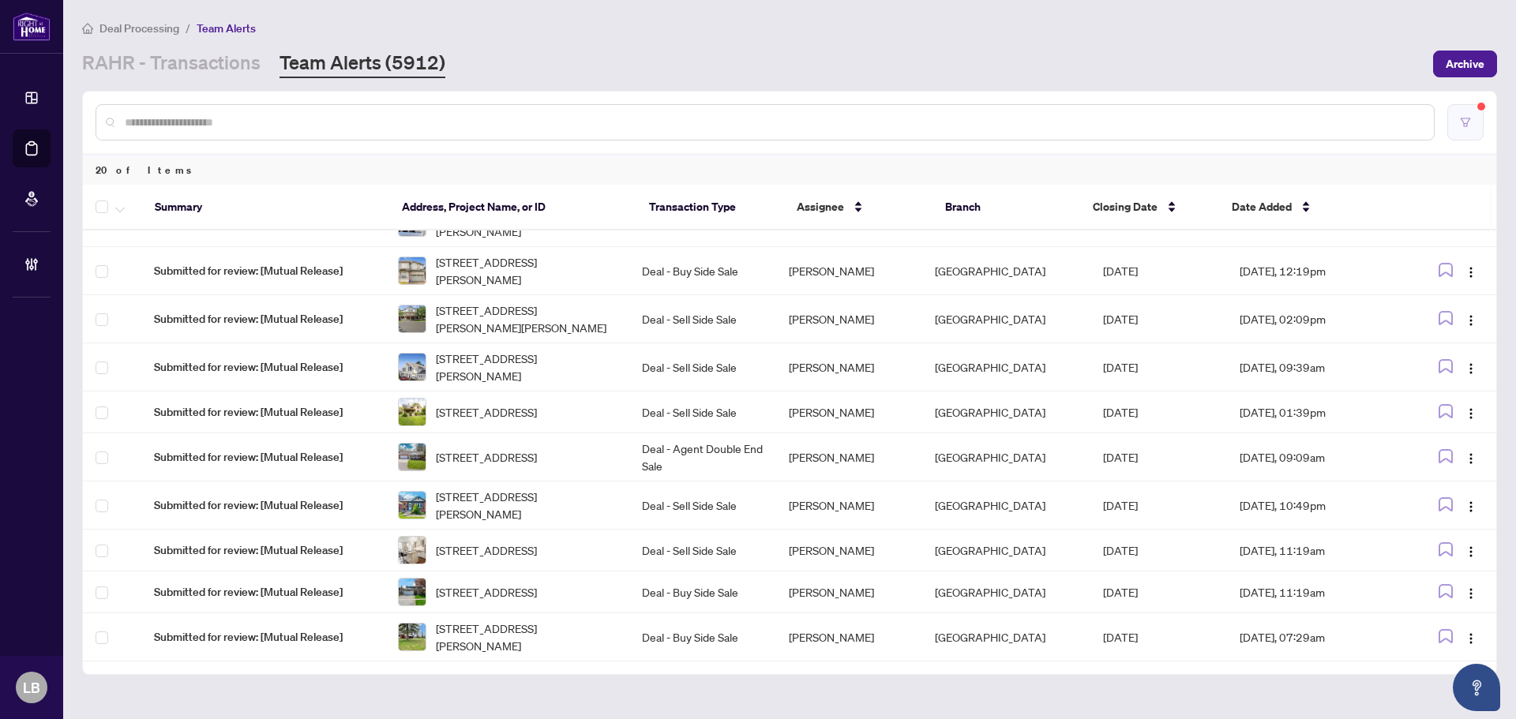
click at [1464, 121] on icon "filter" at bounding box center [1465, 122] width 11 height 11
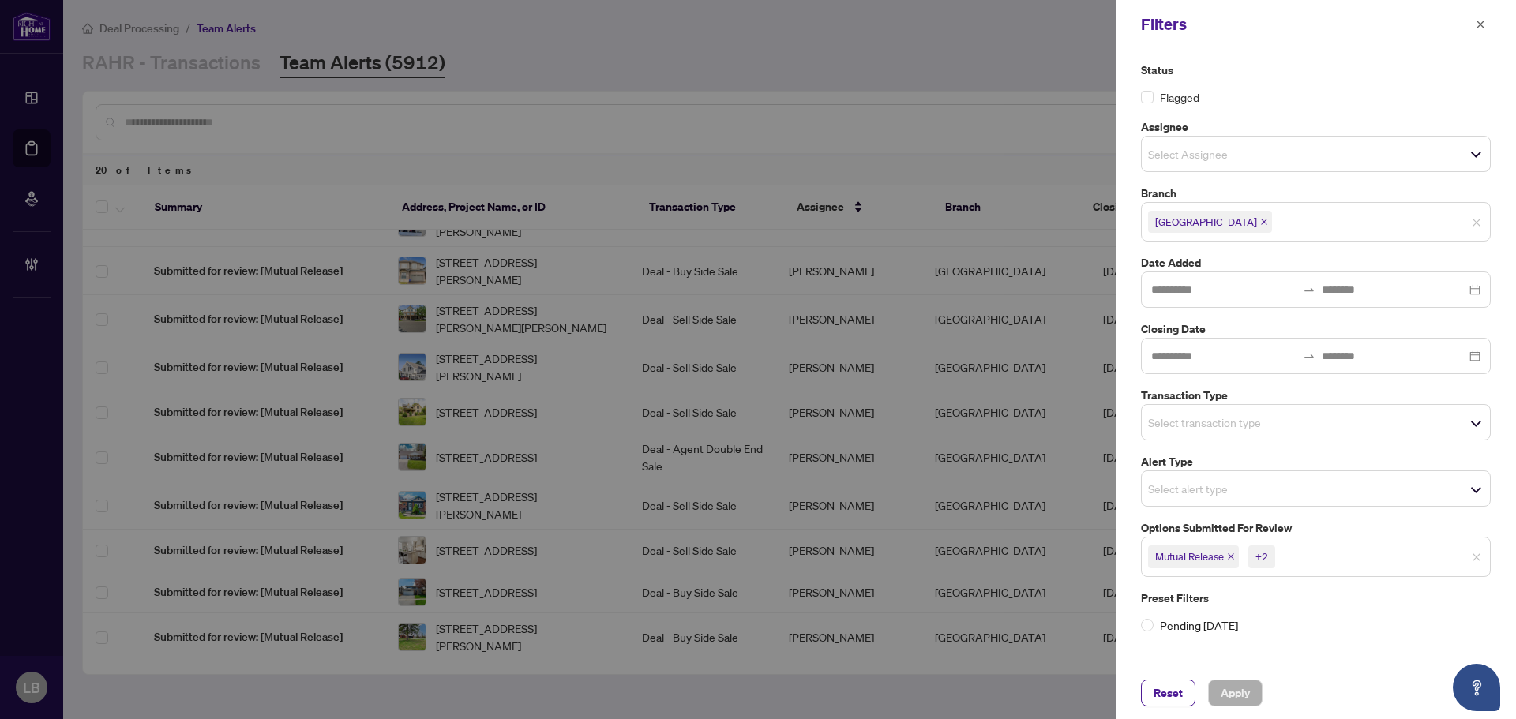
click at [1481, 557] on span "Mutual Release +2" at bounding box center [1315, 556] width 348 height 25
click at [1179, 424] on input "search" at bounding box center [1203, 422] width 111 height 19
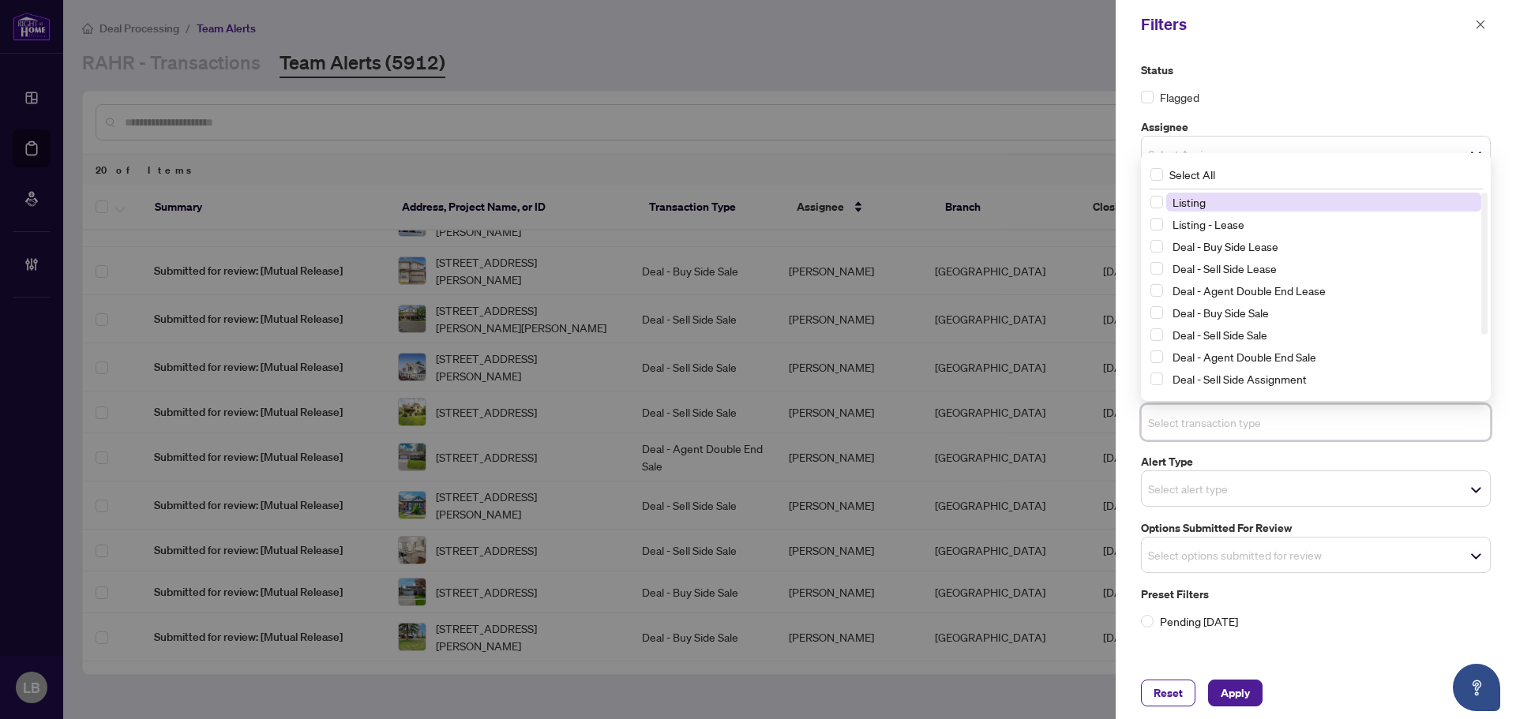
click at [1190, 203] on span "Listing" at bounding box center [1188, 202] width 33 height 14
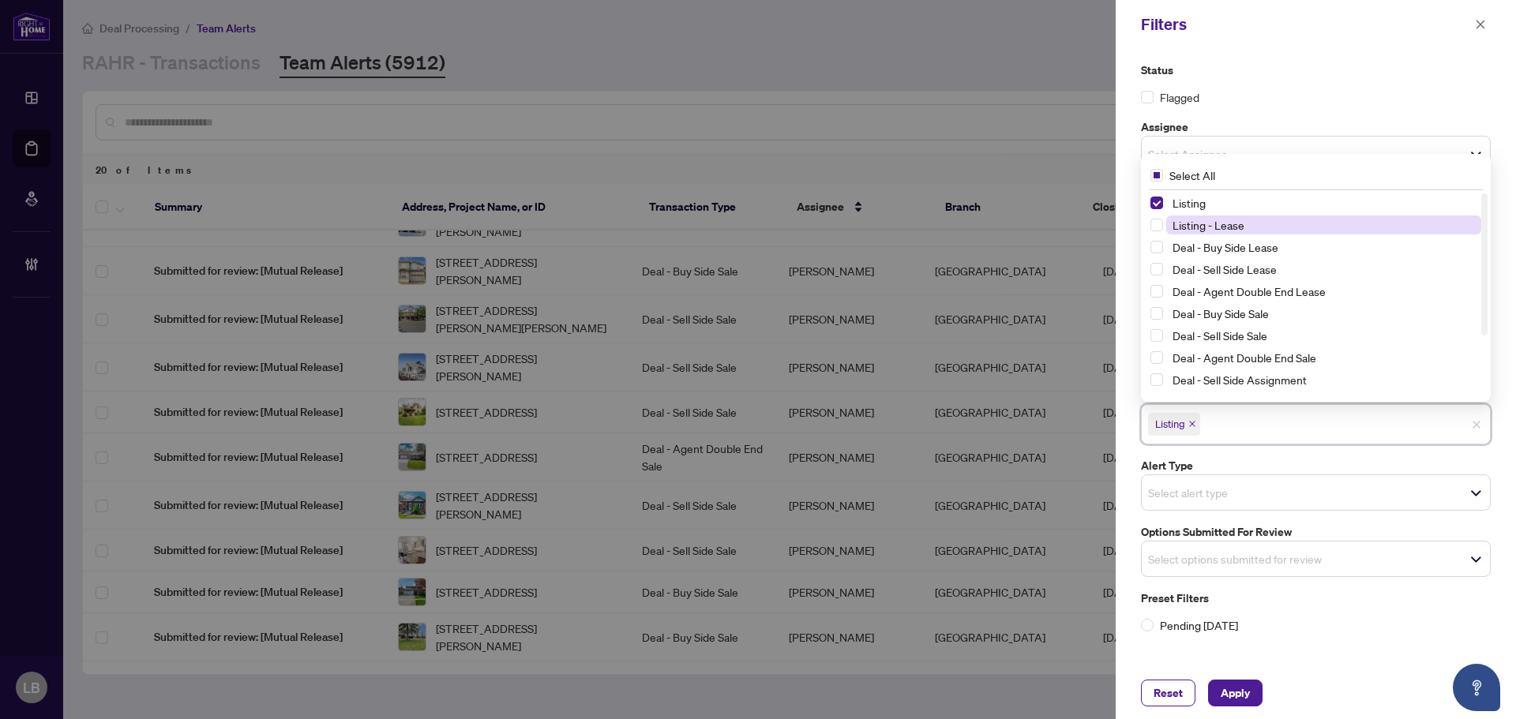
click at [1189, 231] on span "Listing - Lease" at bounding box center [1208, 225] width 72 height 14
click at [1225, 688] on span "Apply" at bounding box center [1234, 692] width 29 height 25
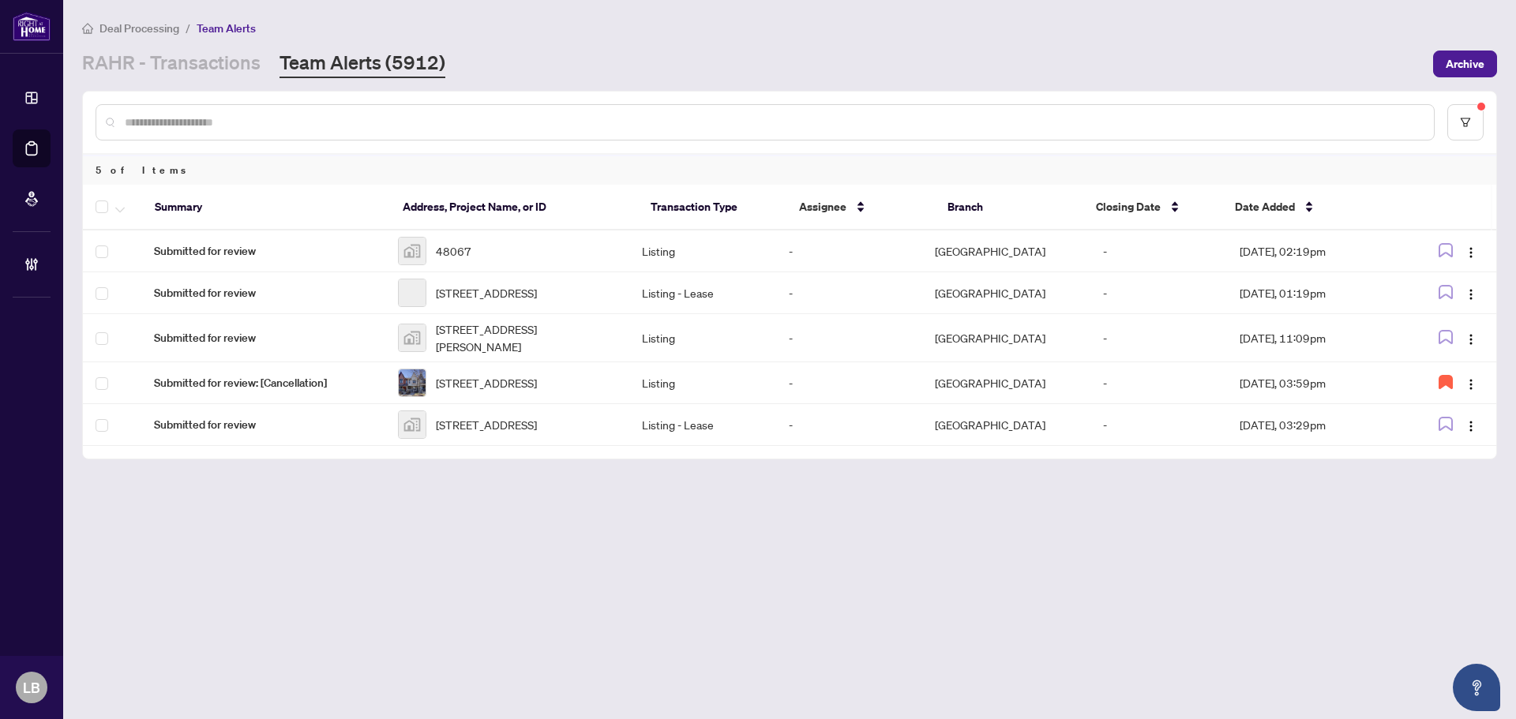
scroll to position [0, 0]
click at [1469, 118] on icon "filter" at bounding box center [1464, 122] width 9 height 9
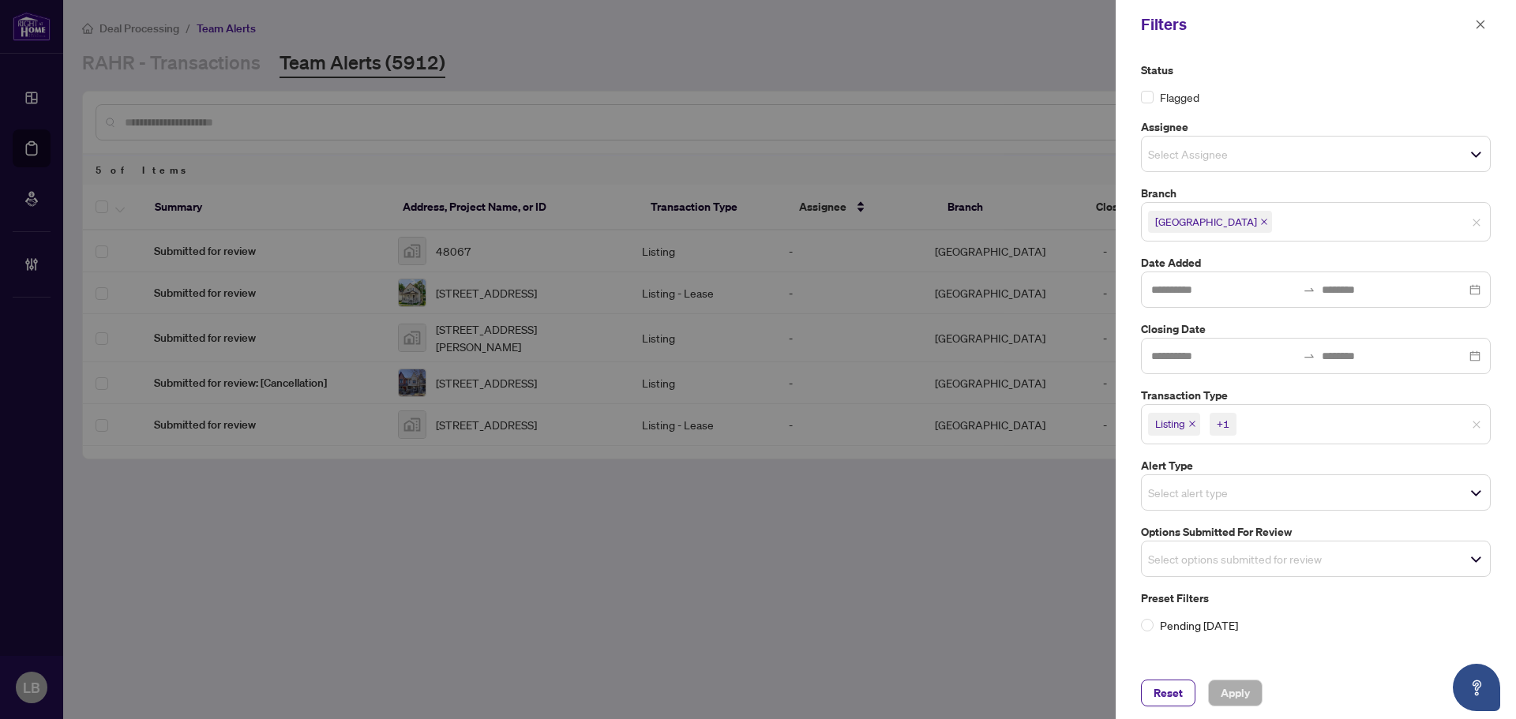
click at [1275, 222] on input "search" at bounding box center [1330, 221] width 111 height 19
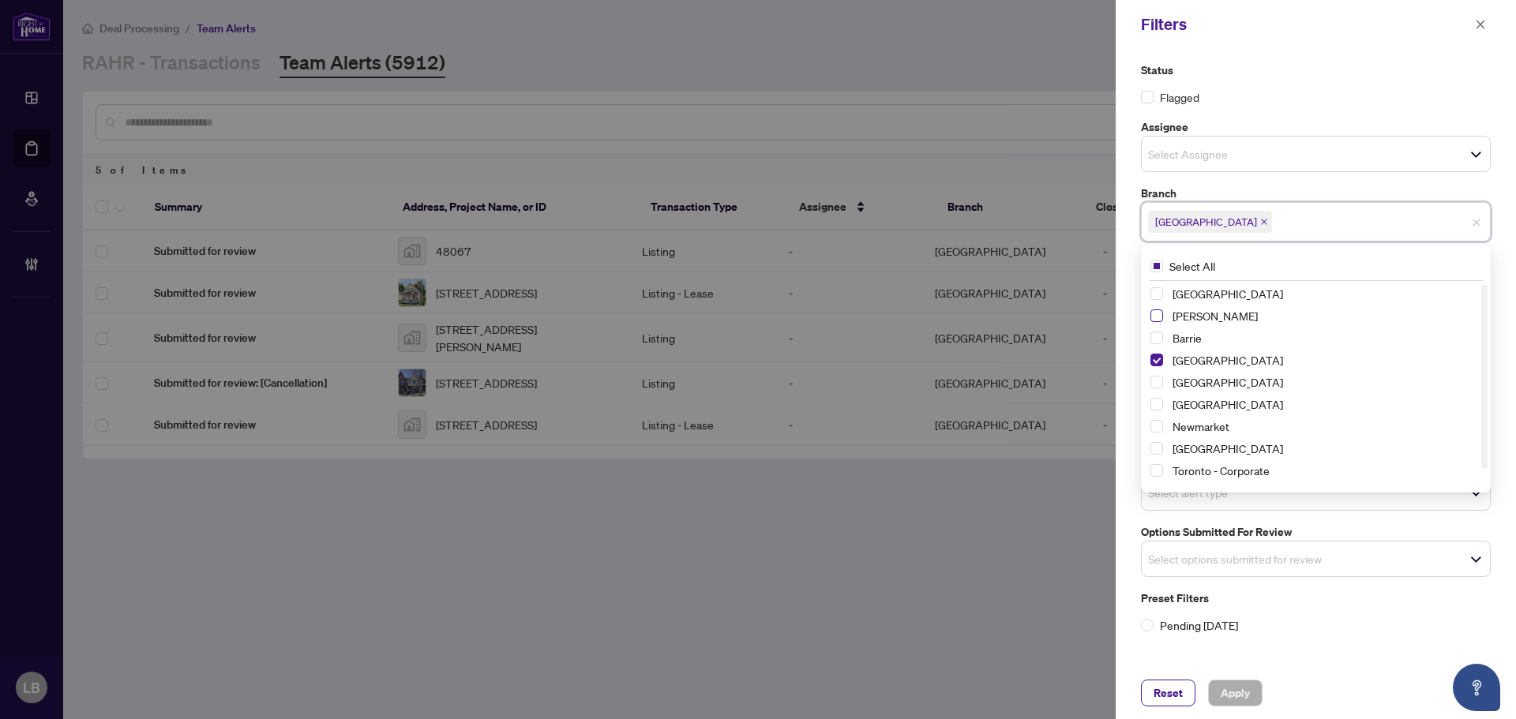
click at [1159, 312] on span "Select Vaughan" at bounding box center [1156, 315] width 13 height 13
click at [1157, 295] on span "Select Richmond Hill" at bounding box center [1156, 293] width 13 height 13
click at [1159, 335] on span "Select Barrie" at bounding box center [1156, 338] width 13 height 13
click at [1152, 380] on span "Select Durham" at bounding box center [1156, 382] width 13 height 13
drag, startPoint x: 1155, startPoint y: 406, endPoint x: 1158, endPoint y: 420, distance: 14.6
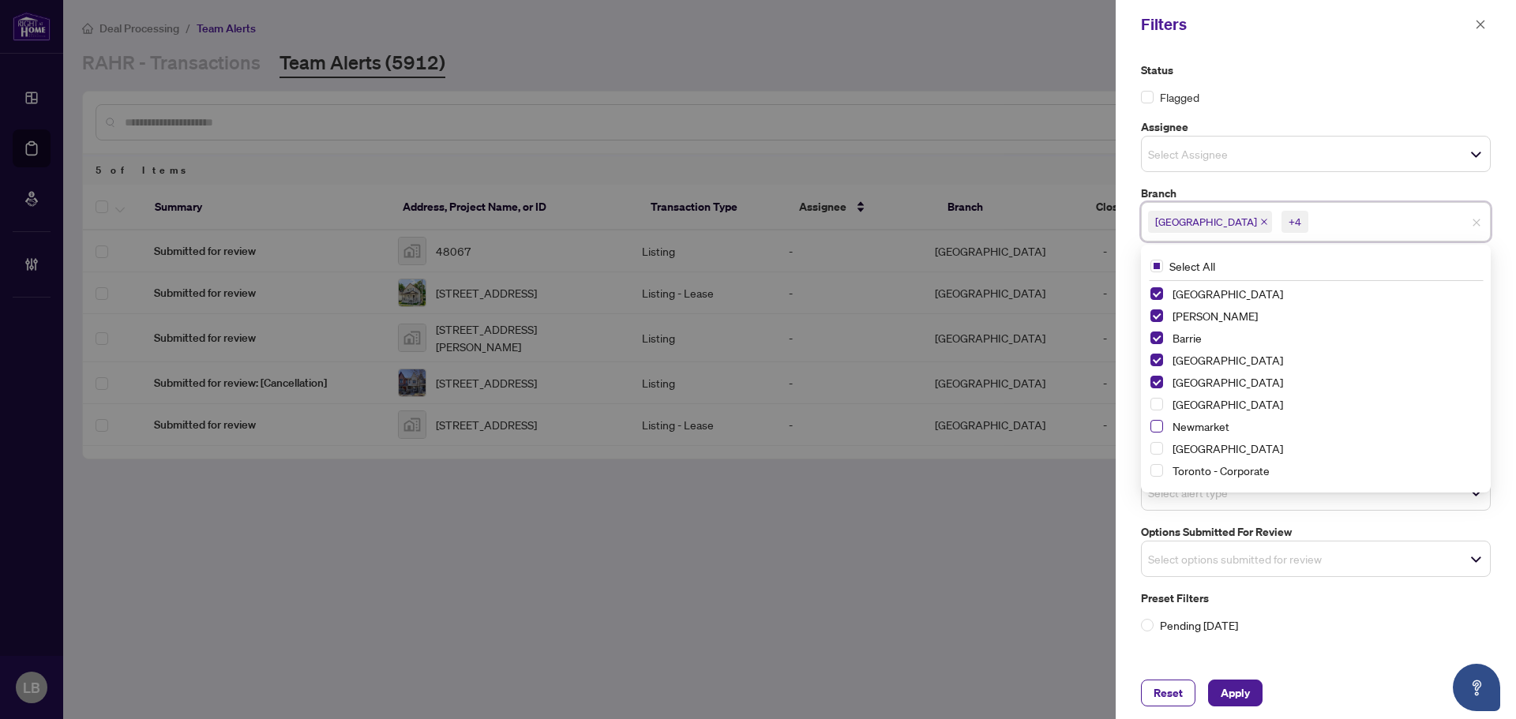
click at [1155, 407] on span "Select Mississauga" at bounding box center [1156, 404] width 13 height 13
click at [1158, 427] on span "Select Newmarket" at bounding box center [1156, 426] width 13 height 13
click at [1158, 450] on span "Select Ottawa" at bounding box center [1156, 448] width 13 height 13
click at [1158, 470] on span "Select Toronto - Corporate" at bounding box center [1156, 470] width 13 height 13
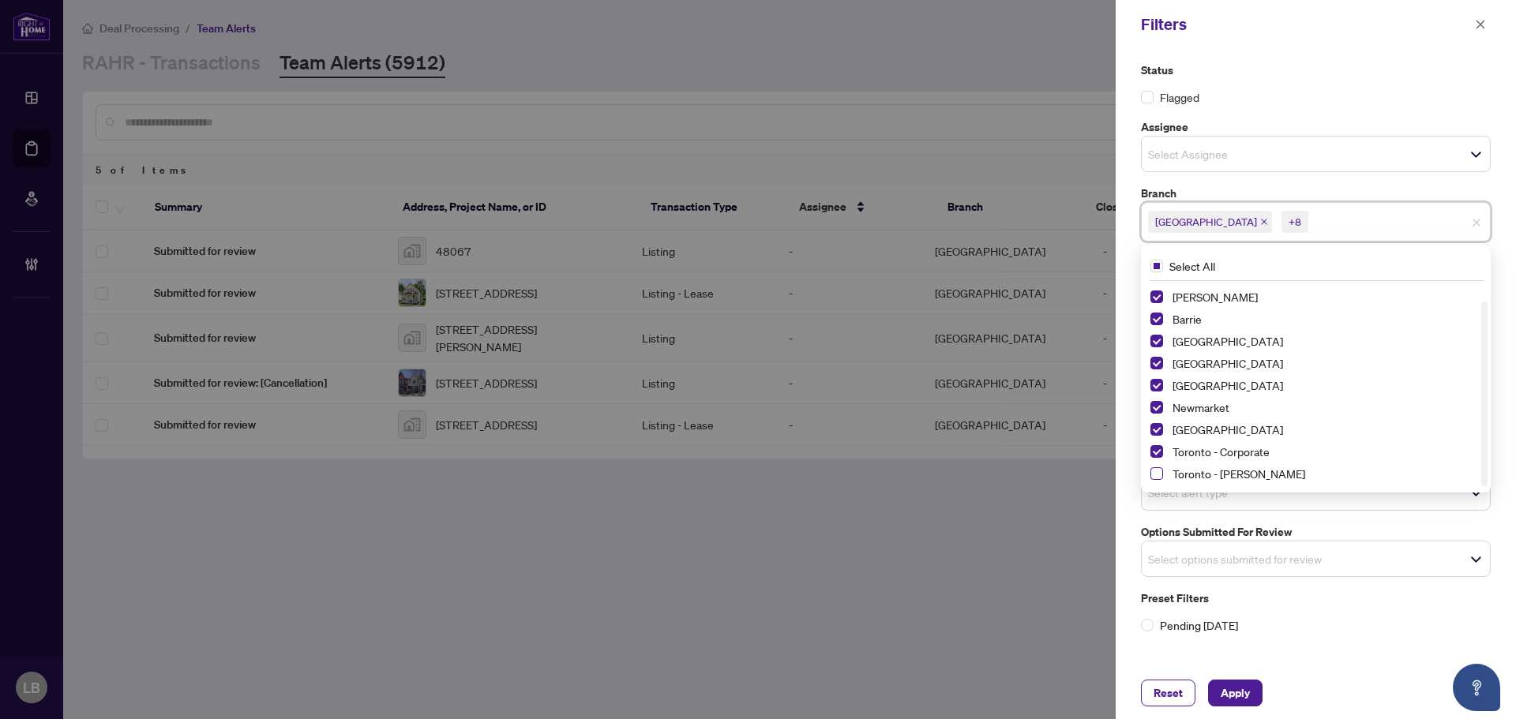
click at [1156, 474] on span "Select Toronto - Don Mills" at bounding box center [1156, 473] width 13 height 13
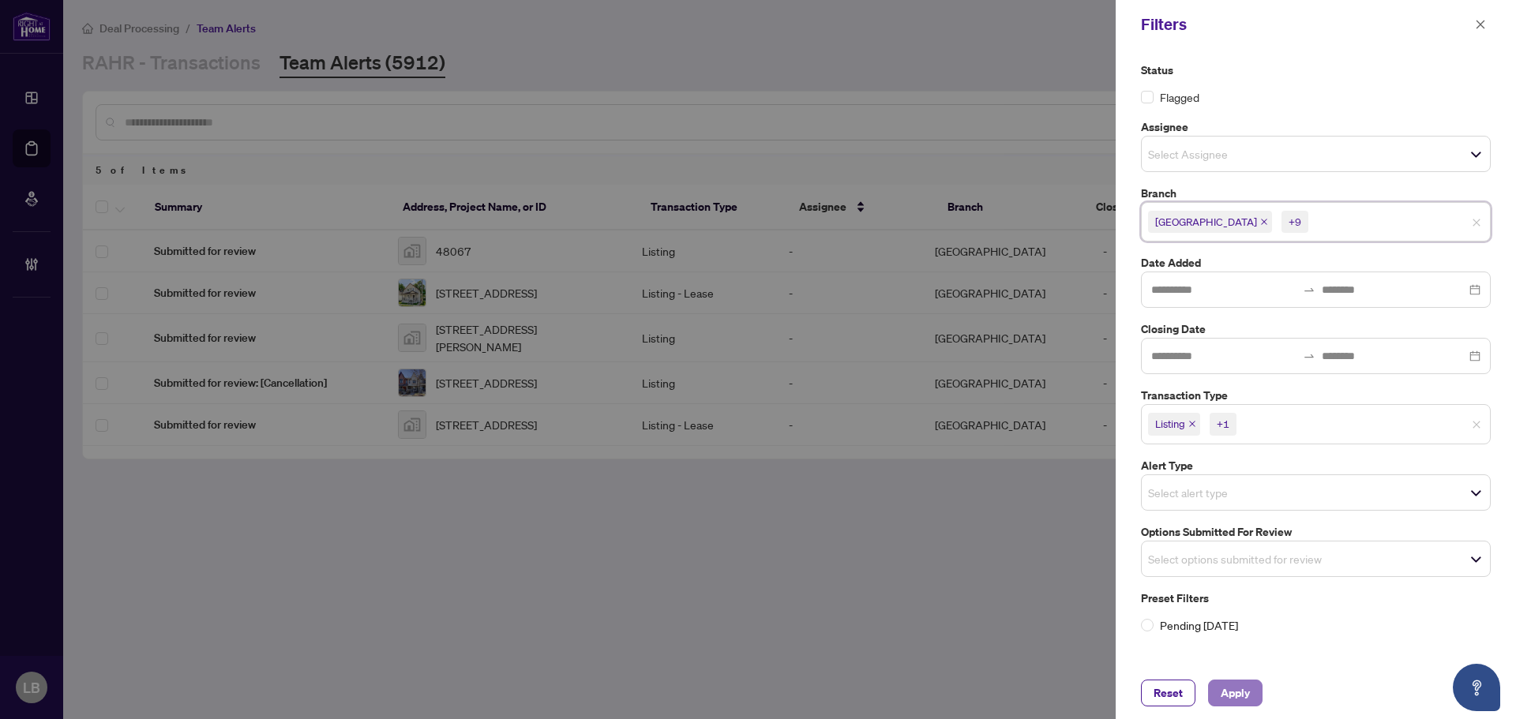
click at [1234, 698] on span "Apply" at bounding box center [1234, 692] width 29 height 25
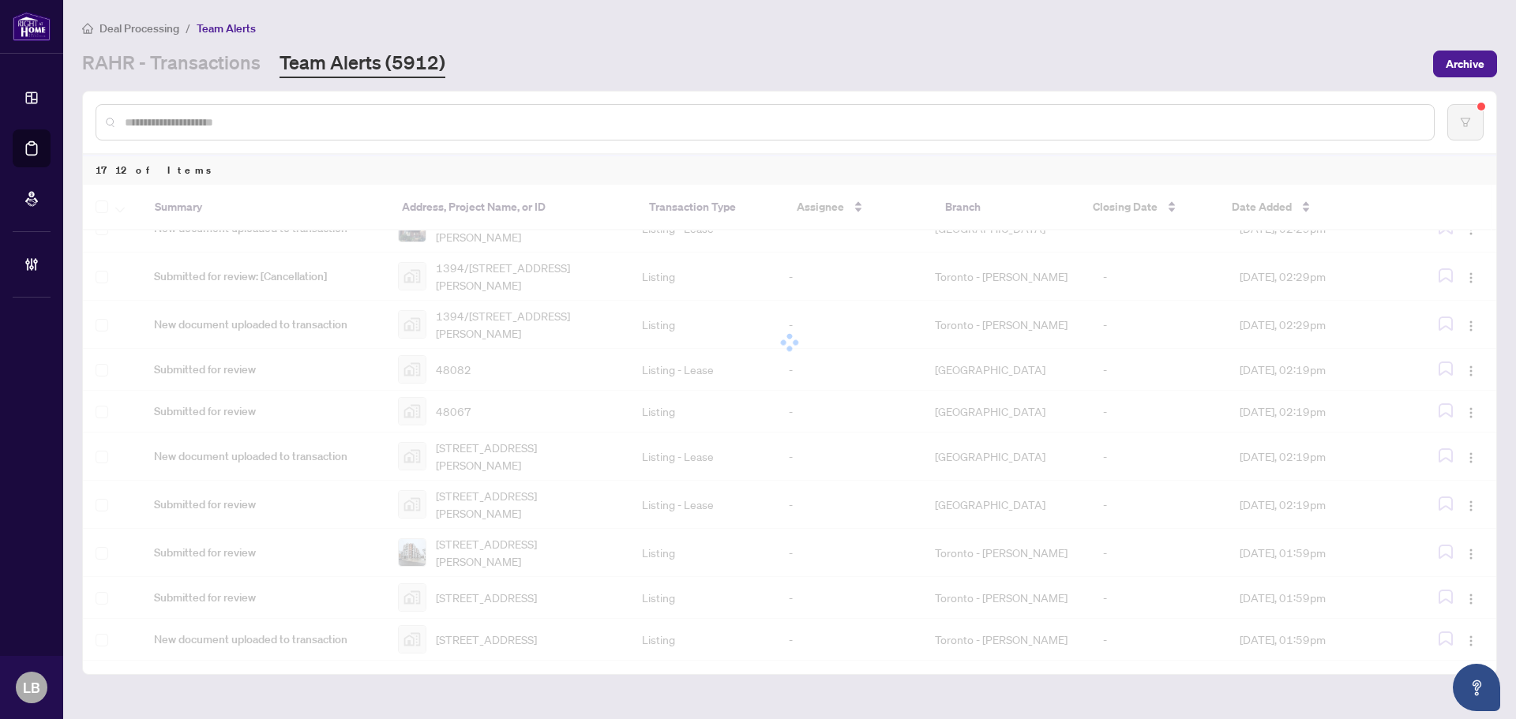
scroll to position [0, 0]
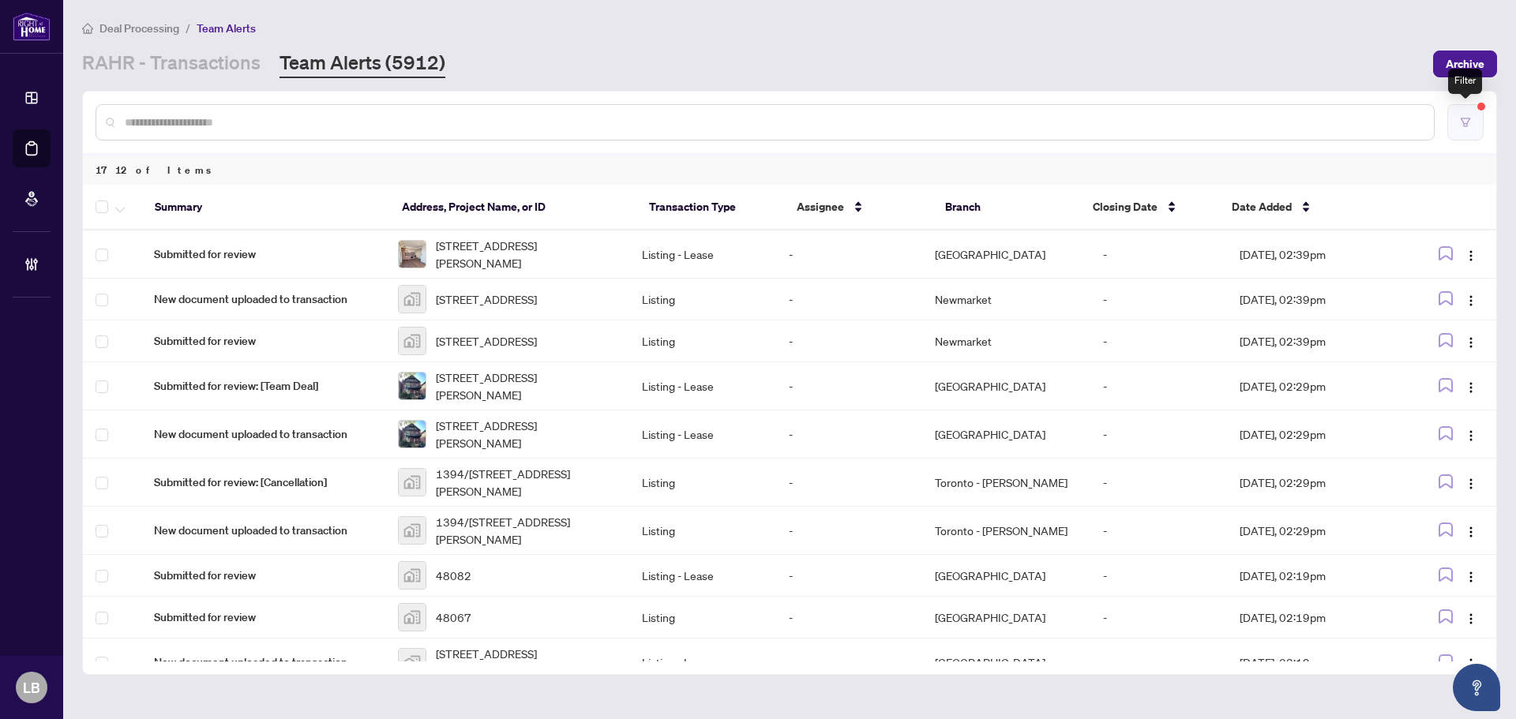
click at [1468, 118] on icon "filter" at bounding box center [1465, 122] width 11 height 11
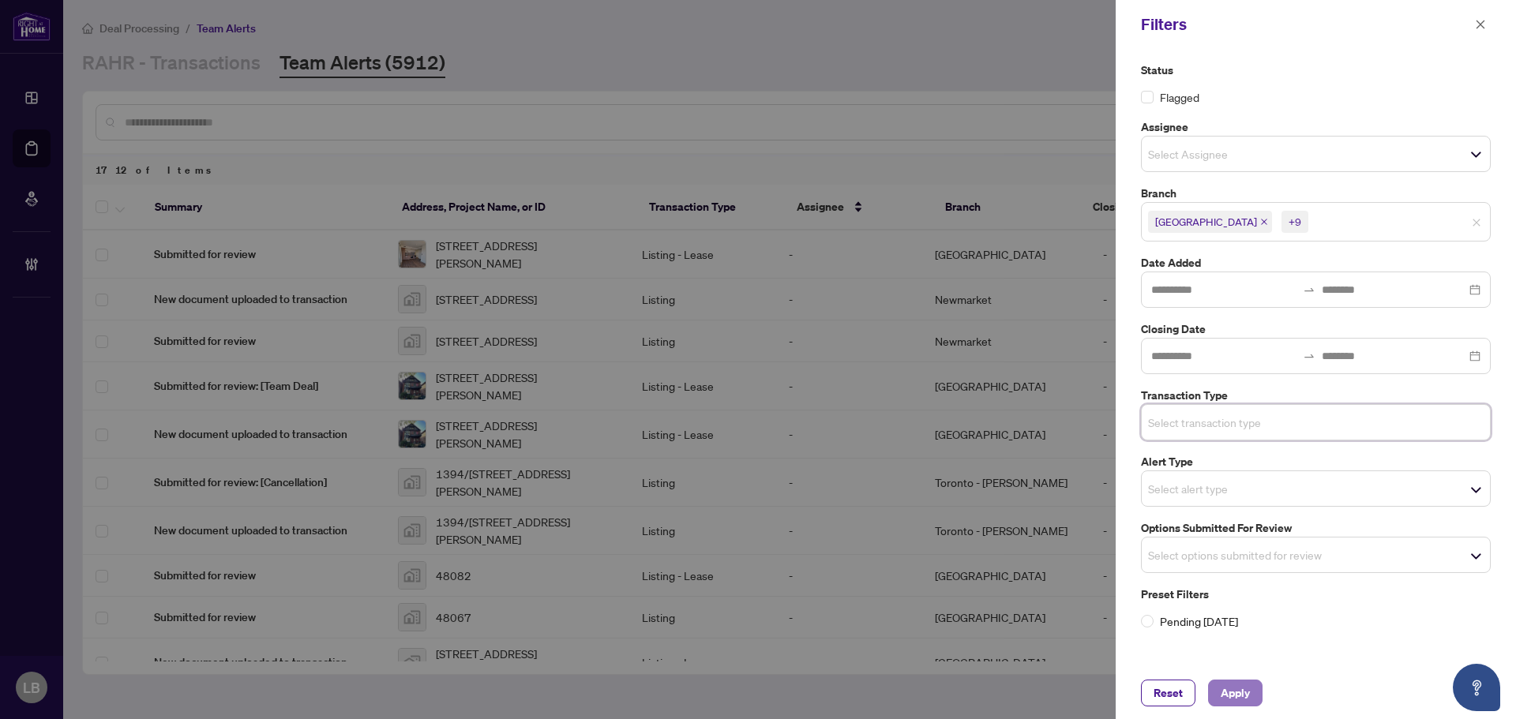
click at [1243, 688] on span "Apply" at bounding box center [1234, 692] width 29 height 25
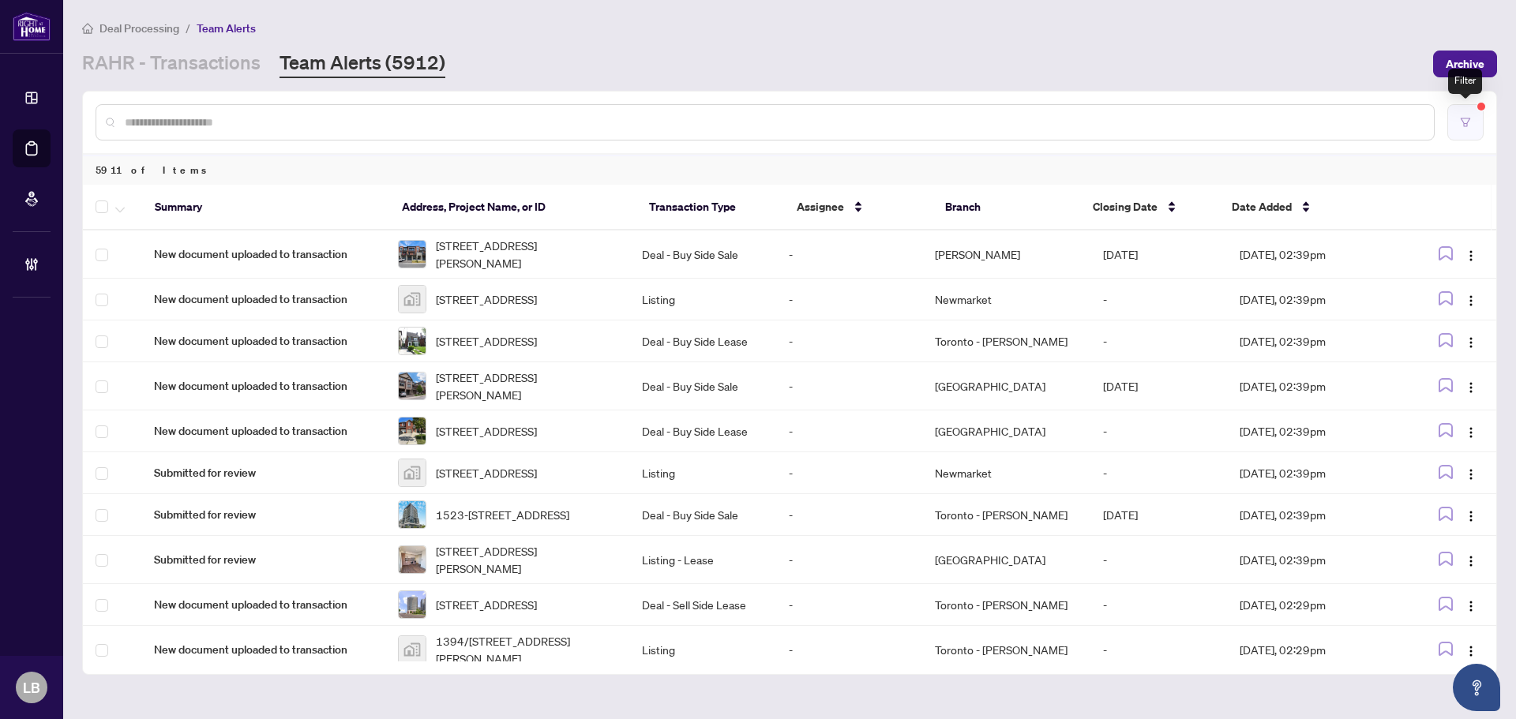
click at [1460, 126] on icon "filter" at bounding box center [1465, 122] width 11 height 11
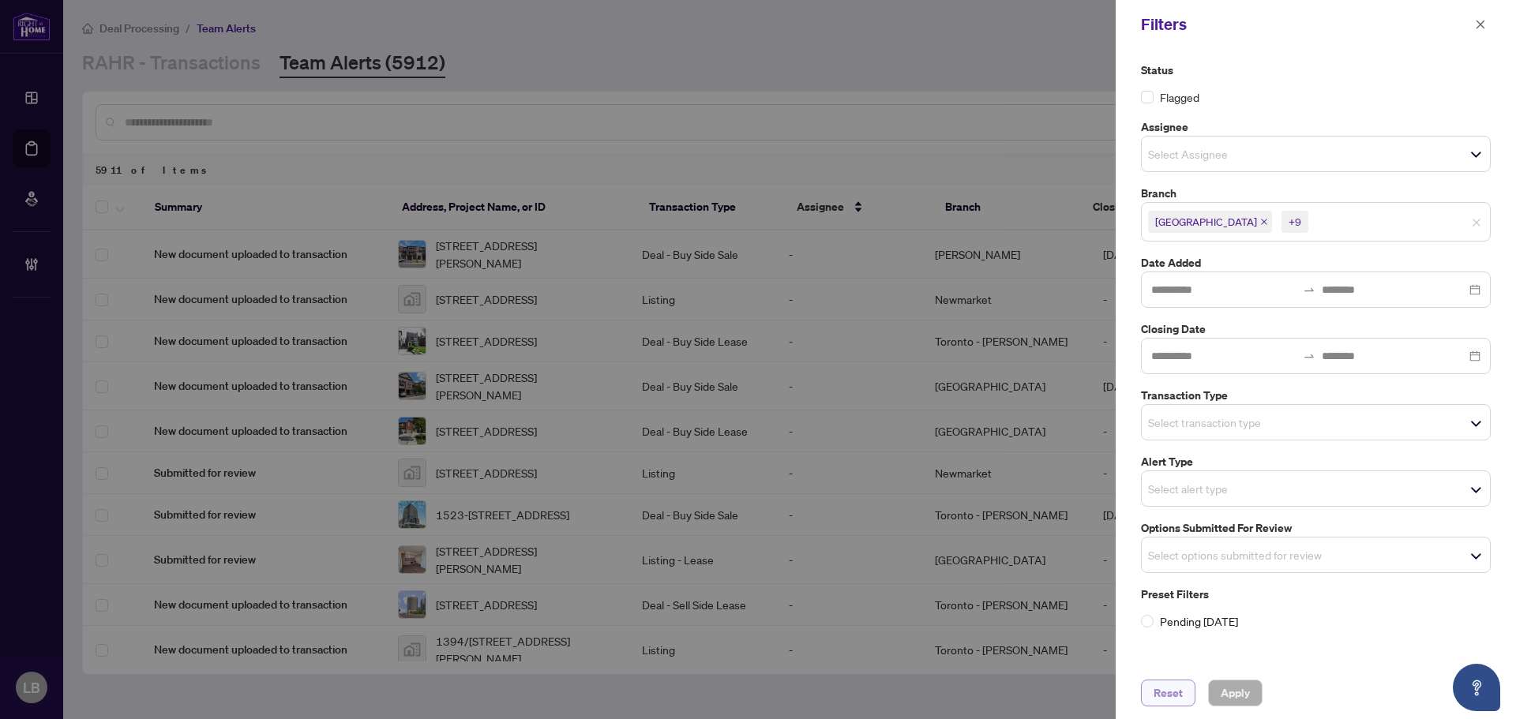
click at [1178, 693] on span "Reset" at bounding box center [1167, 692] width 29 height 25
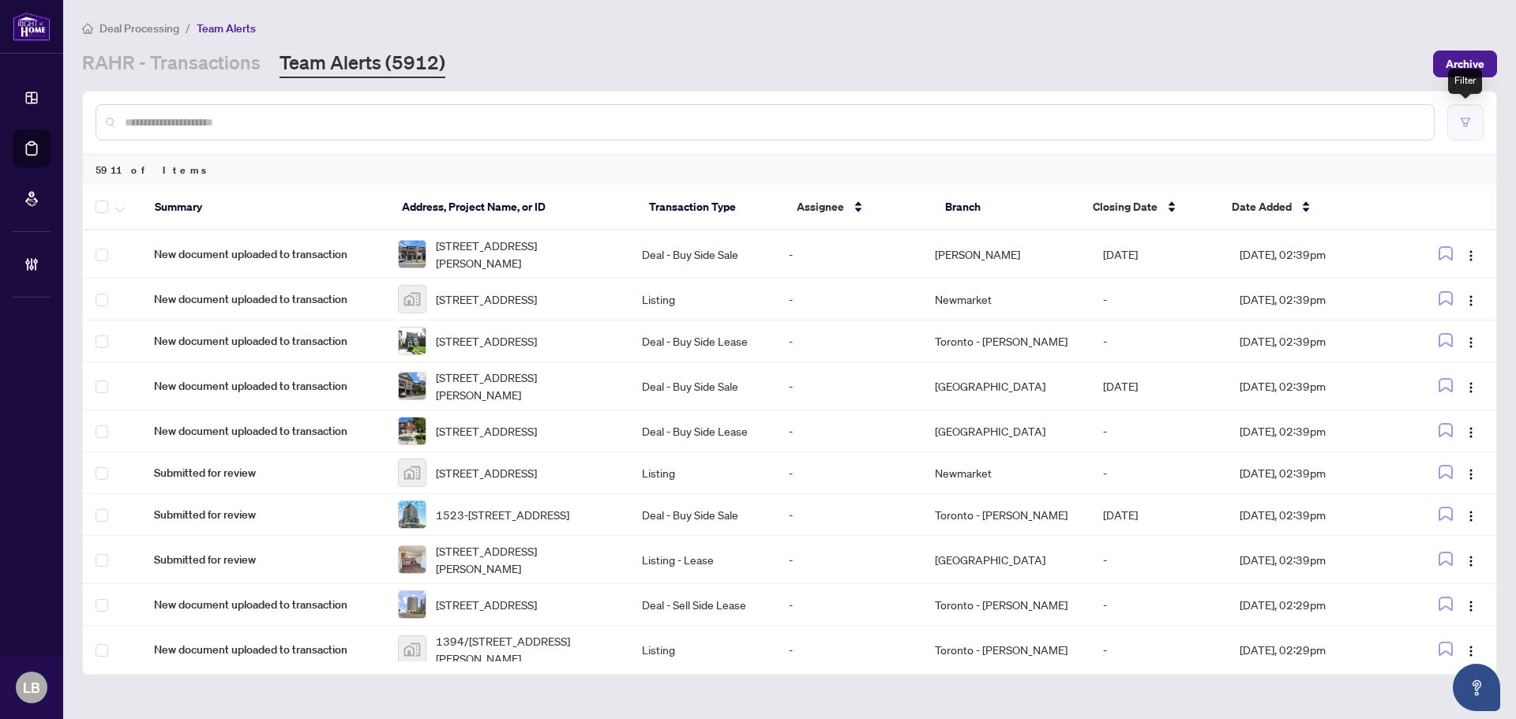
click at [1463, 125] on icon "filter" at bounding box center [1465, 122] width 11 height 11
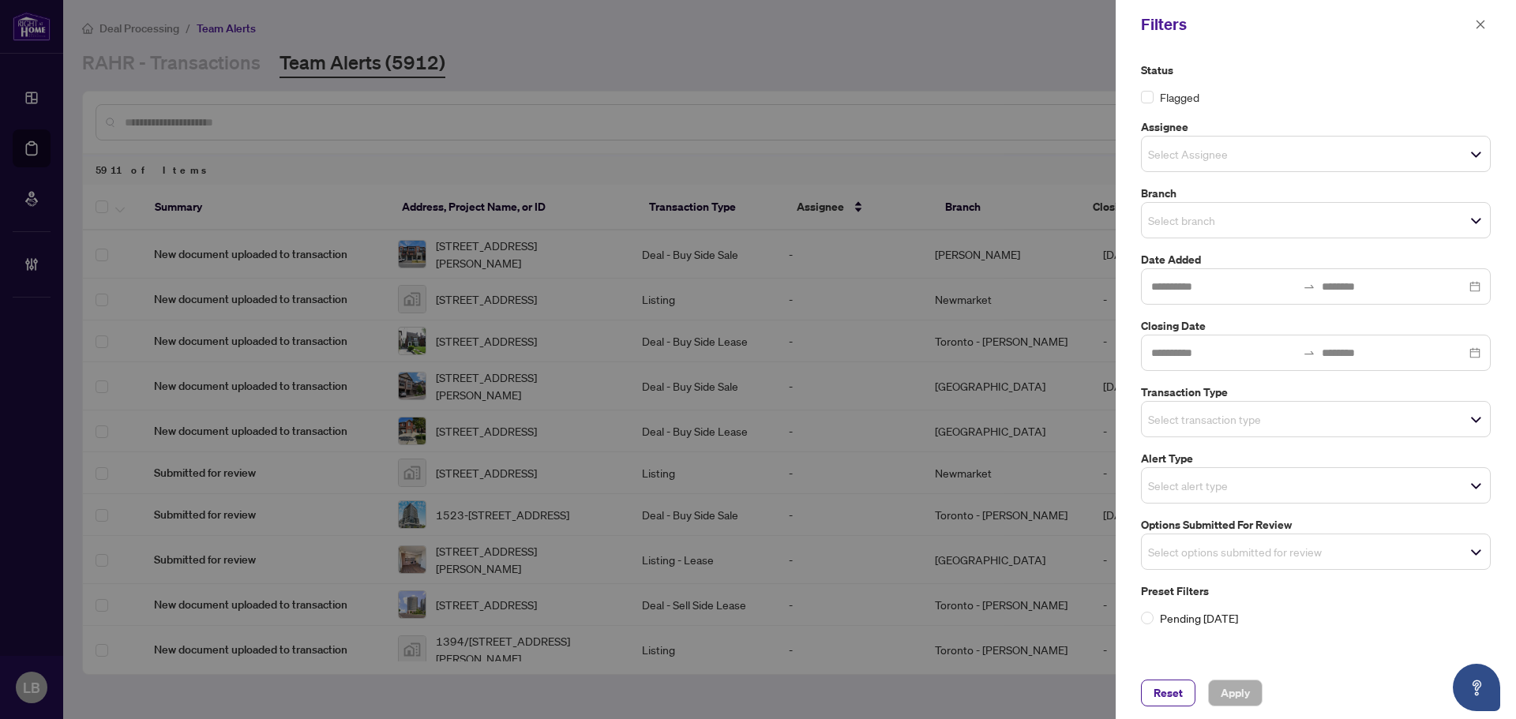
click at [1175, 219] on input "search" at bounding box center [1203, 220] width 111 height 19
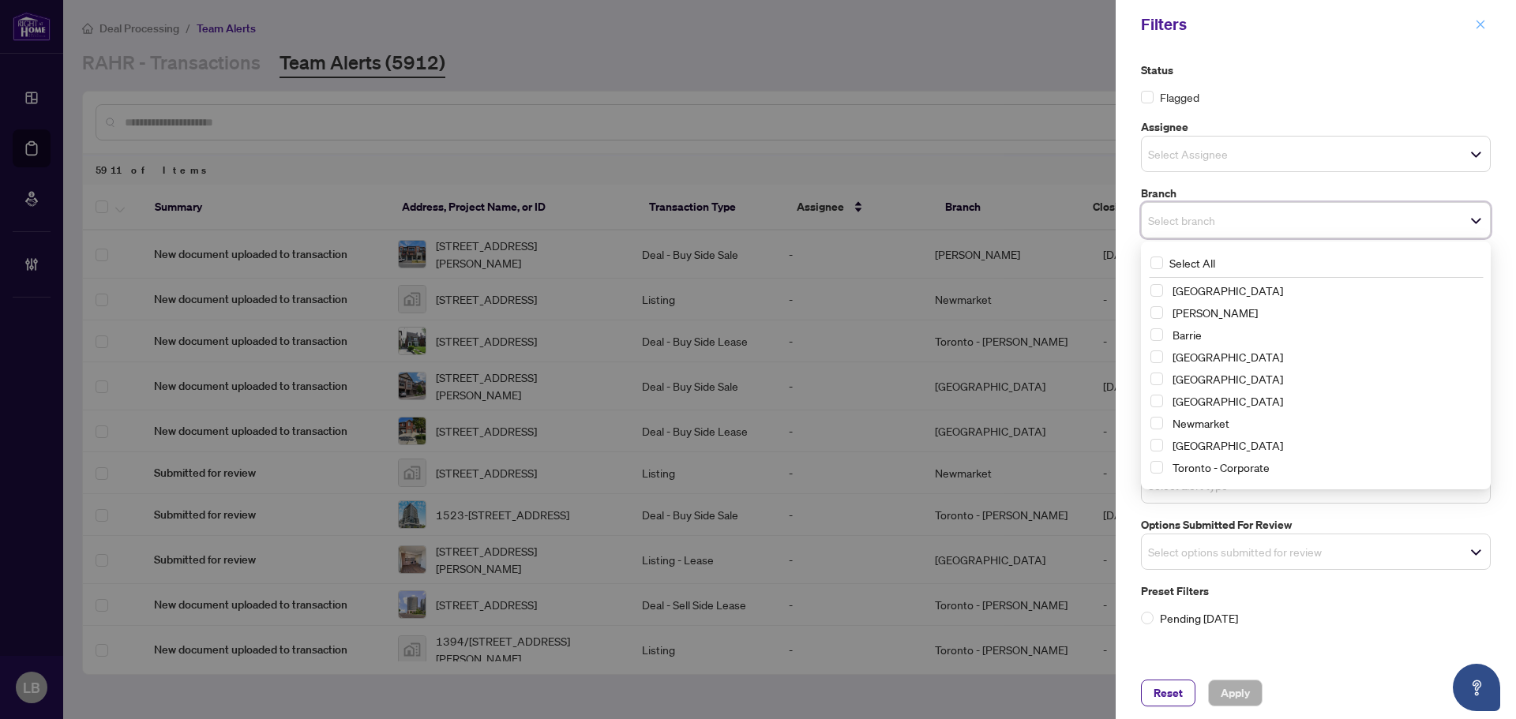
click at [1481, 24] on icon "close" at bounding box center [1480, 24] width 9 height 9
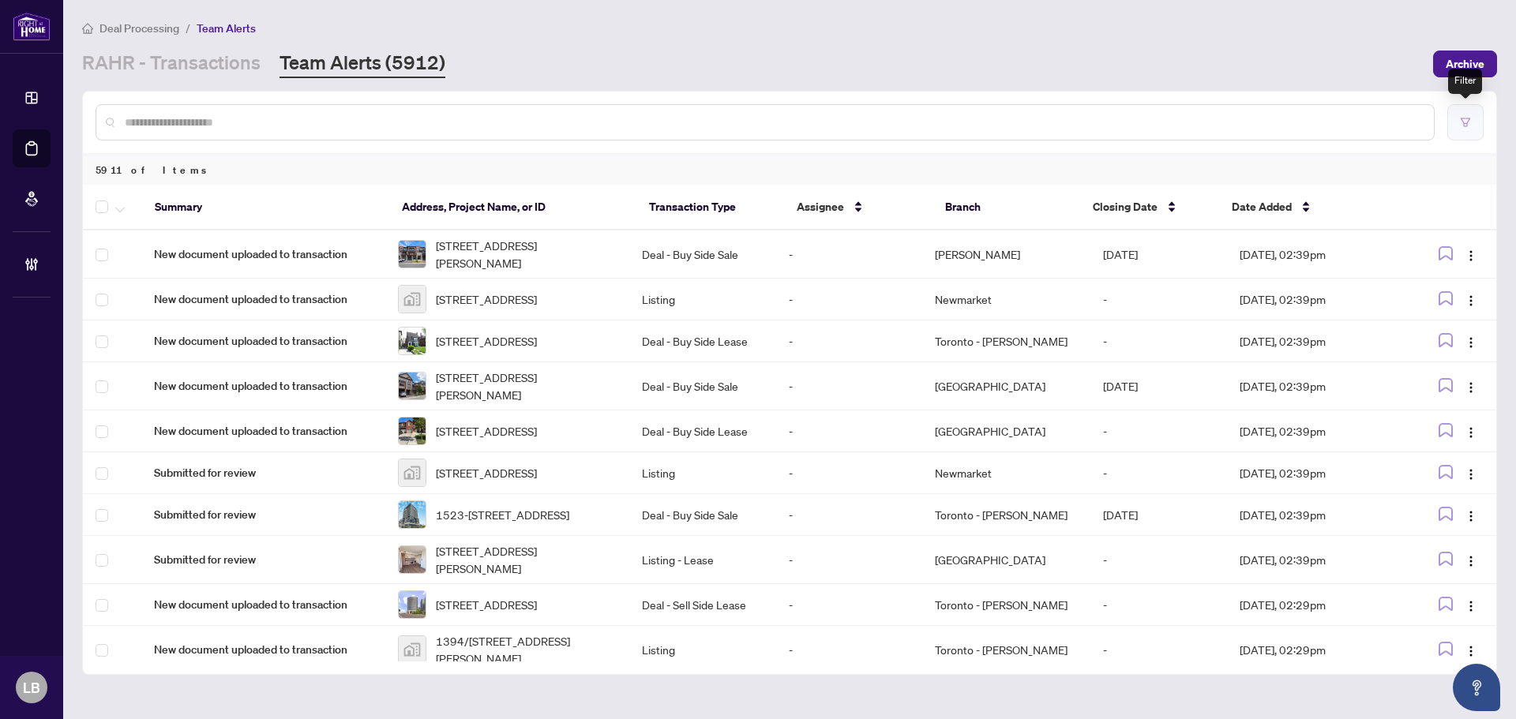
click at [1465, 120] on icon "filter" at bounding box center [1465, 122] width 11 height 11
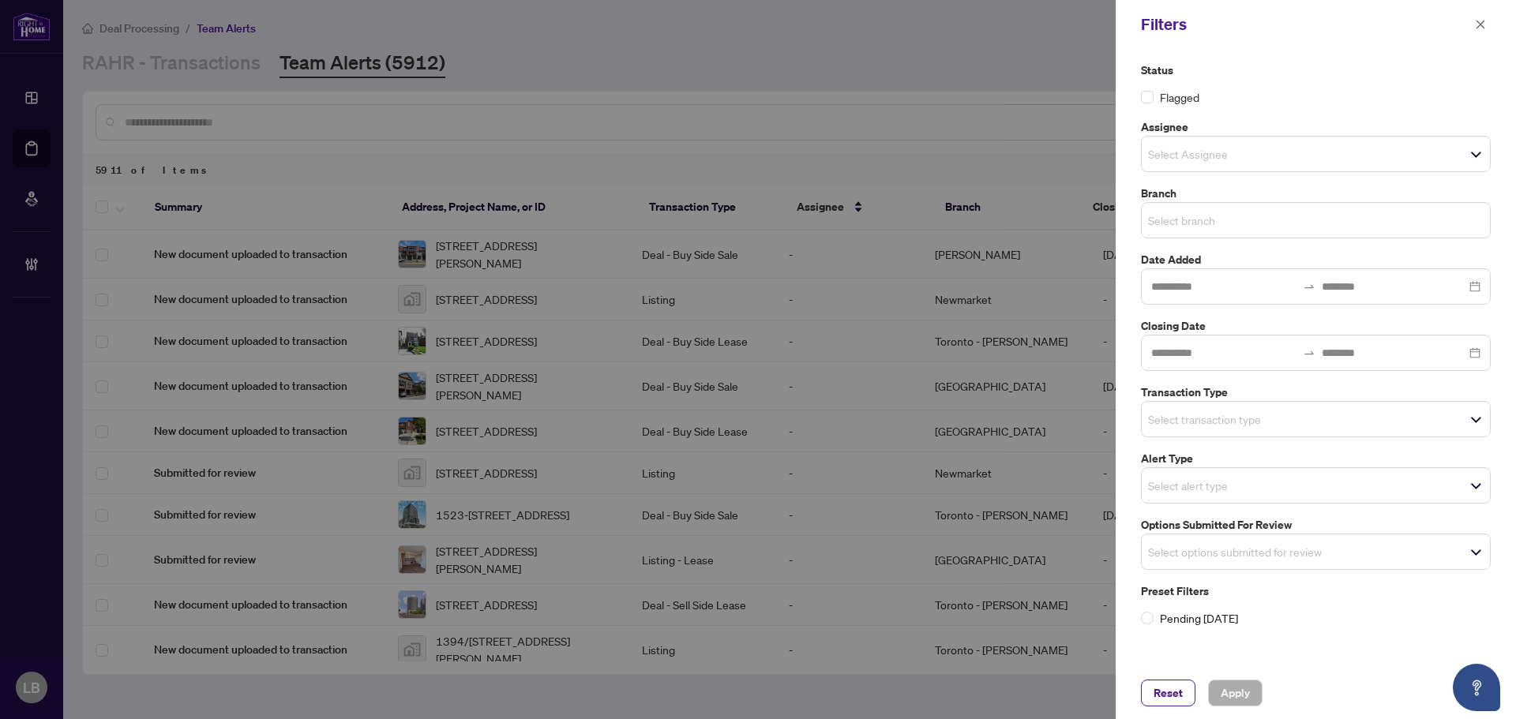
click at [1173, 214] on input "search" at bounding box center [1203, 220] width 111 height 19
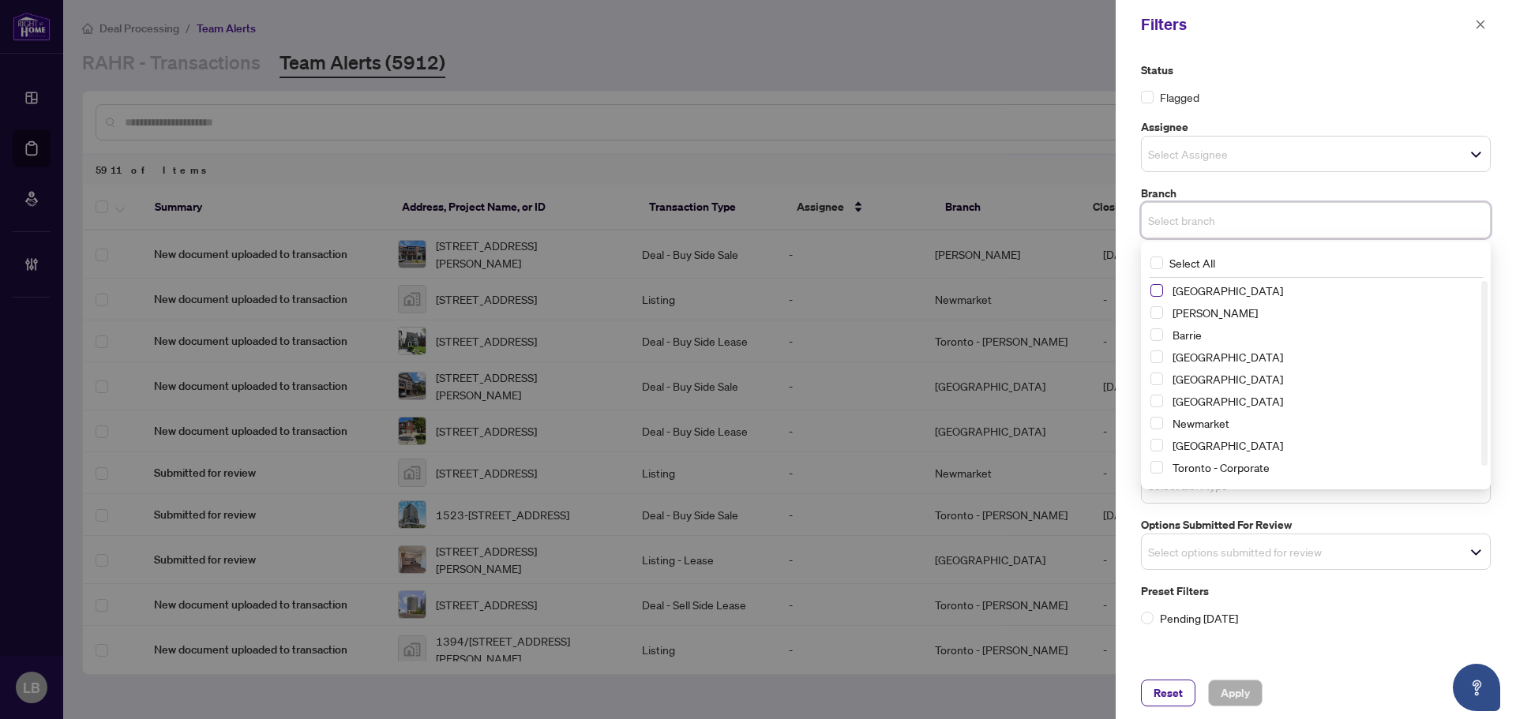
click at [1153, 288] on span "Select Richmond Hill" at bounding box center [1156, 290] width 13 height 13
click at [1160, 313] on span "Select Vaughan" at bounding box center [1156, 315] width 13 height 13
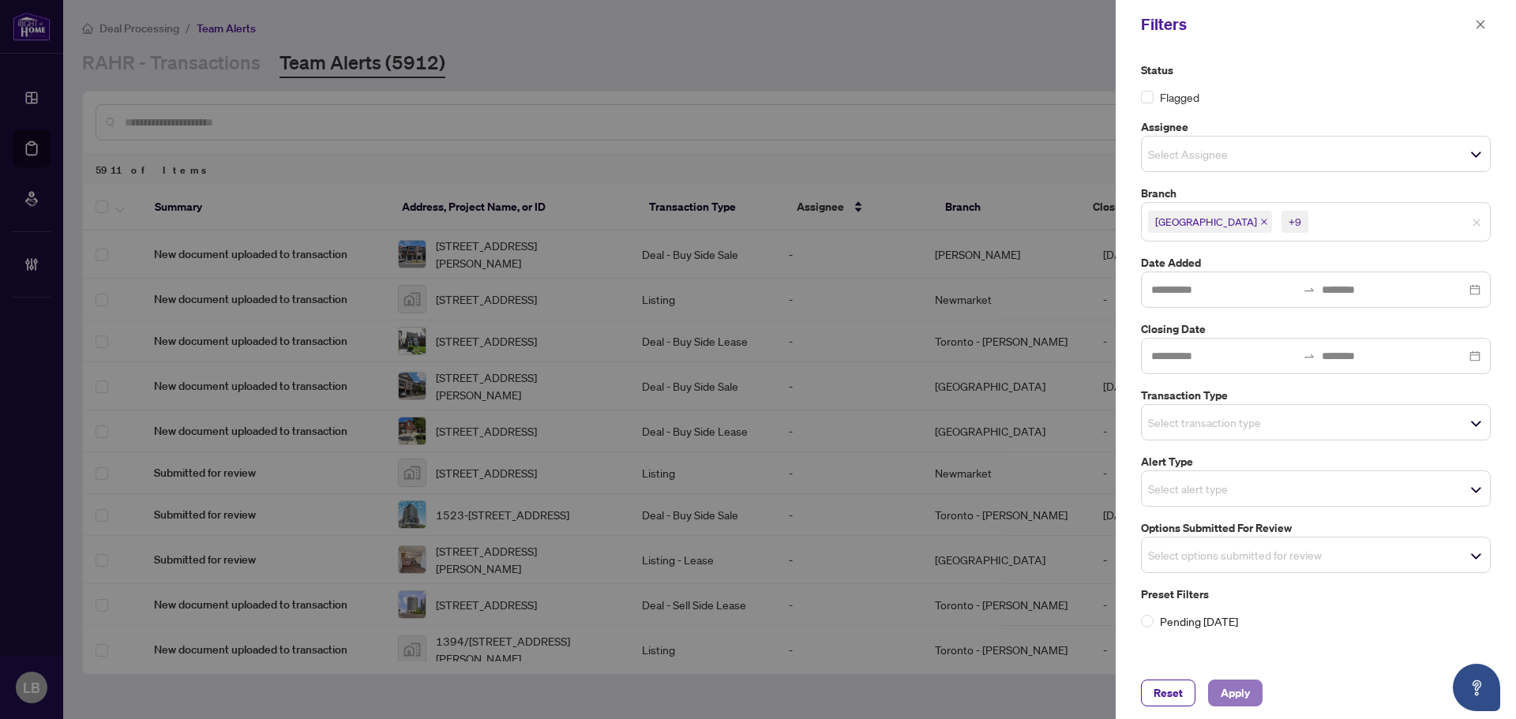
click at [1232, 689] on span "Apply" at bounding box center [1234, 692] width 29 height 25
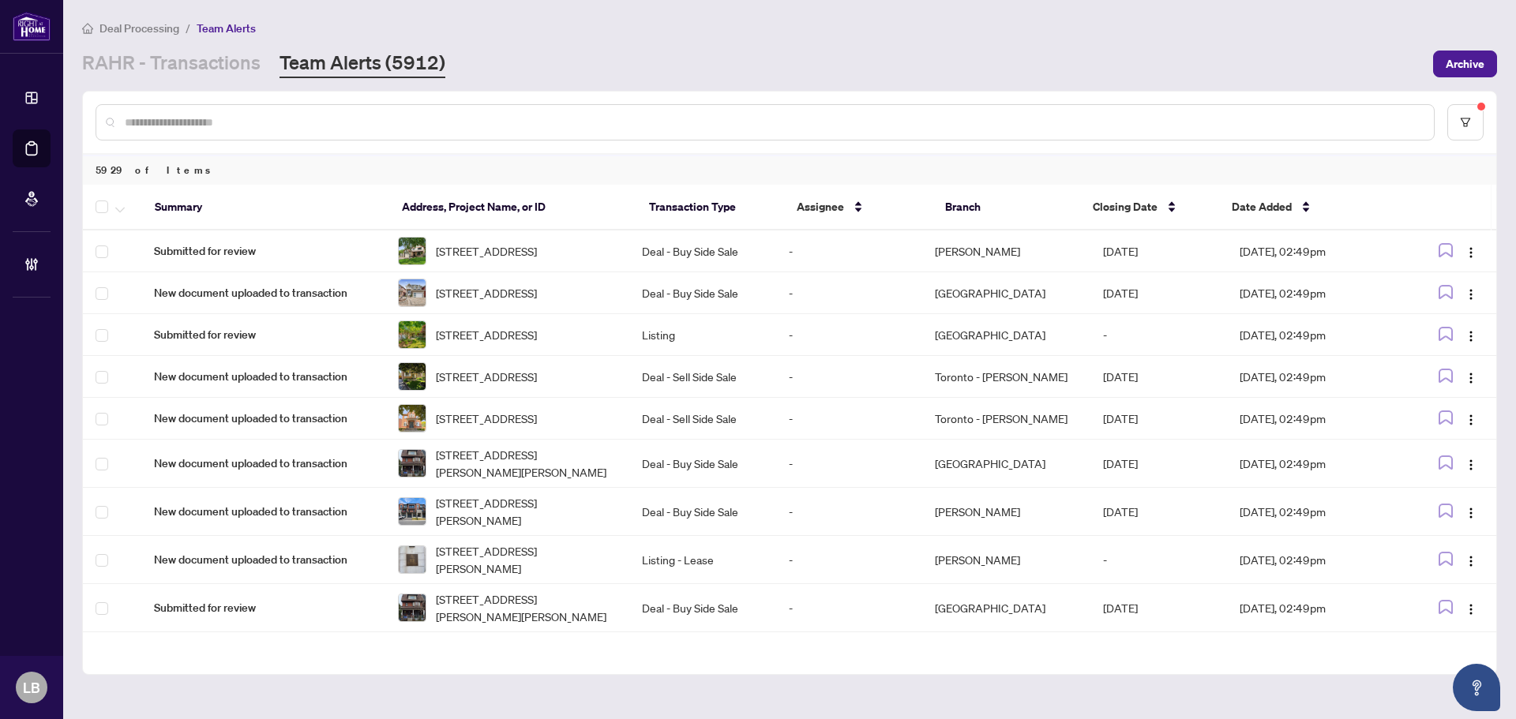
click at [1467, 92] on div at bounding box center [789, 123] width 1413 height 62
click at [1465, 120] on icon "filter" at bounding box center [1465, 122] width 11 height 11
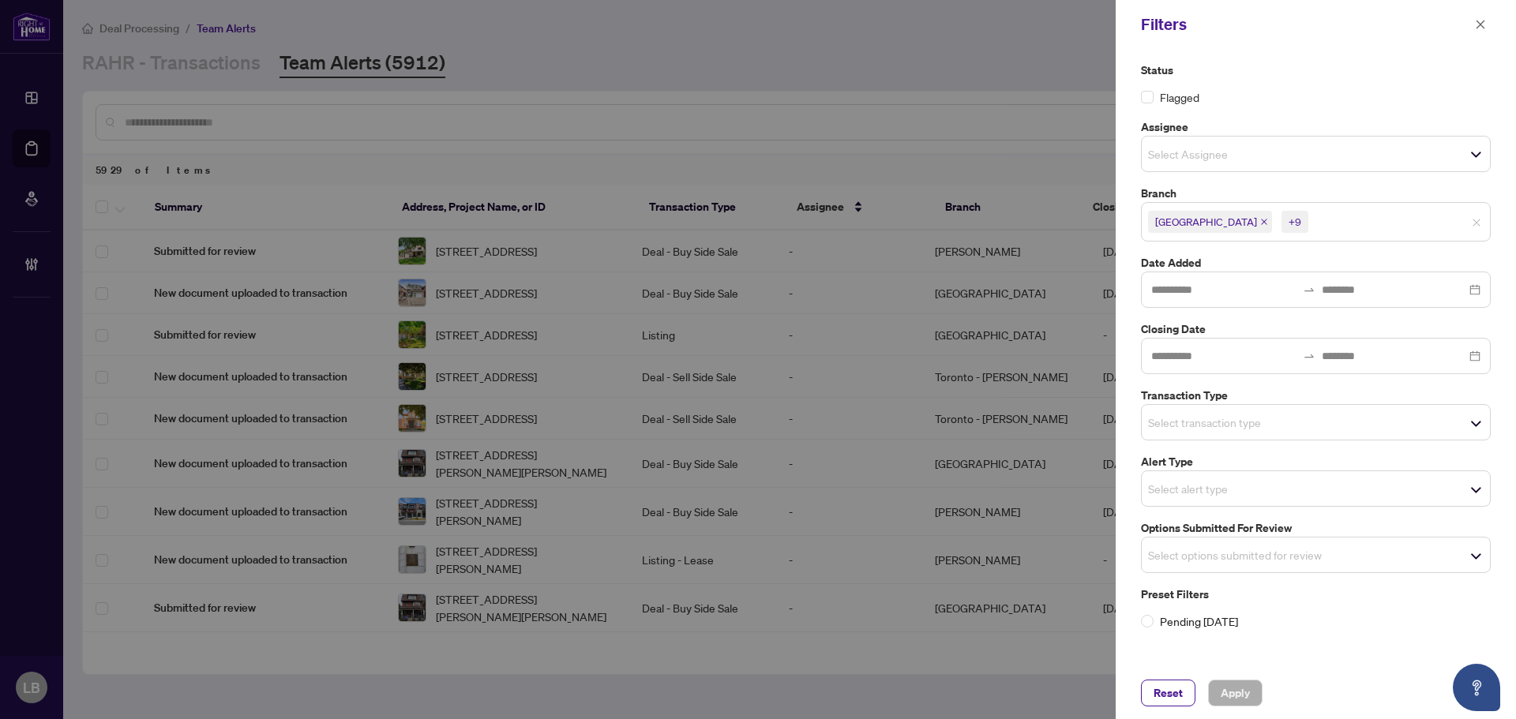
click at [1178, 426] on input "search" at bounding box center [1203, 422] width 111 height 19
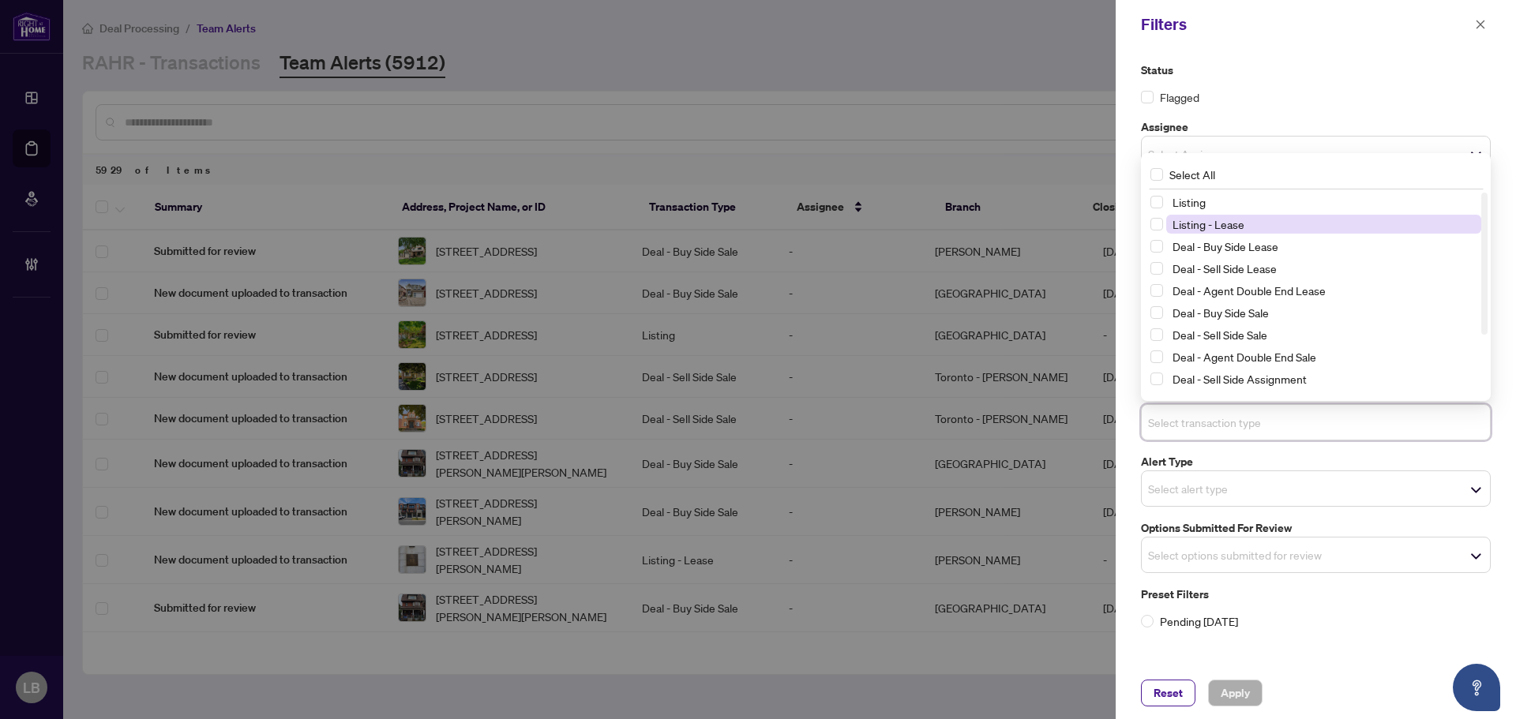
click at [1197, 228] on span "Listing - Lease" at bounding box center [1208, 224] width 72 height 14
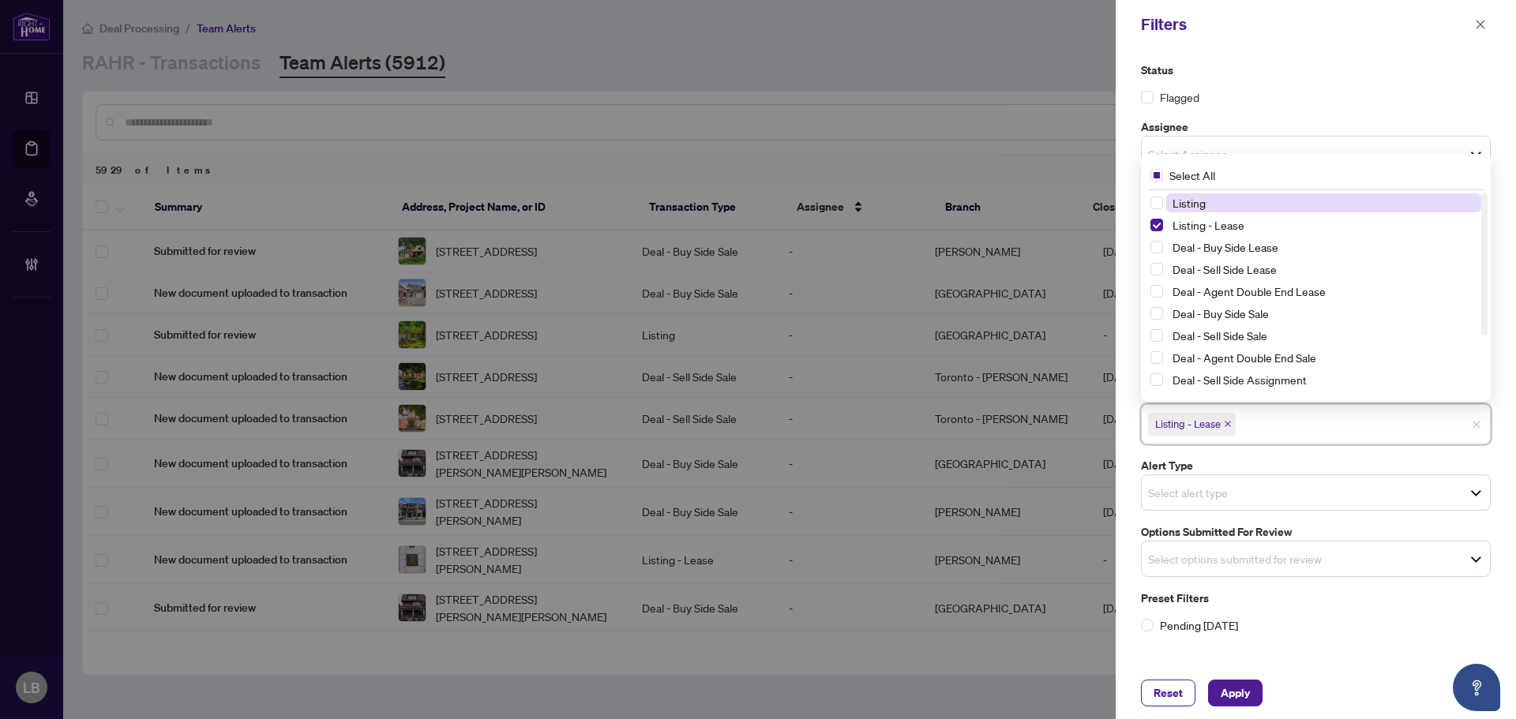
click at [1194, 202] on span "Listing" at bounding box center [1188, 203] width 33 height 14
click at [1248, 690] on span "Apply" at bounding box center [1234, 692] width 29 height 25
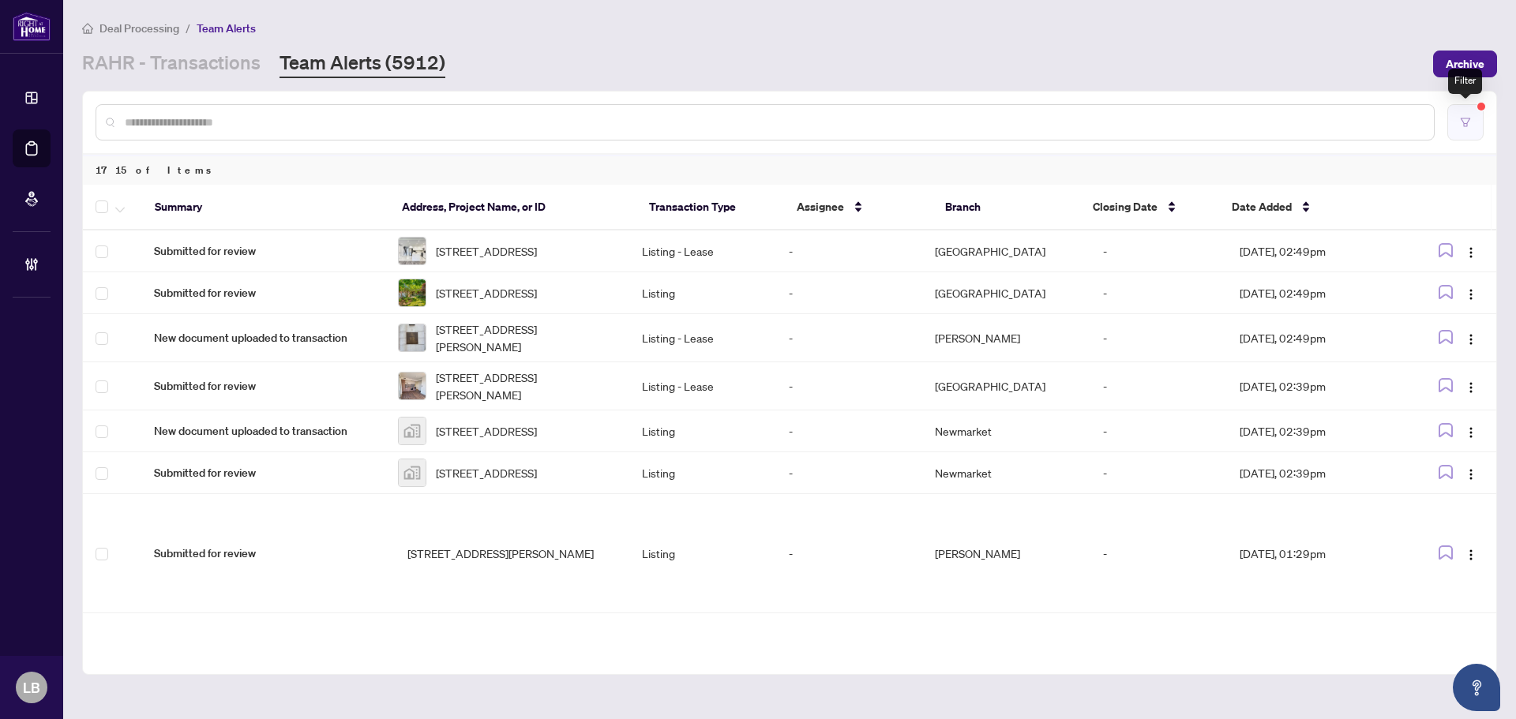
click at [1454, 118] on button "button" at bounding box center [1465, 122] width 36 height 36
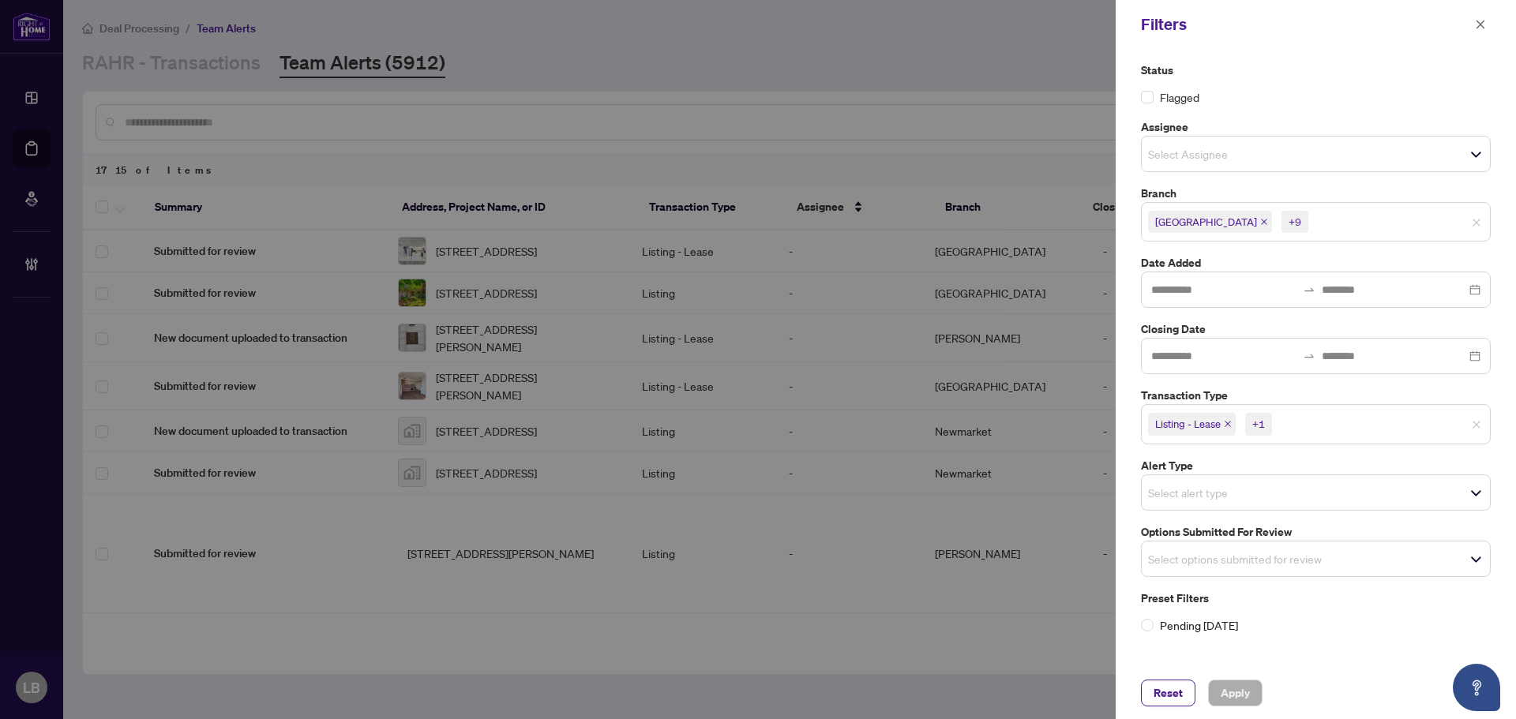
click at [1420, 219] on span "Richmond Hill +9" at bounding box center [1315, 221] width 348 height 25
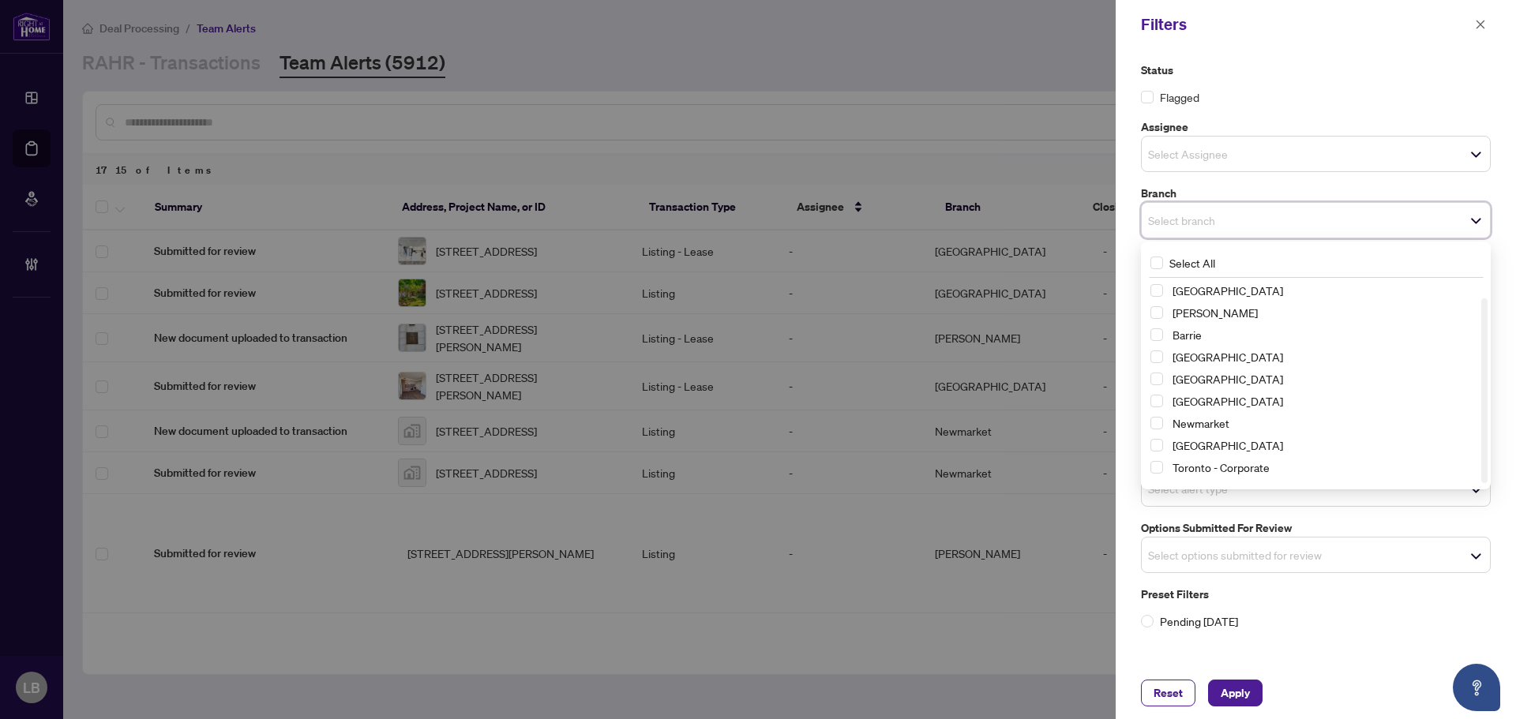
scroll to position [19, 0]
click at [1157, 472] on span "Select Toronto - Don Mills" at bounding box center [1156, 470] width 13 height 13
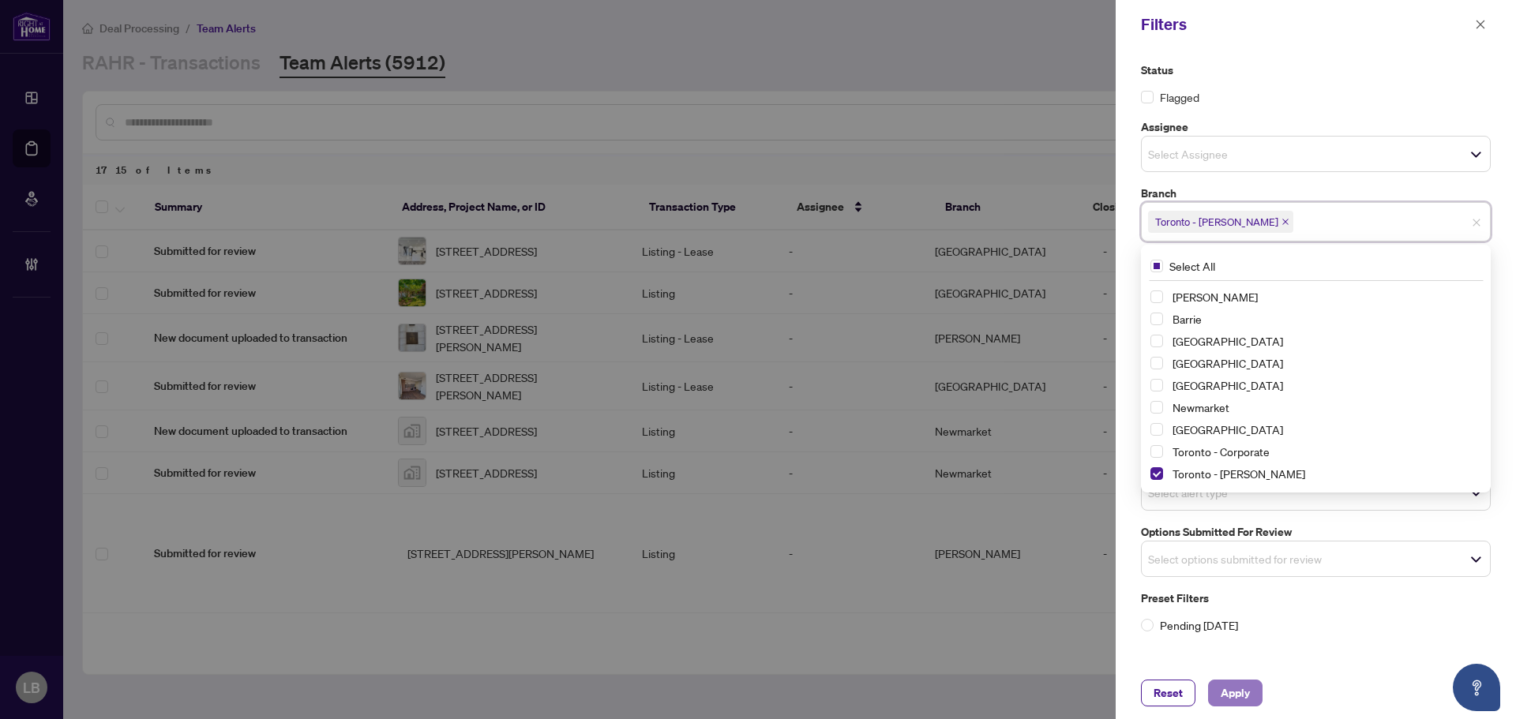
click at [1237, 693] on span "Apply" at bounding box center [1234, 692] width 29 height 25
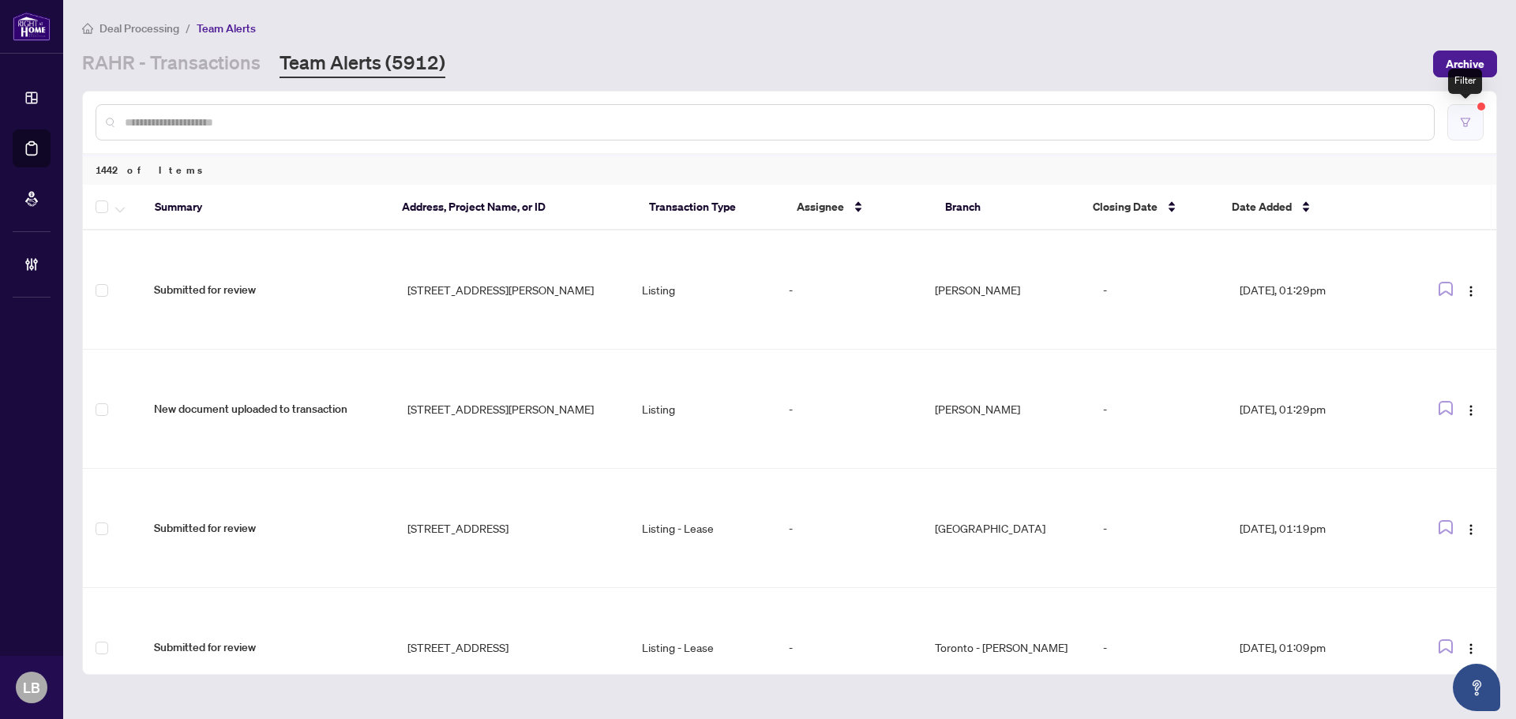
click at [1460, 127] on button "button" at bounding box center [1465, 122] width 36 height 36
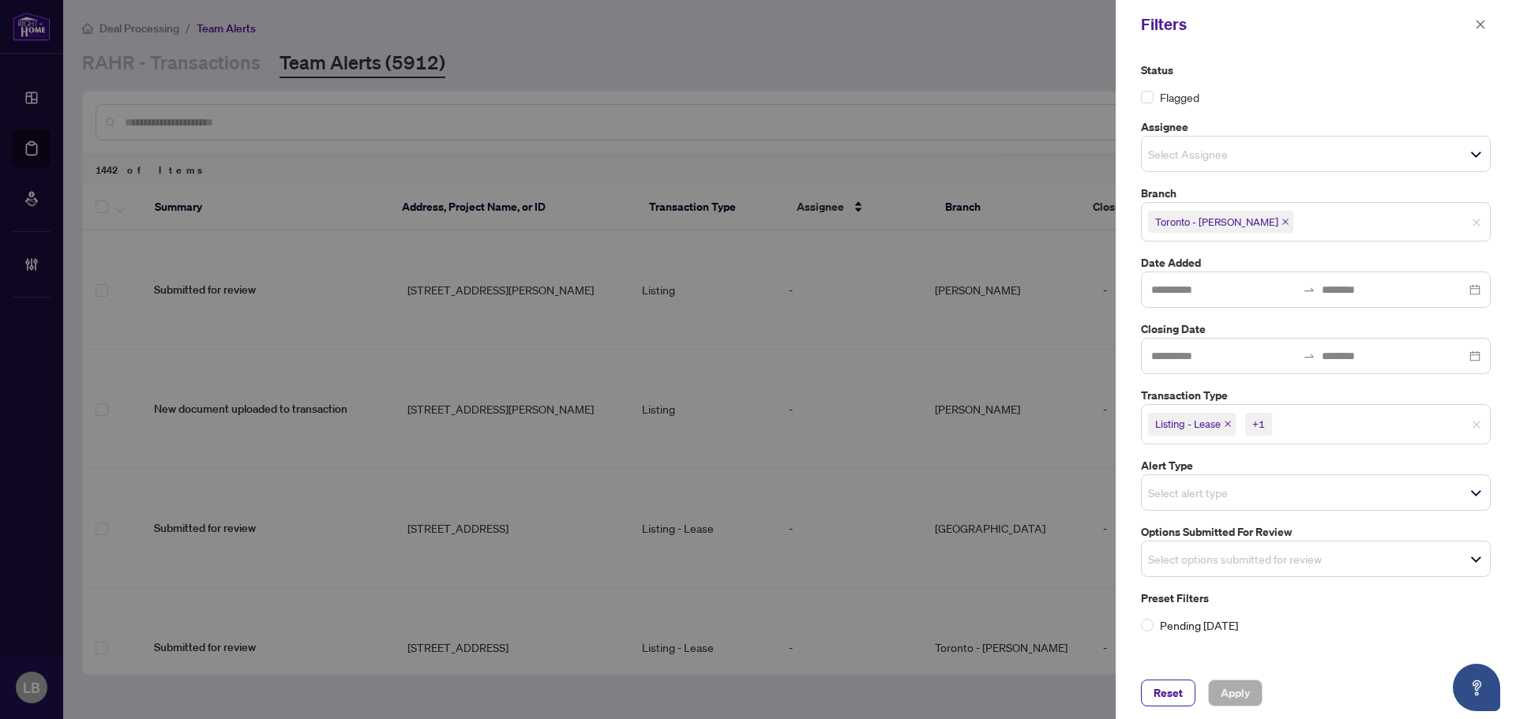
click at [1206, 495] on input "search" at bounding box center [1203, 492] width 111 height 19
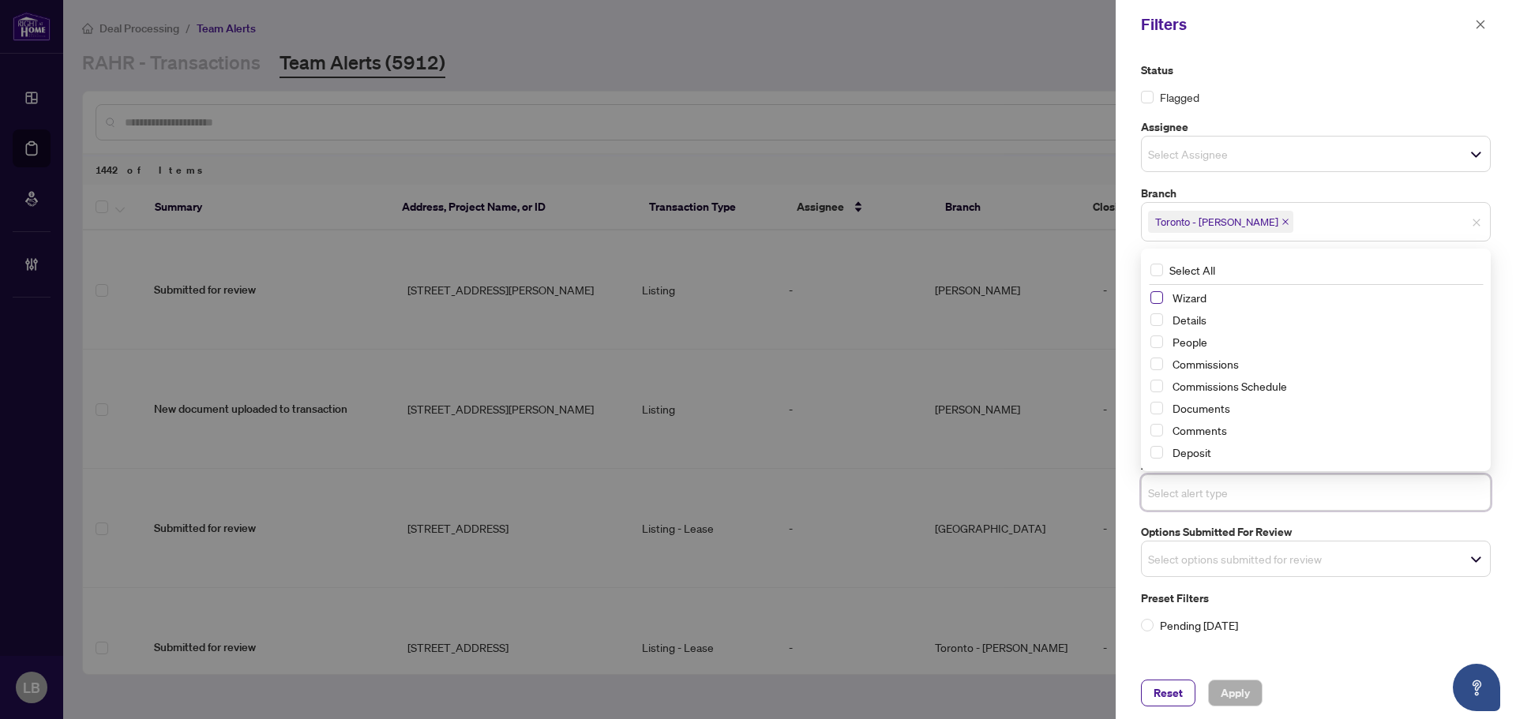
click at [1158, 302] on span "Select Wizard" at bounding box center [1156, 297] width 13 height 13
click at [1235, 691] on span "Apply" at bounding box center [1234, 692] width 29 height 25
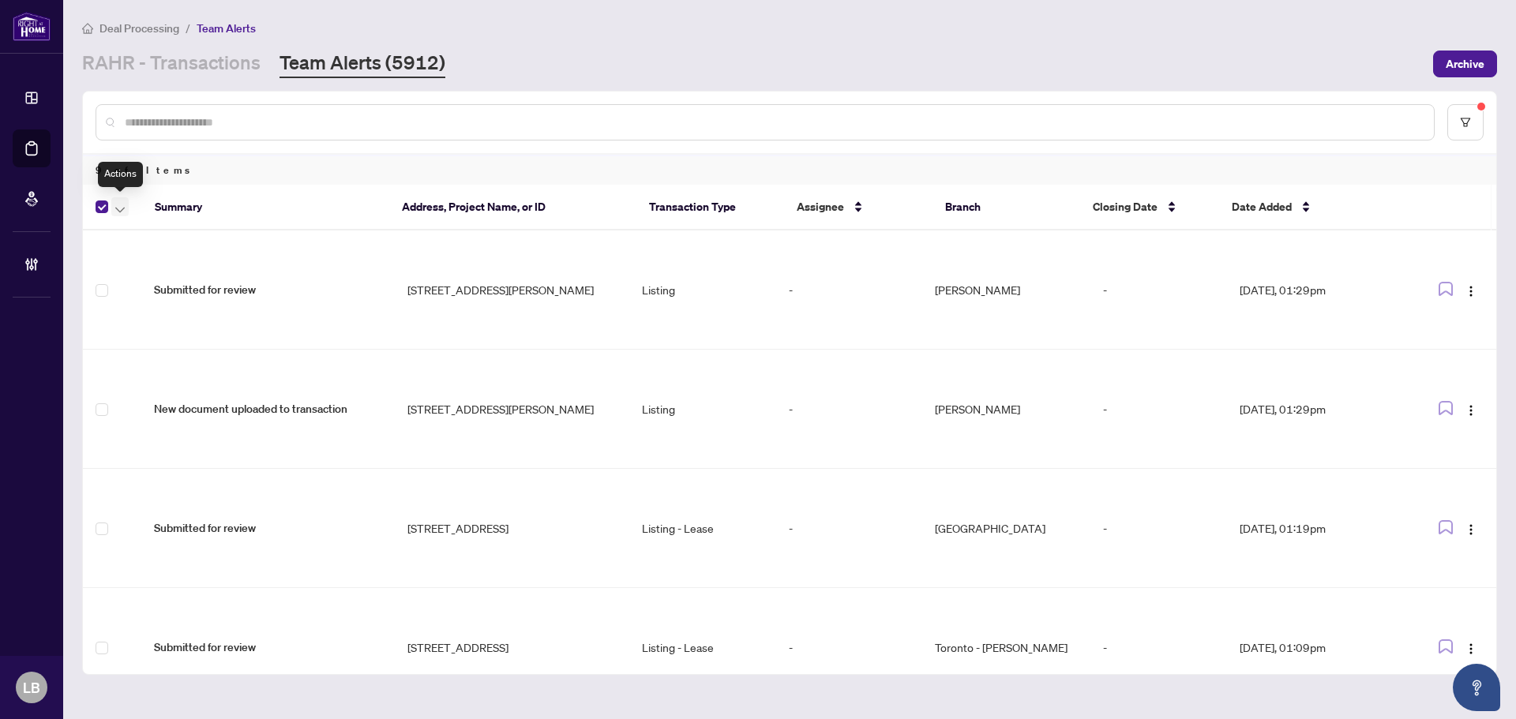
click at [123, 204] on span "button" at bounding box center [119, 206] width 9 height 17
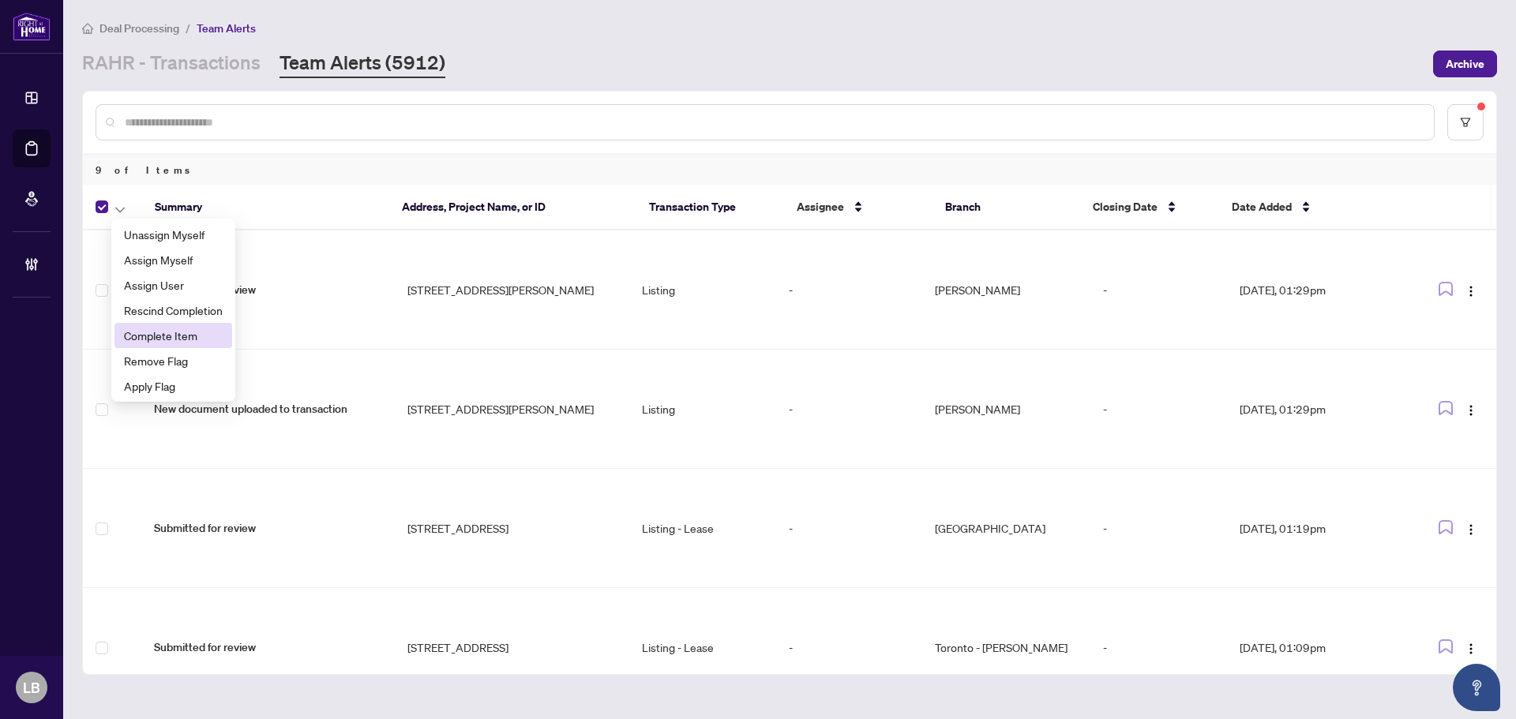
click at [151, 336] on span "Complete Item" at bounding box center [173, 335] width 99 height 17
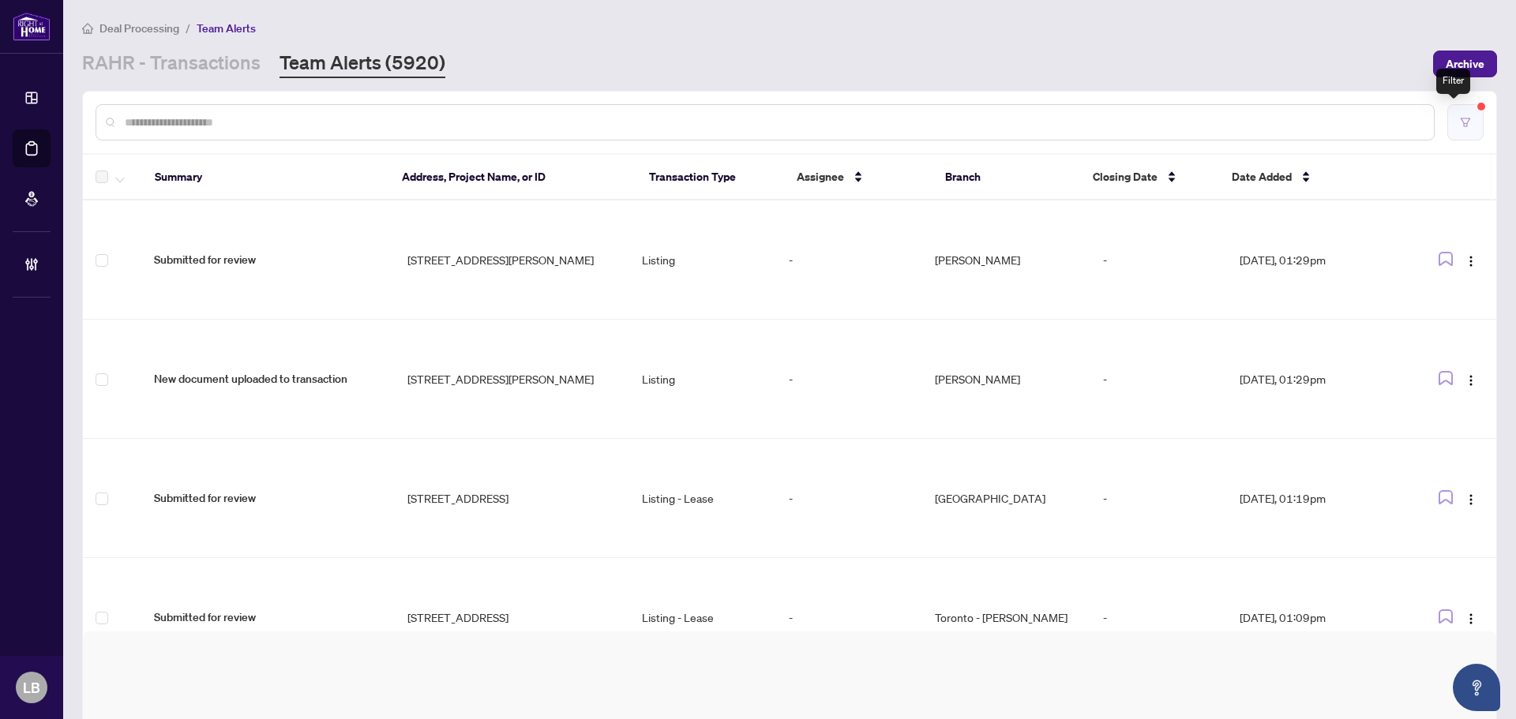
click at [1458, 114] on button "button" at bounding box center [1465, 122] width 36 height 36
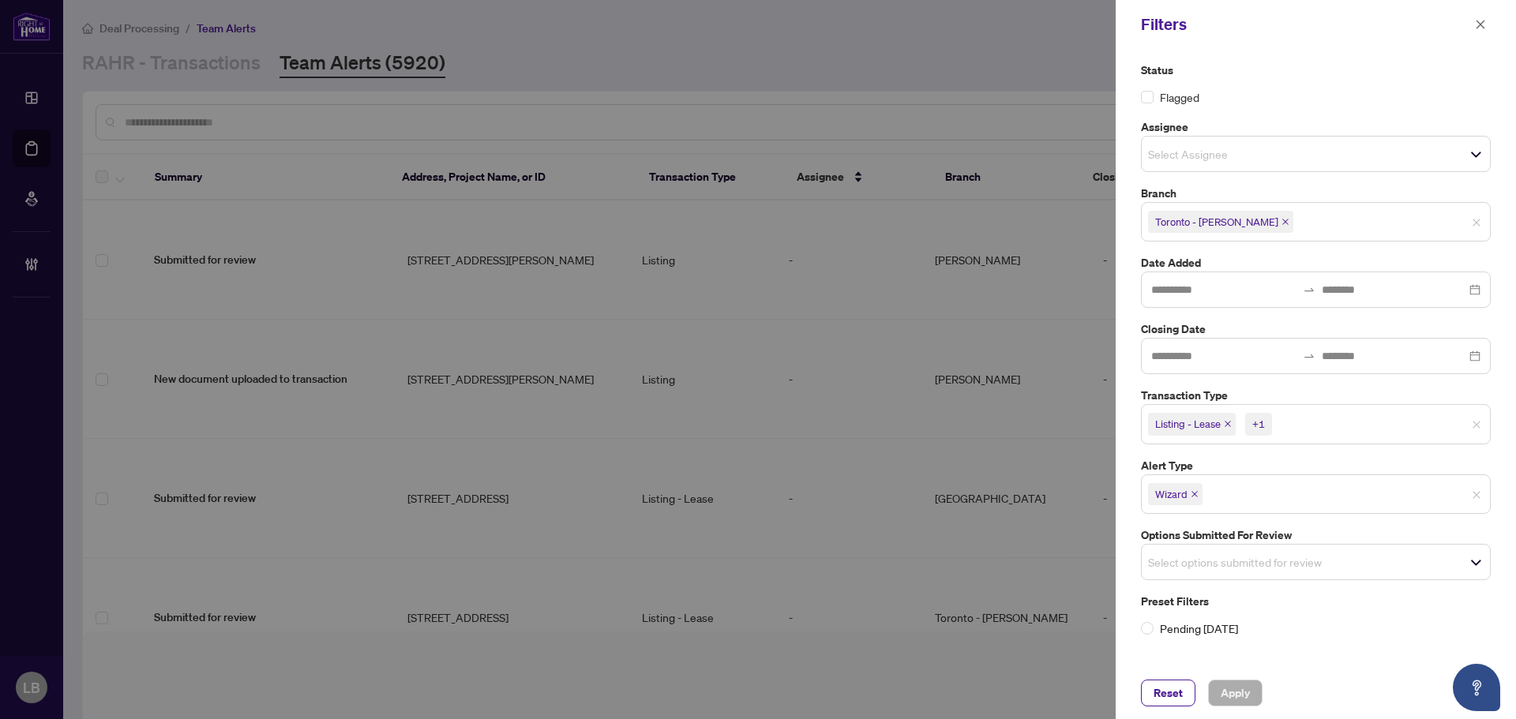
click at [1195, 492] on icon "close" at bounding box center [1194, 494] width 8 height 8
click at [1188, 487] on input "search" at bounding box center [1203, 492] width 111 height 19
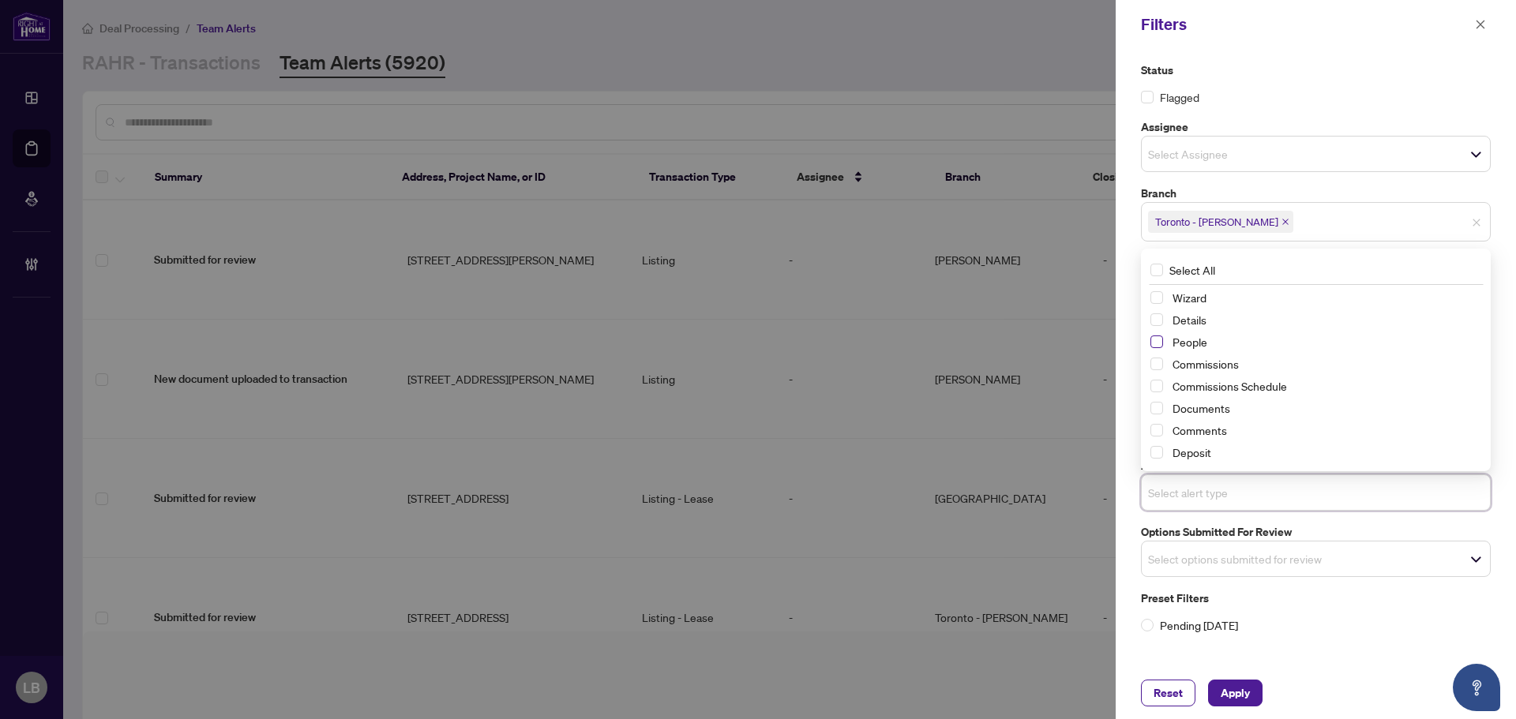
click at [1158, 343] on span "Select People" at bounding box center [1156, 341] width 13 height 13
click at [1158, 325] on span "Select Details" at bounding box center [1156, 319] width 13 height 13
click at [1238, 685] on span "Apply" at bounding box center [1234, 692] width 29 height 25
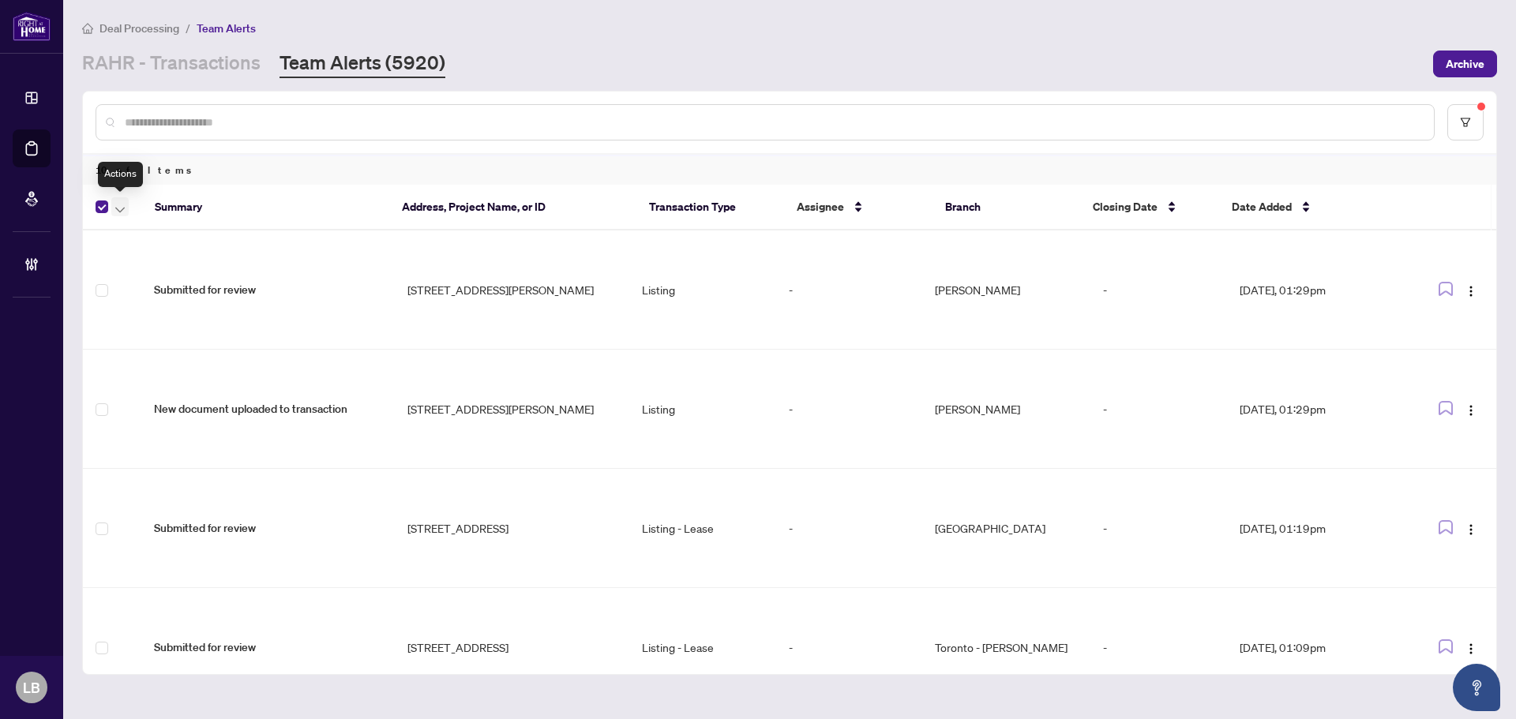
click at [114, 209] on button "button" at bounding box center [119, 206] width 17 height 19
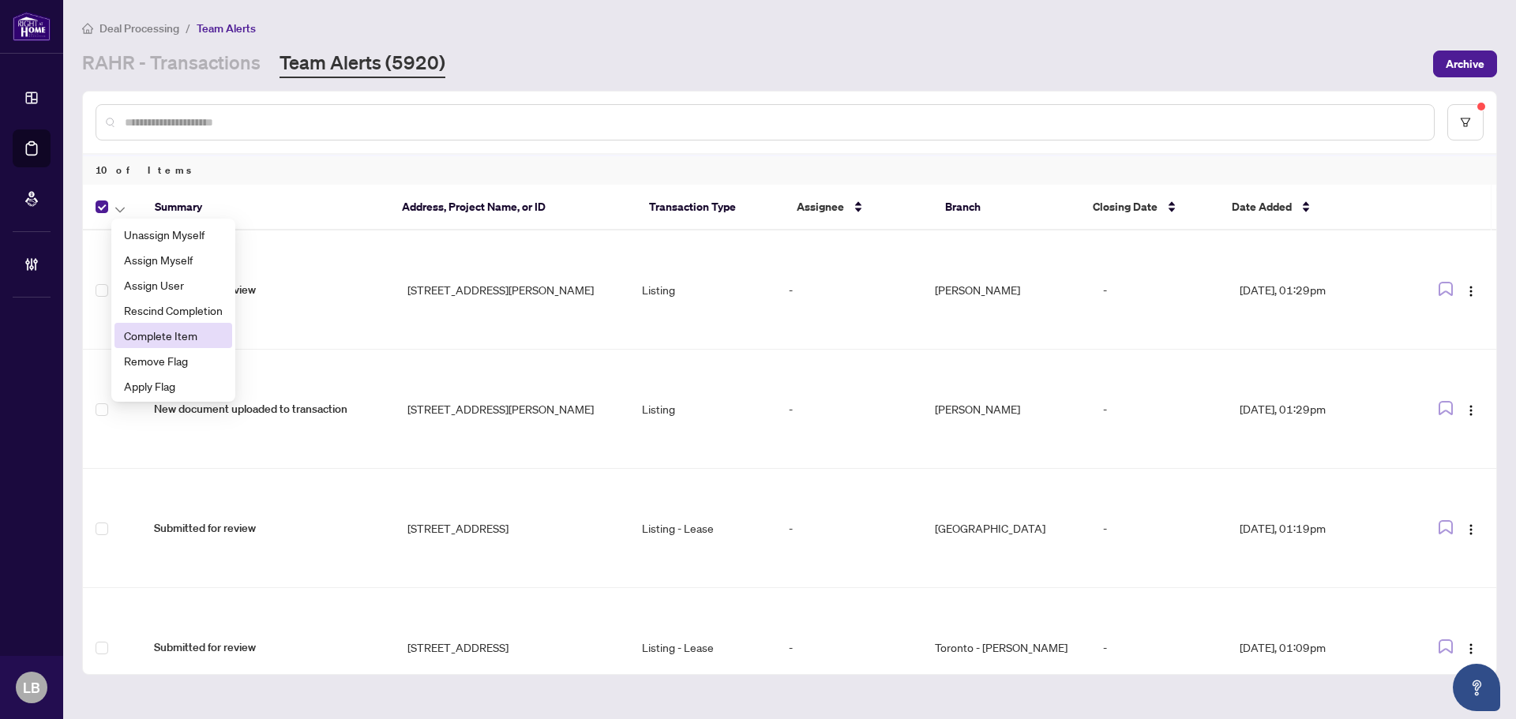
click at [163, 338] on span "Complete Item" at bounding box center [173, 335] width 99 height 17
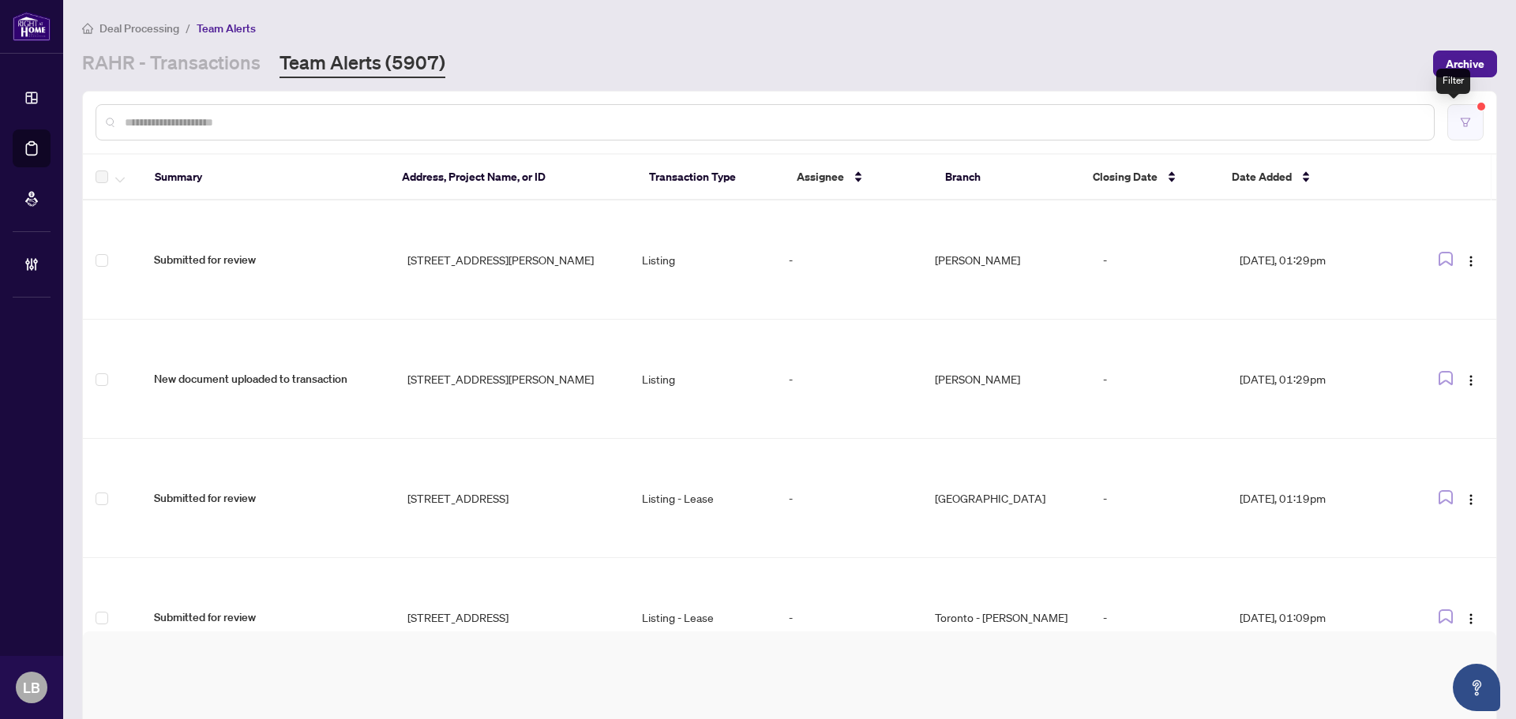
click at [1460, 120] on icon "filter" at bounding box center [1465, 122] width 11 height 11
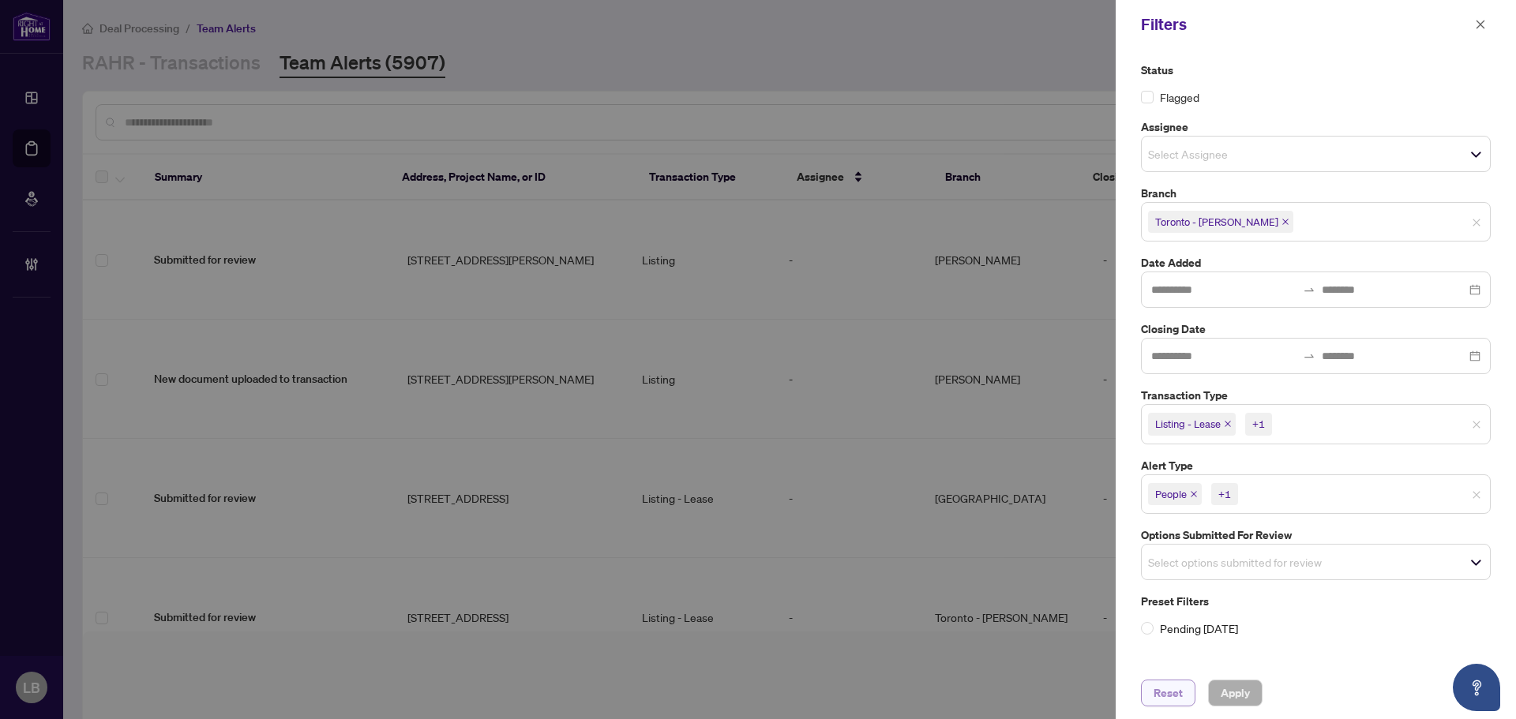
click at [1164, 703] on span "Reset" at bounding box center [1167, 692] width 29 height 25
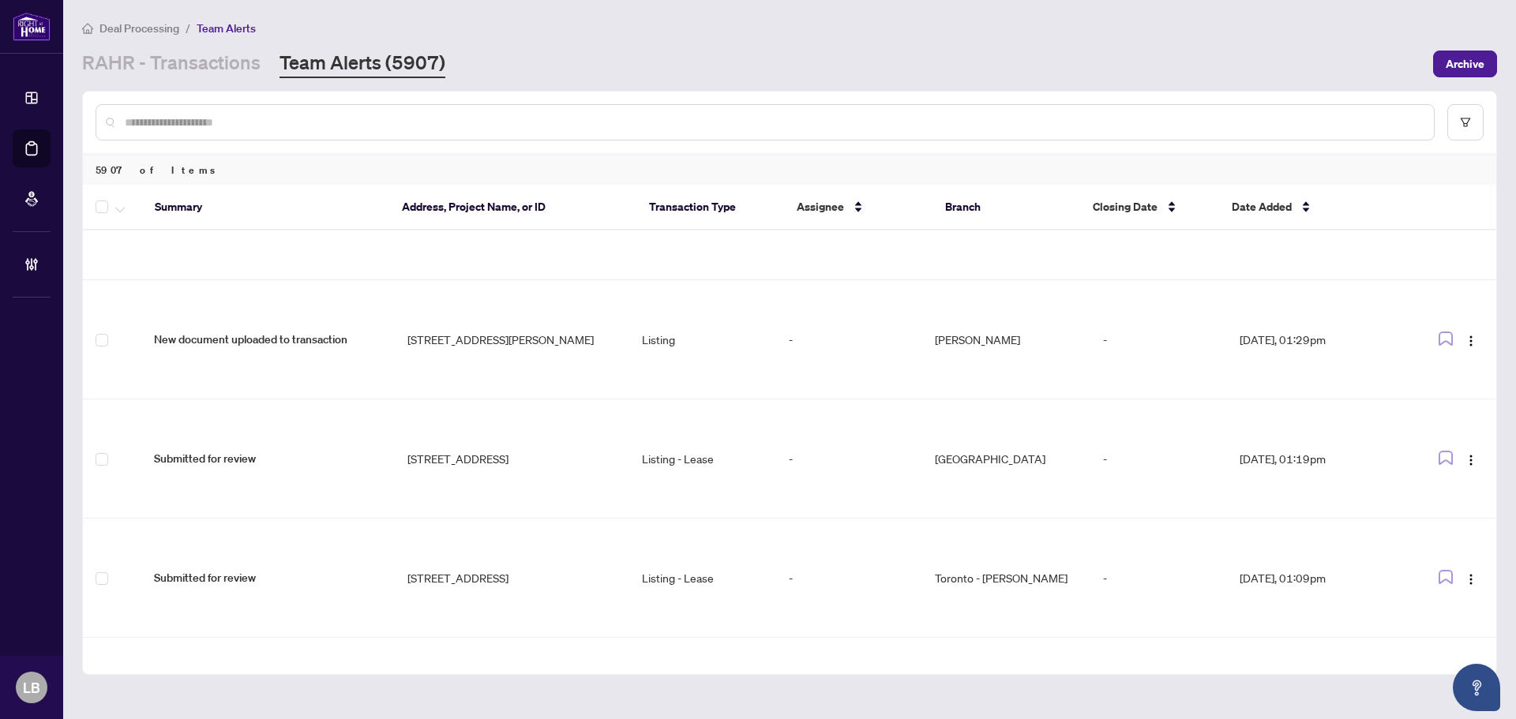
scroll to position [0, 0]
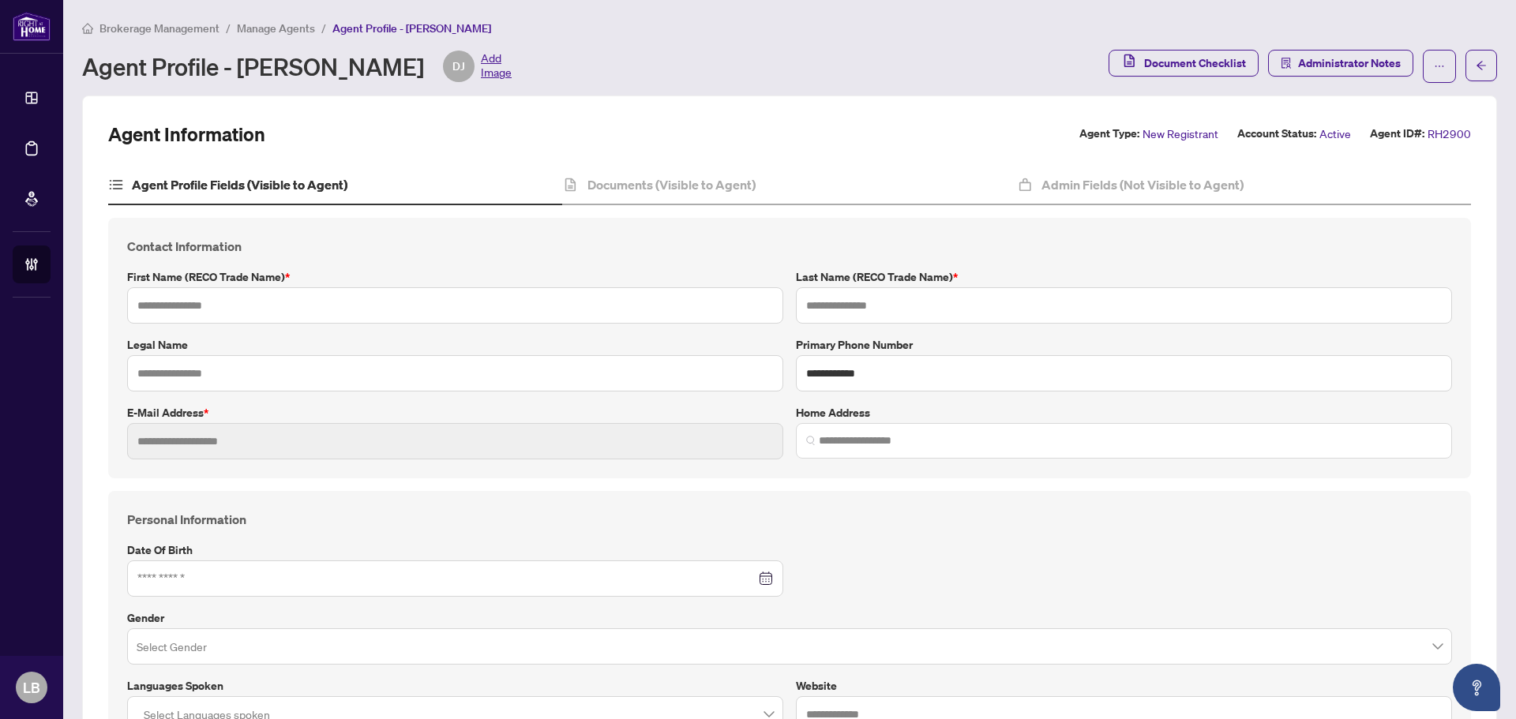
type input "***"
type input "*******"
type input "**********"
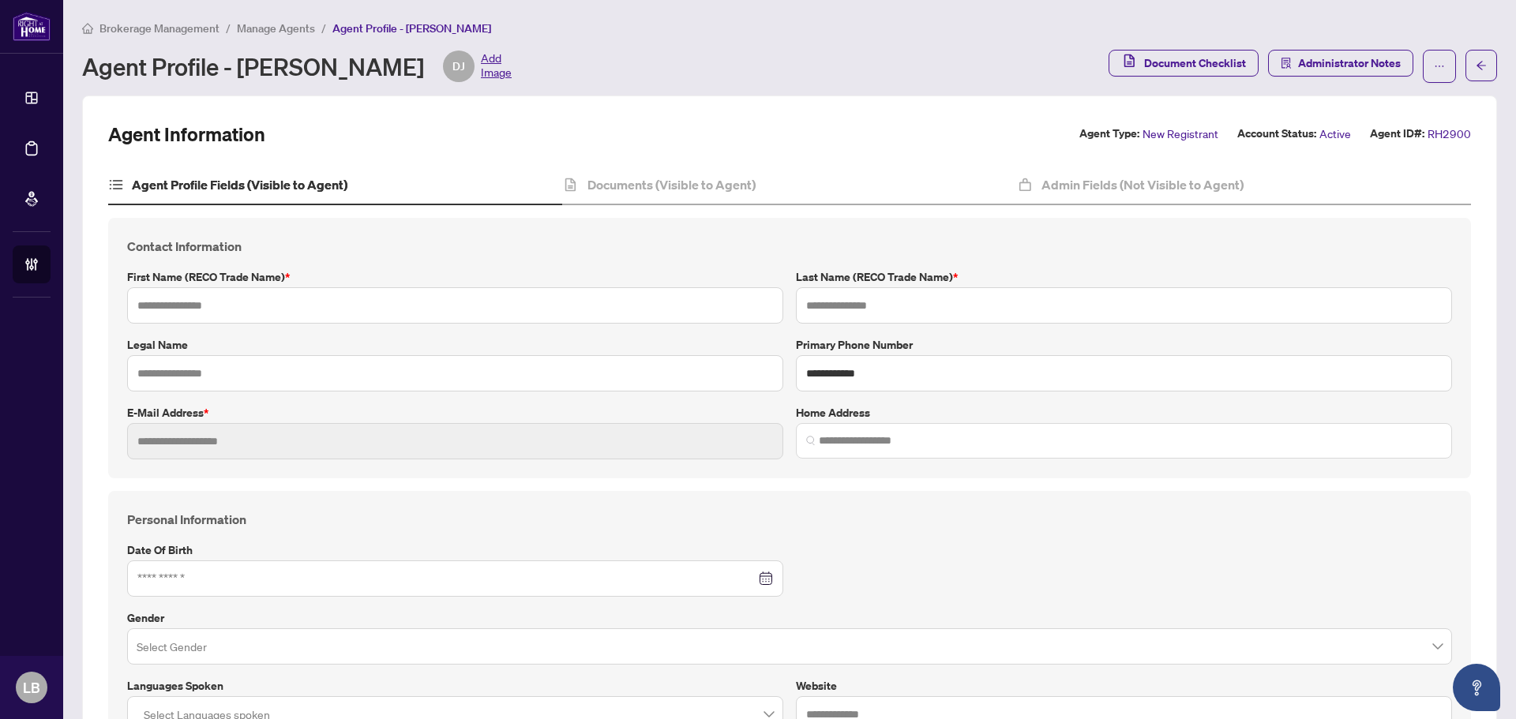
type input "**********"
type input "***"
type input "*"
type input "*******"
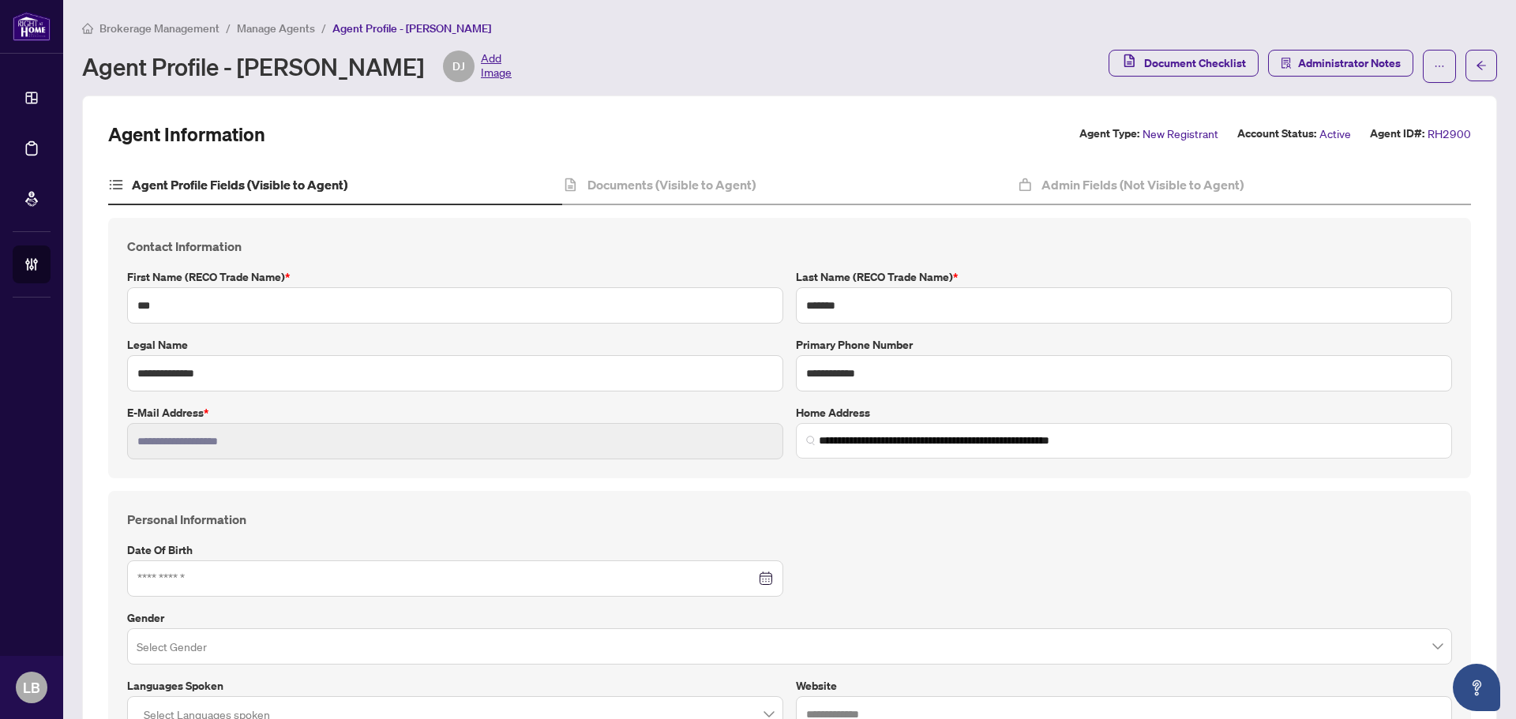
type input "**********"
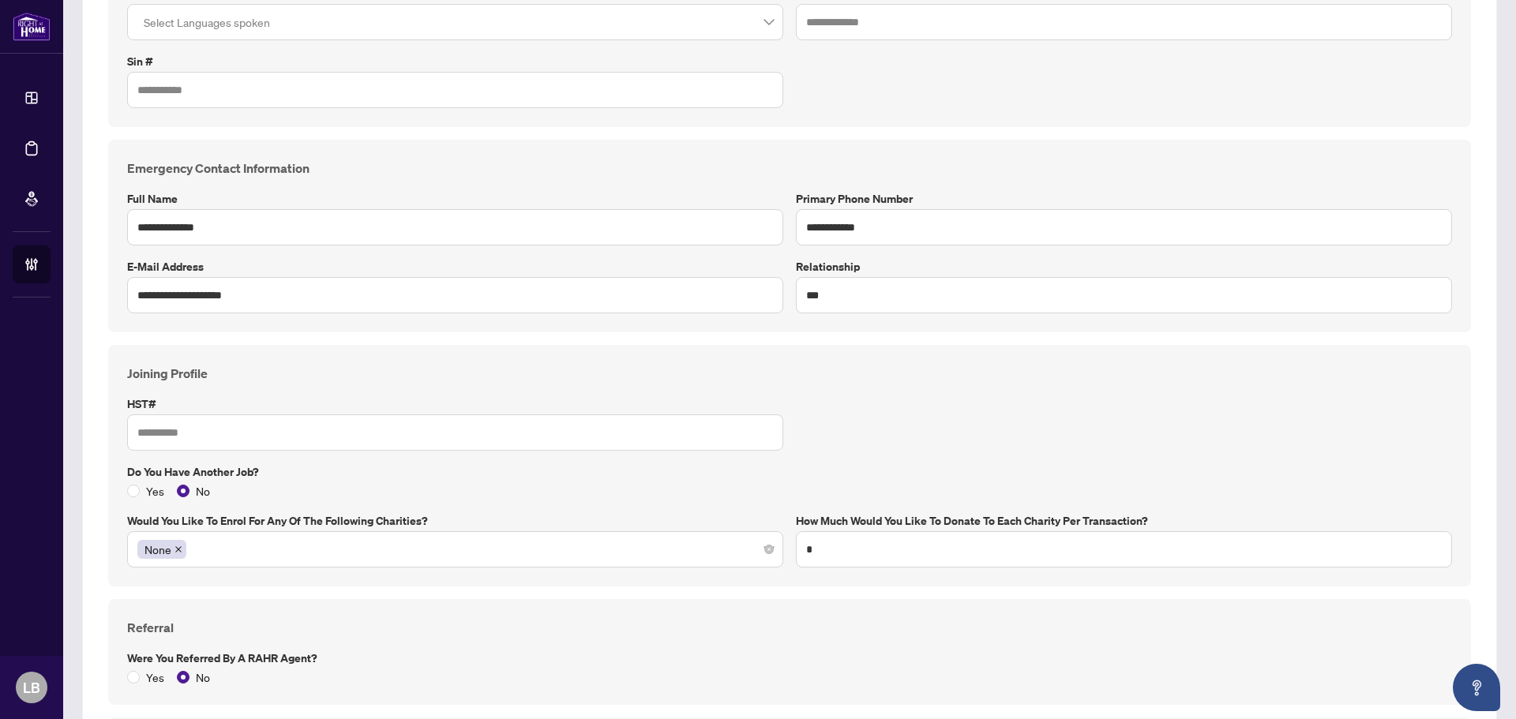
scroll to position [710, 0]
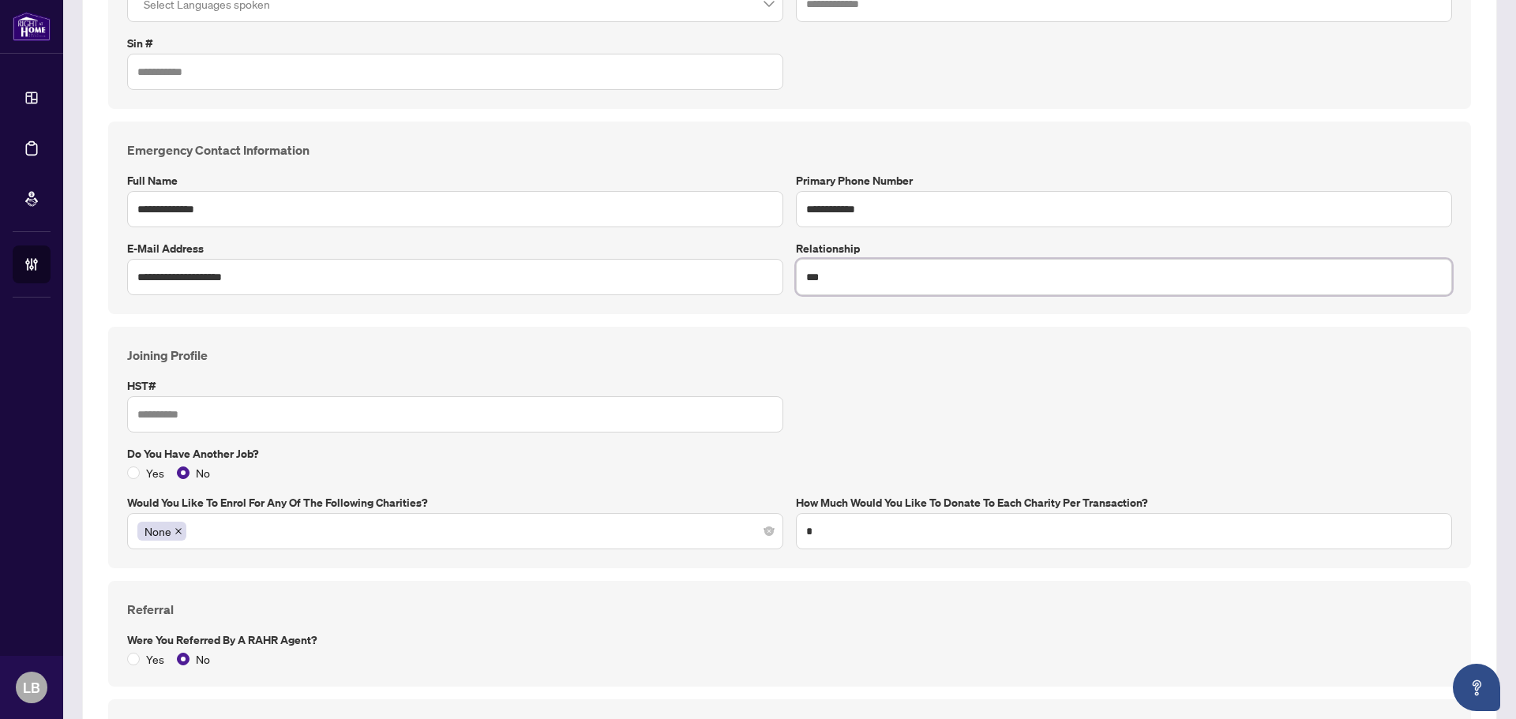
click at [838, 279] on input "***" at bounding box center [1124, 277] width 656 height 36
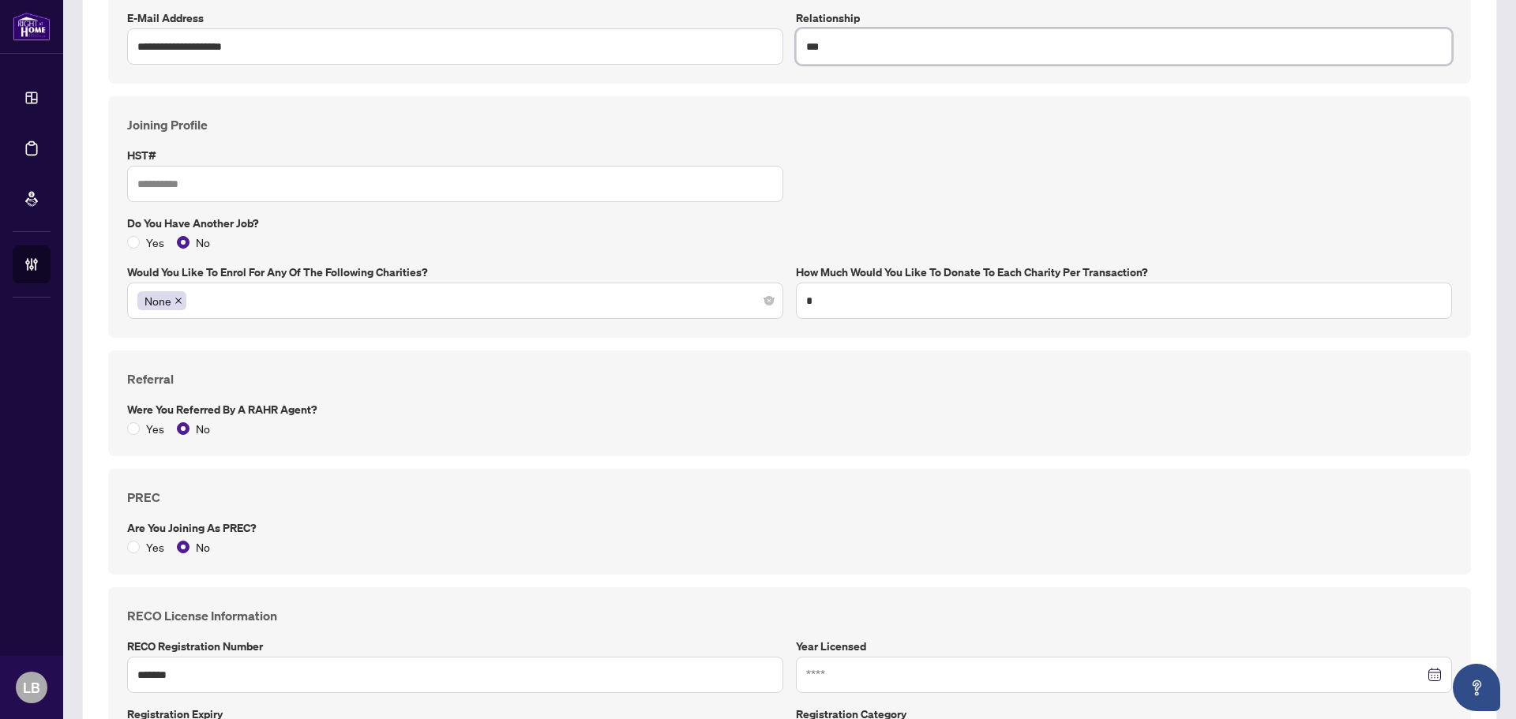
scroll to position [947, 0]
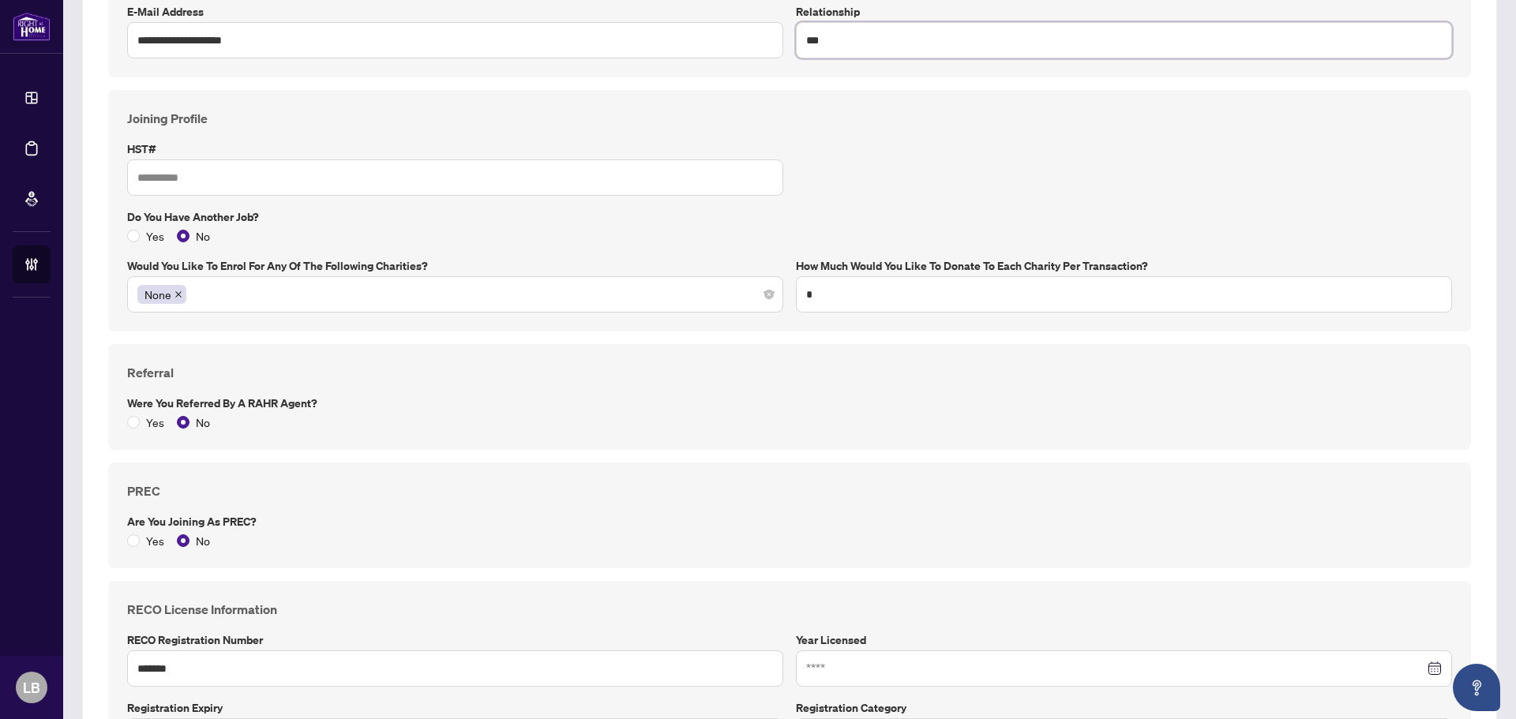
type input "***"
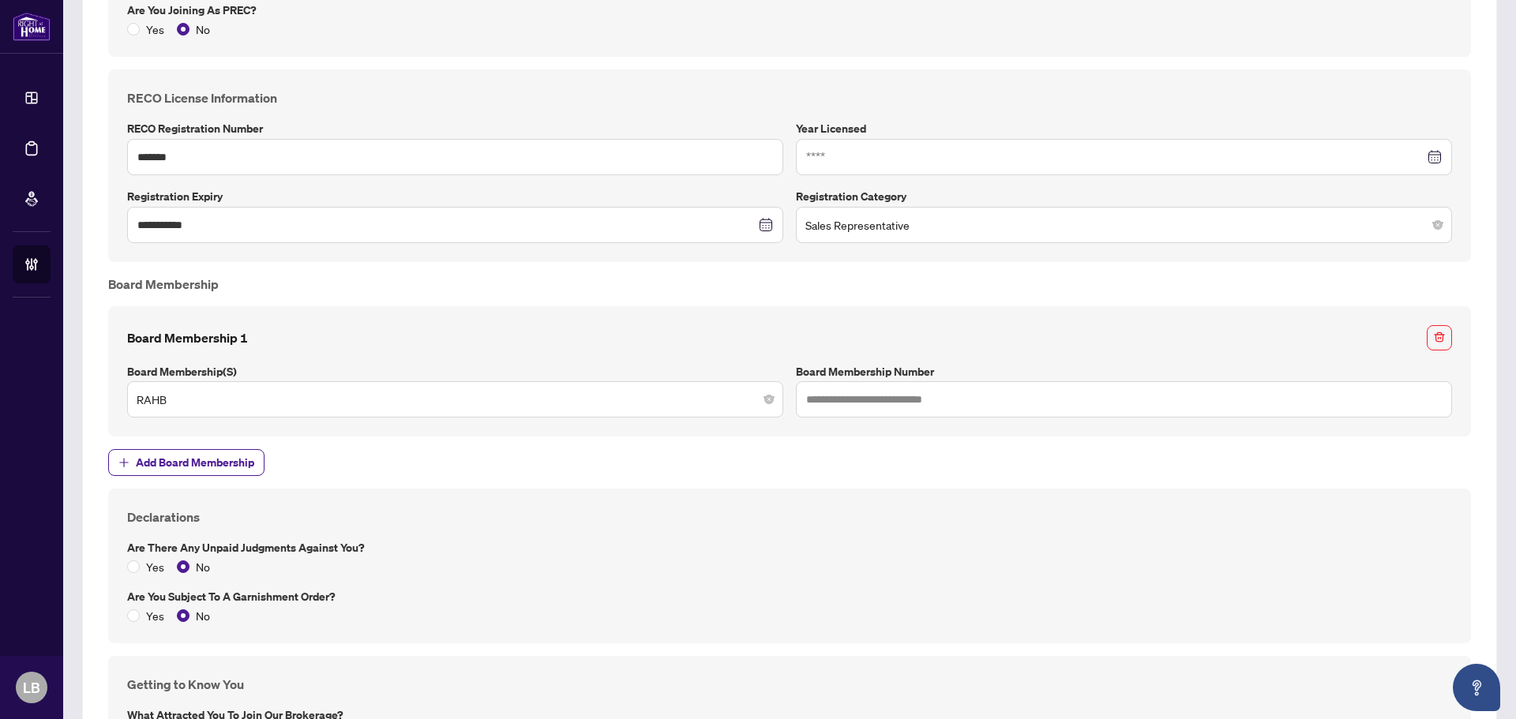
scroll to position [1579, 0]
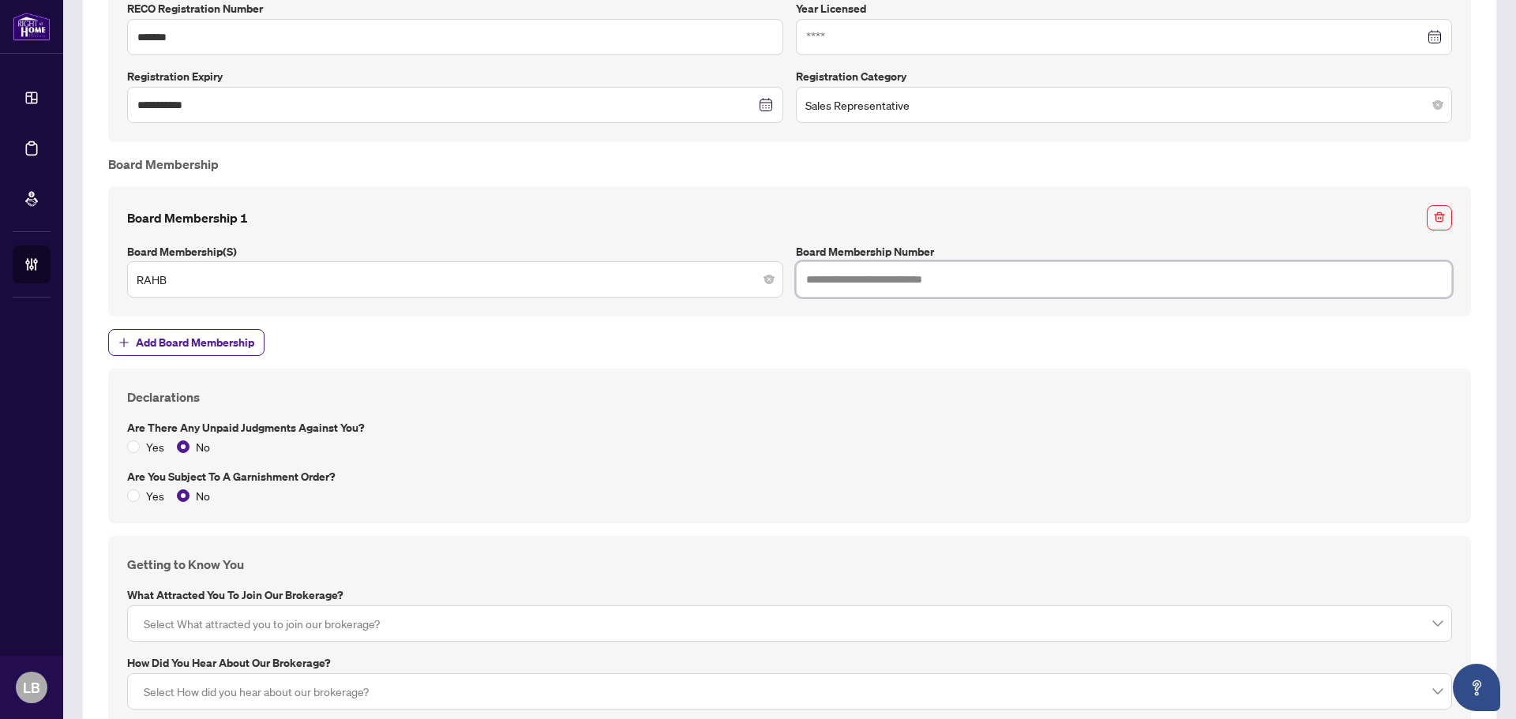
click at [912, 275] on input "text" at bounding box center [1124, 279] width 656 height 36
paste input "*********"
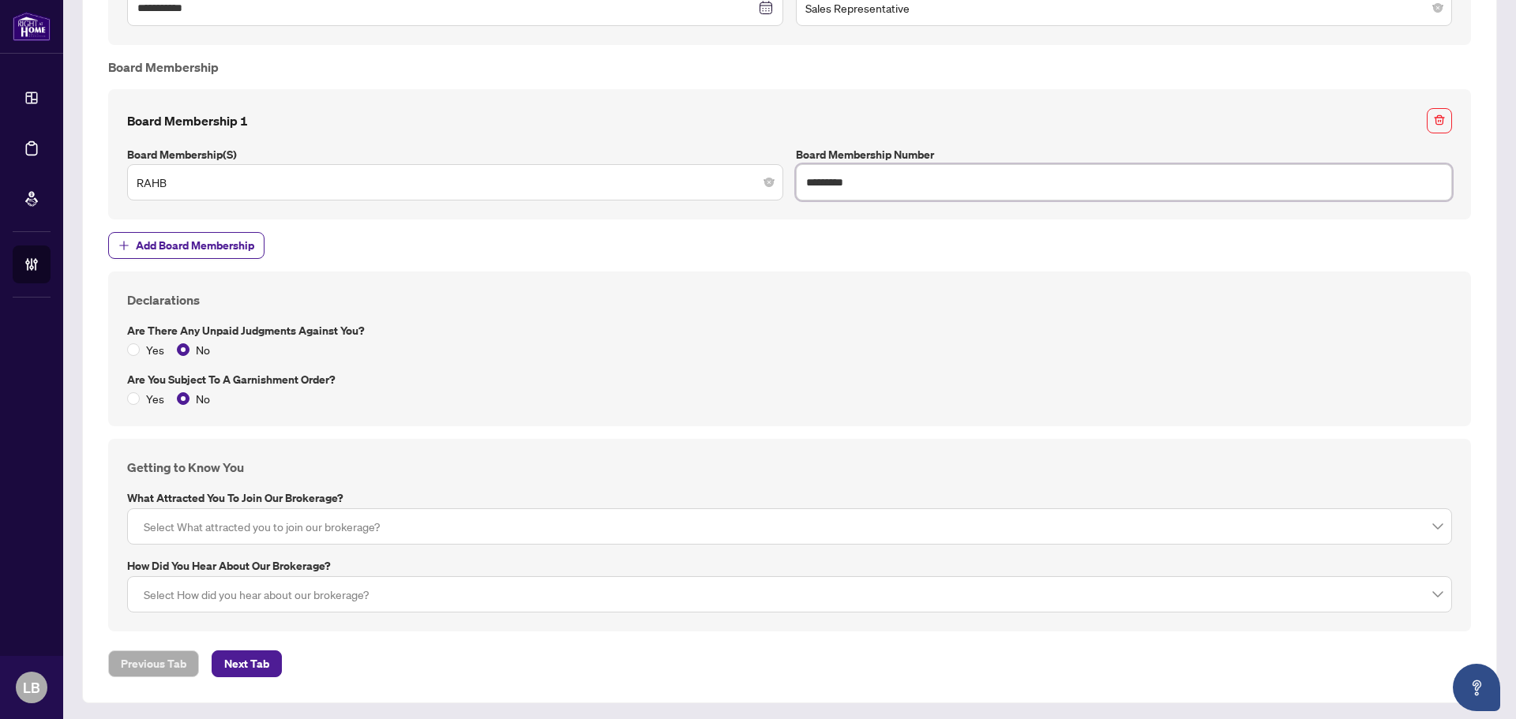
scroll to position [1678, 0]
type input "*********"
click at [255, 660] on span "Next Tab" at bounding box center [246, 661] width 45 height 25
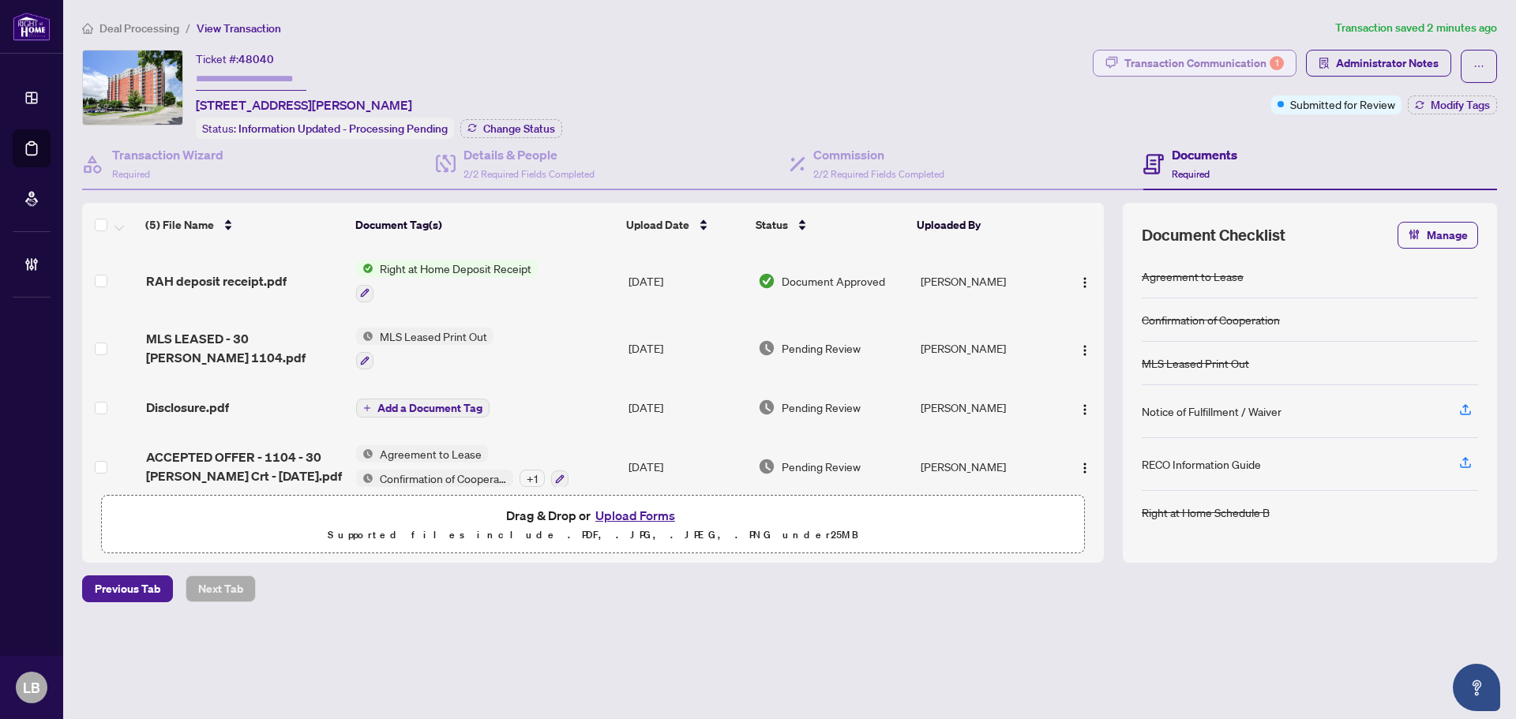
click at [1216, 54] on div "Transaction Communication 1" at bounding box center [1203, 63] width 159 height 25
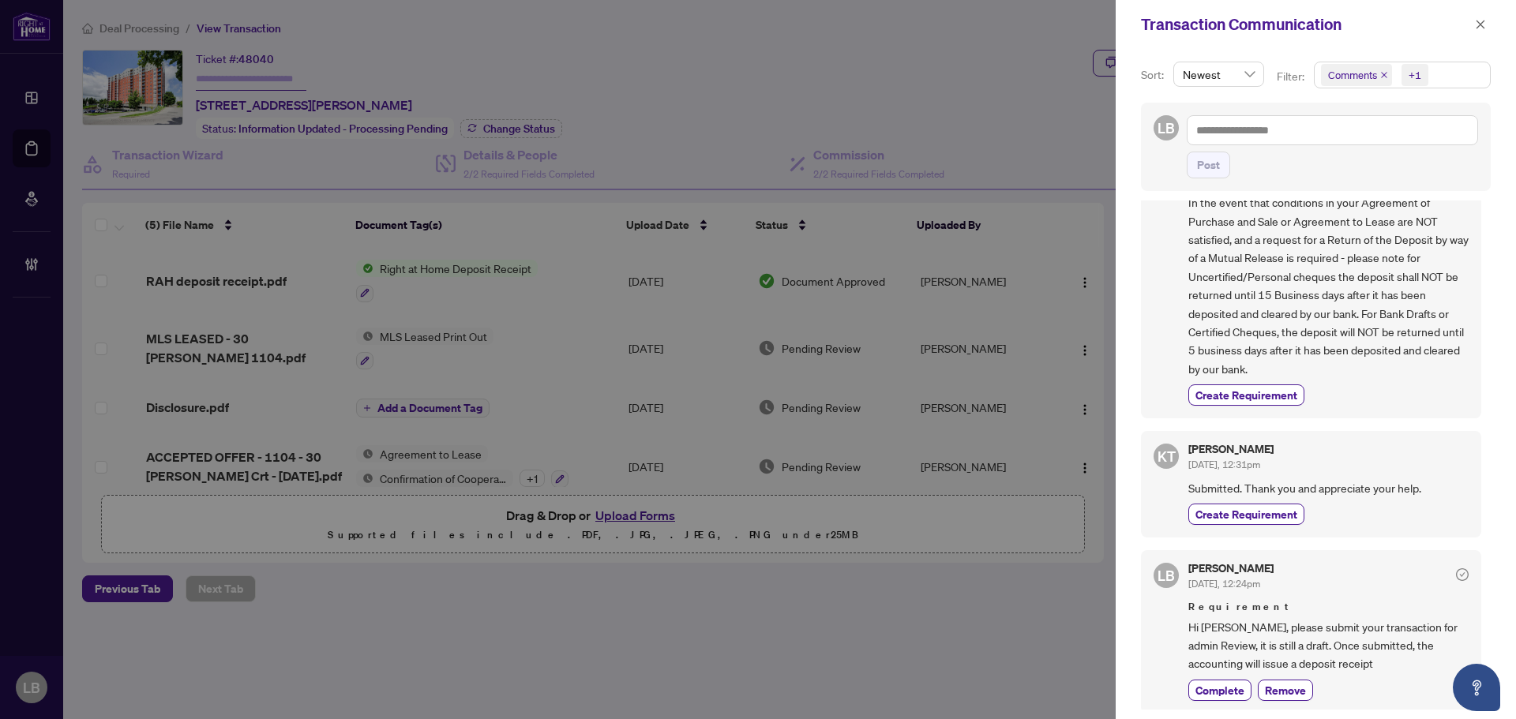
scroll to position [308, 0]
click at [1222, 687] on span "Complete" at bounding box center [1219, 687] width 49 height 17
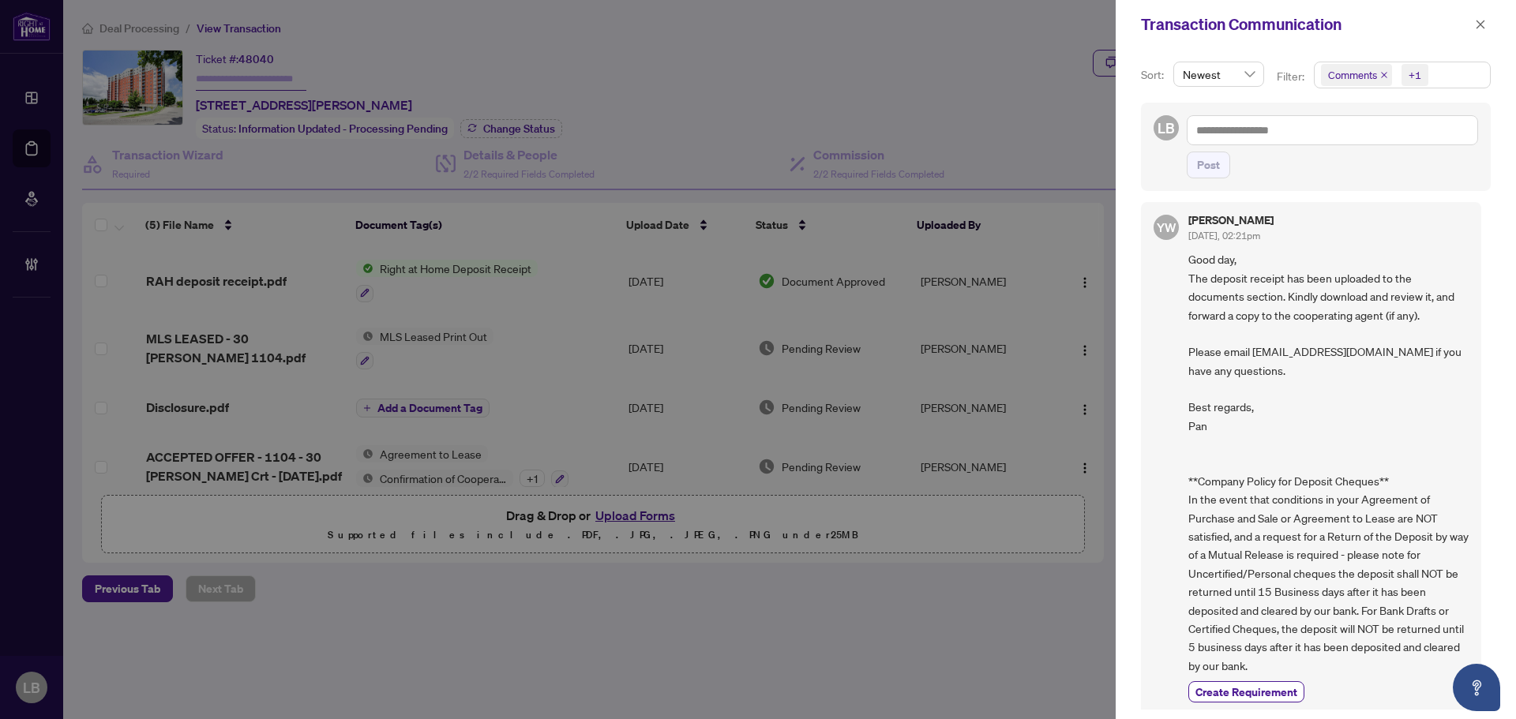
scroll to position [0, 0]
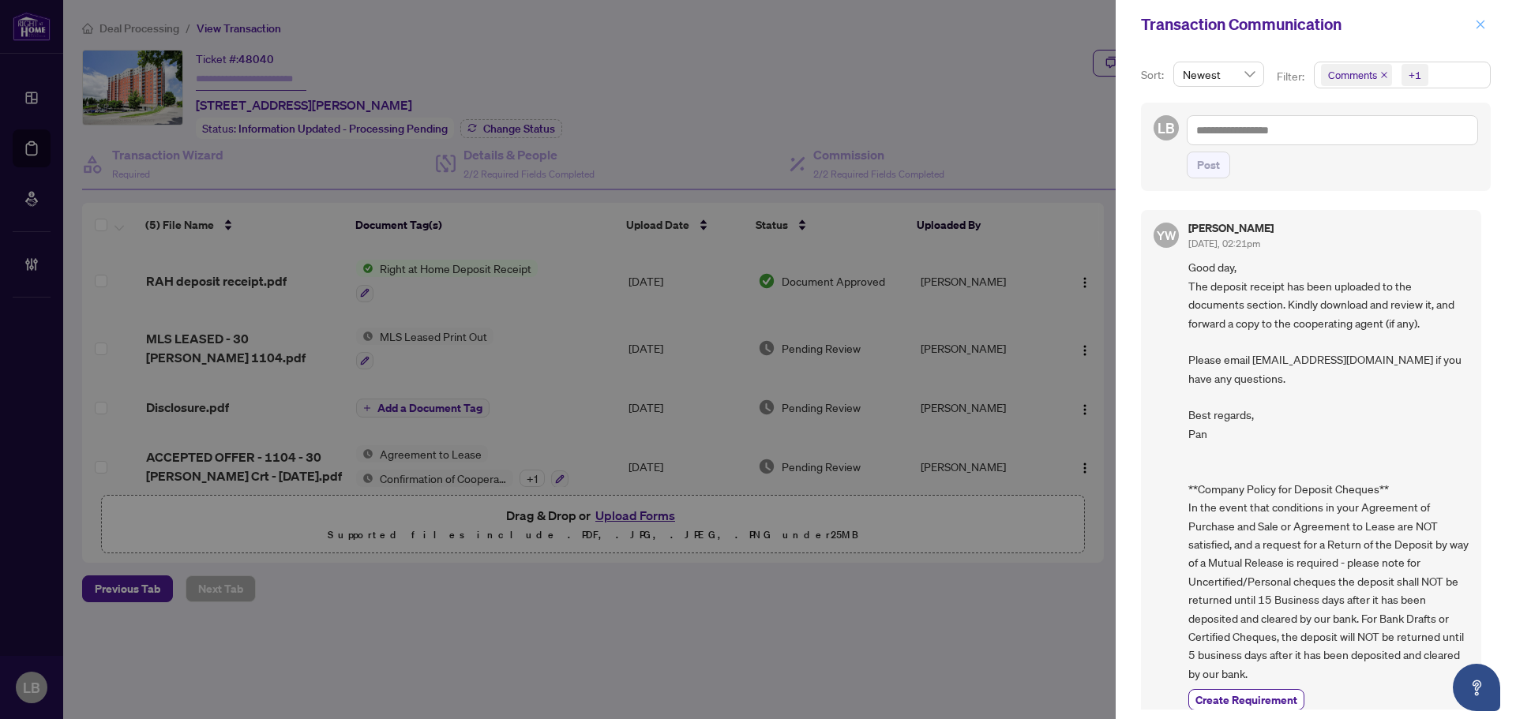
click at [1479, 22] on icon "close" at bounding box center [1480, 24] width 11 height 11
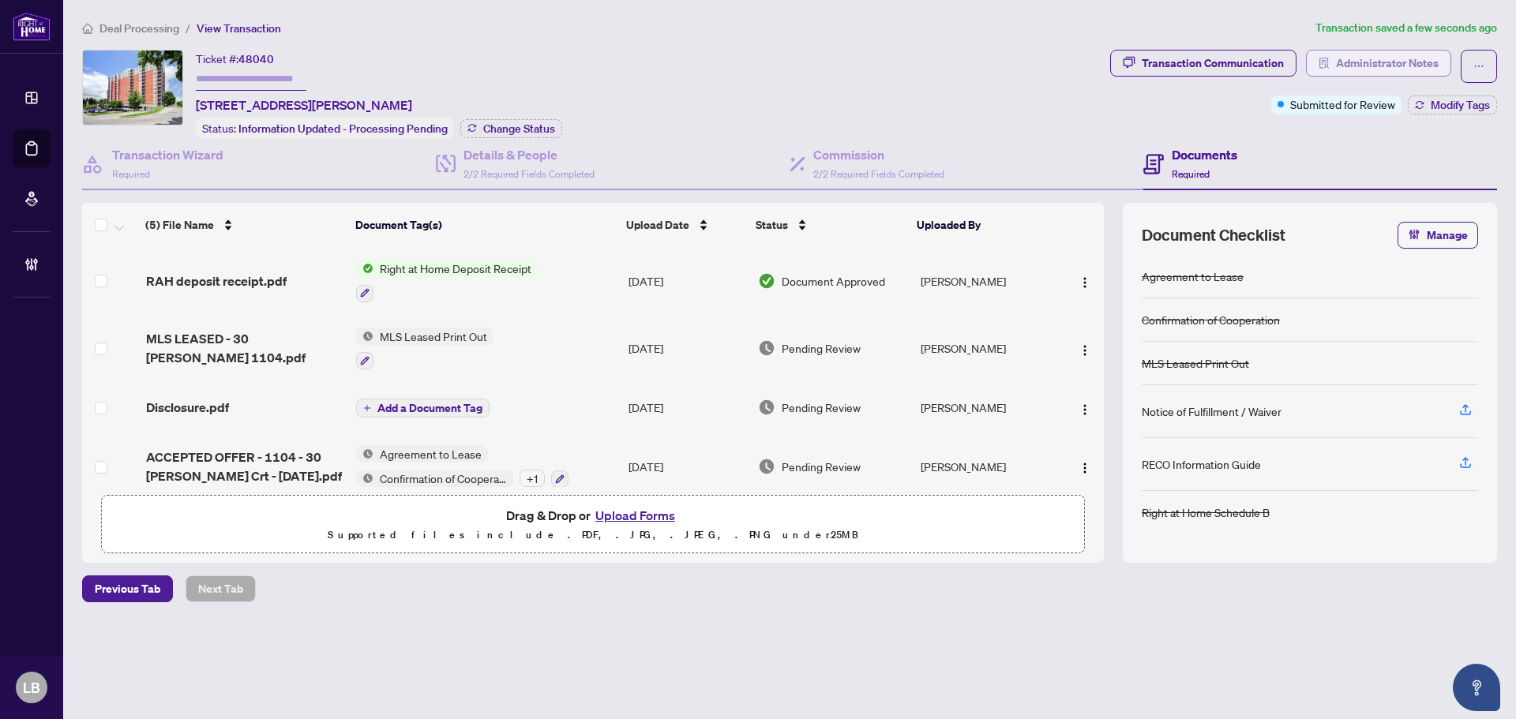
click at [1364, 58] on span "Administrator Notes" at bounding box center [1387, 63] width 103 height 25
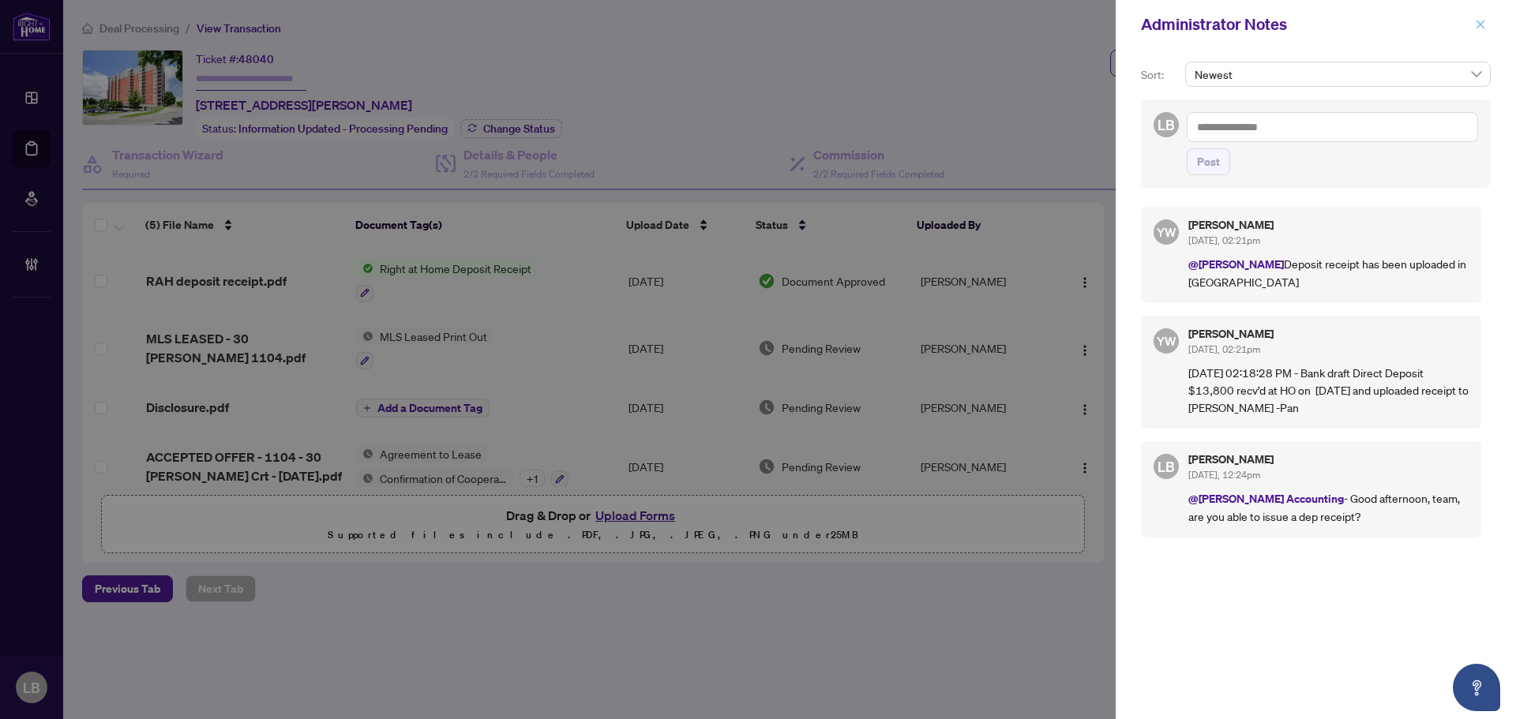
click at [1481, 22] on icon "close" at bounding box center [1480, 24] width 11 height 11
